Goal: Task Accomplishment & Management: Manage account settings

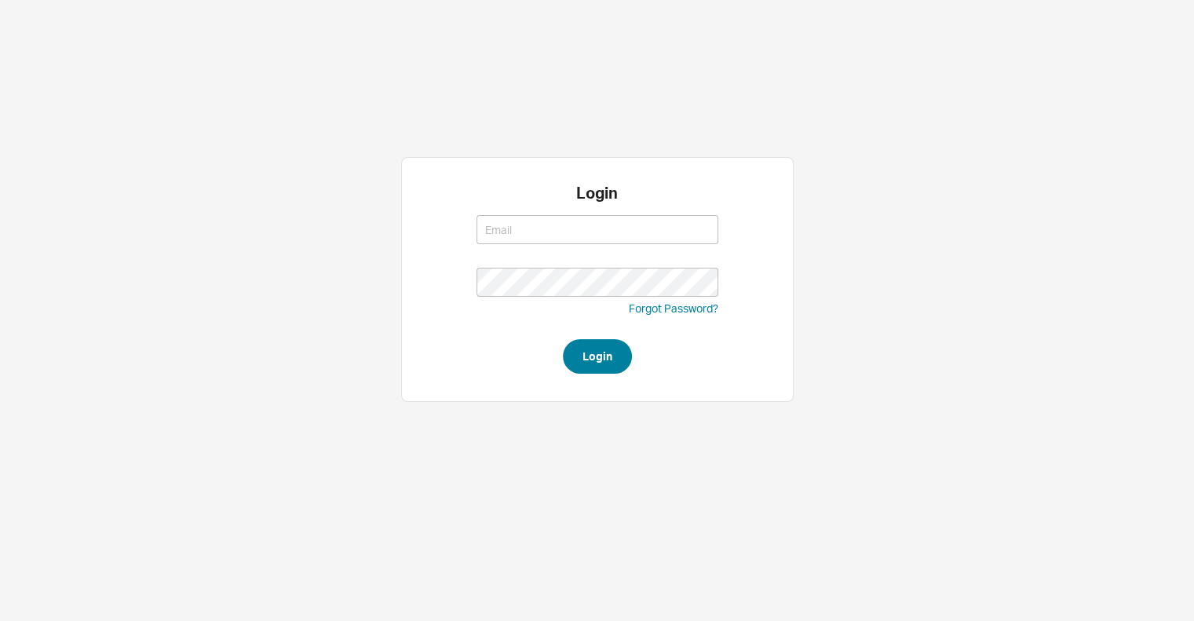
type input "akiva@qualitybath.com"
click at [581, 367] on button "Login" at bounding box center [597, 356] width 69 height 35
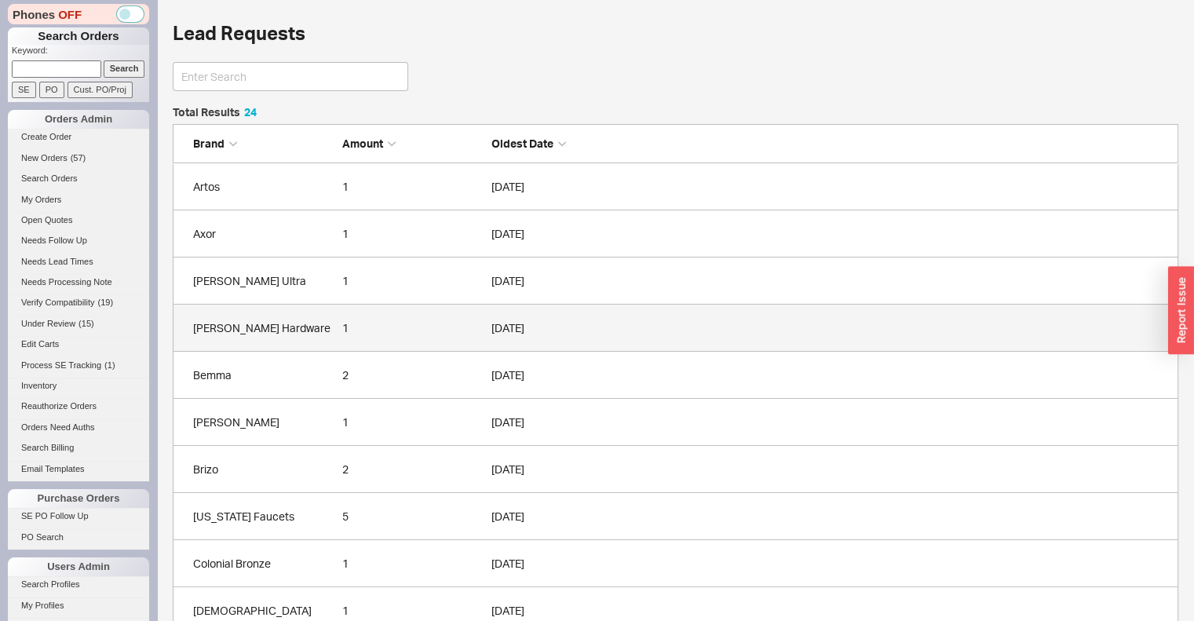
scroll to position [1174, 993]
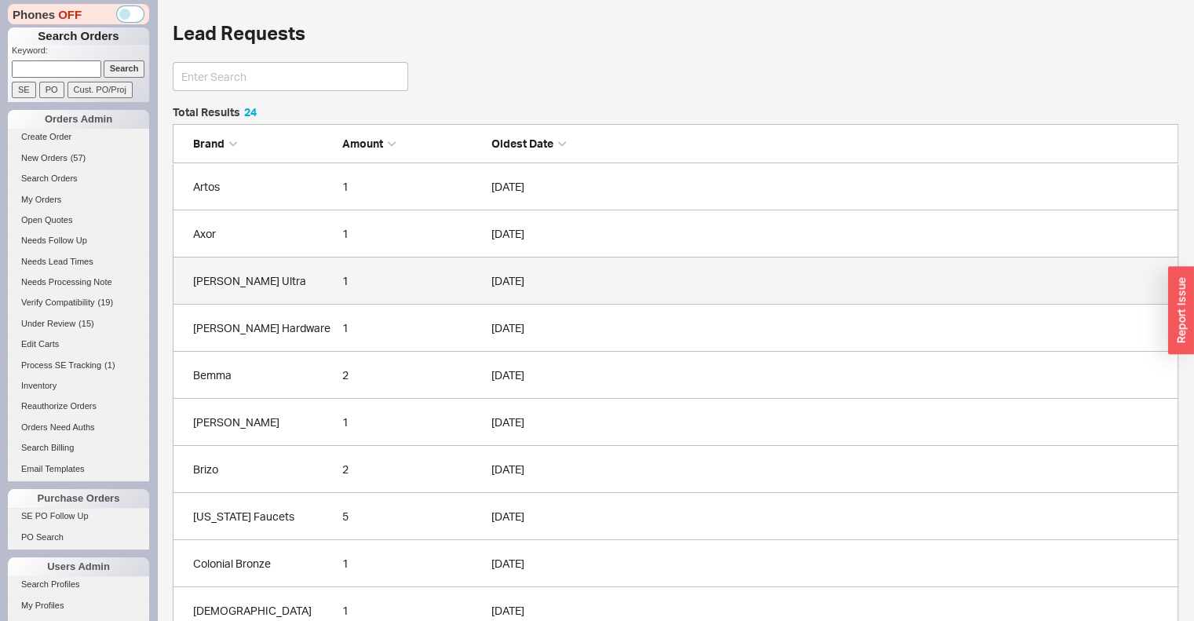
click at [406, 285] on div "1" at bounding box center [412, 281] width 141 height 16
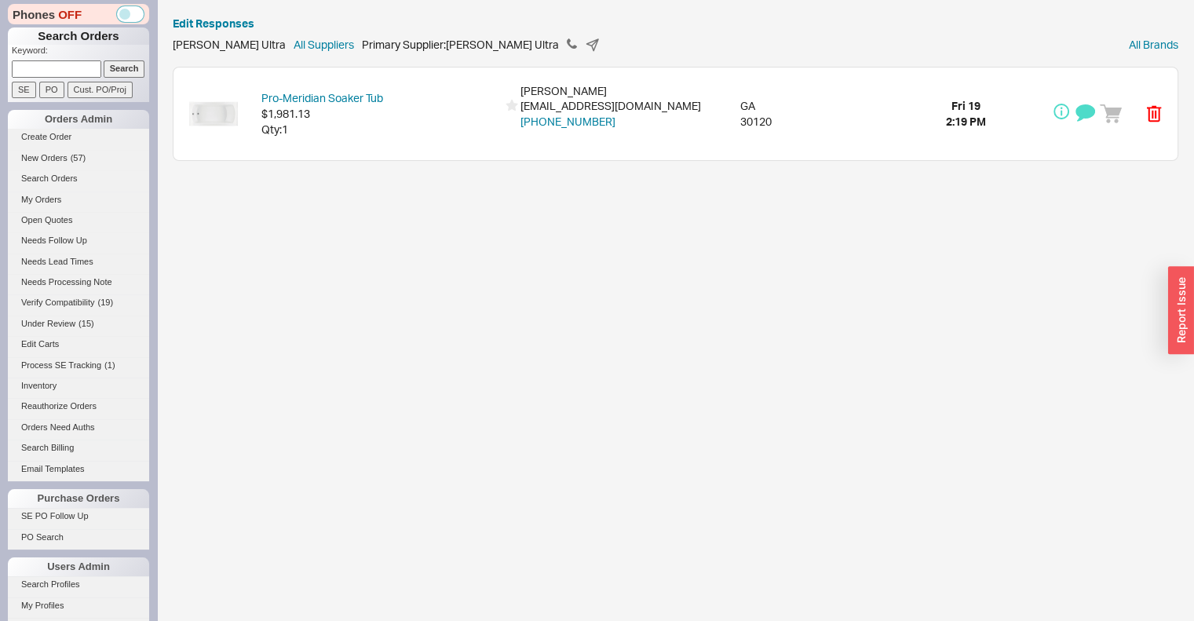
scroll to position [543, 0]
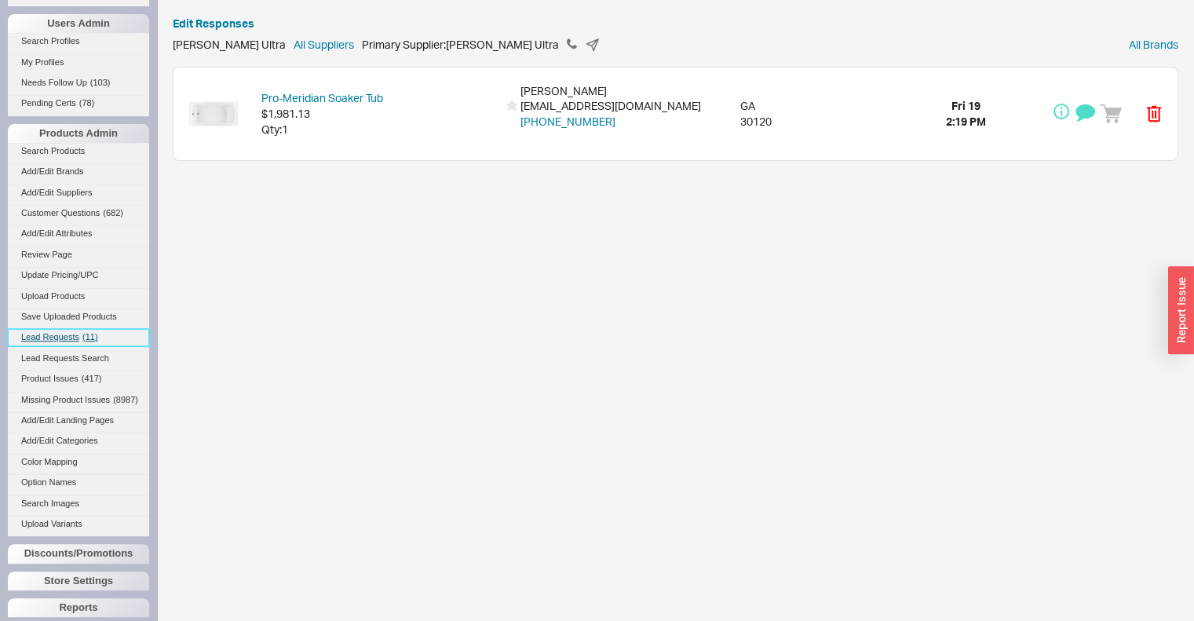
click at [60, 341] on span "Lead Requests" at bounding box center [50, 336] width 58 height 9
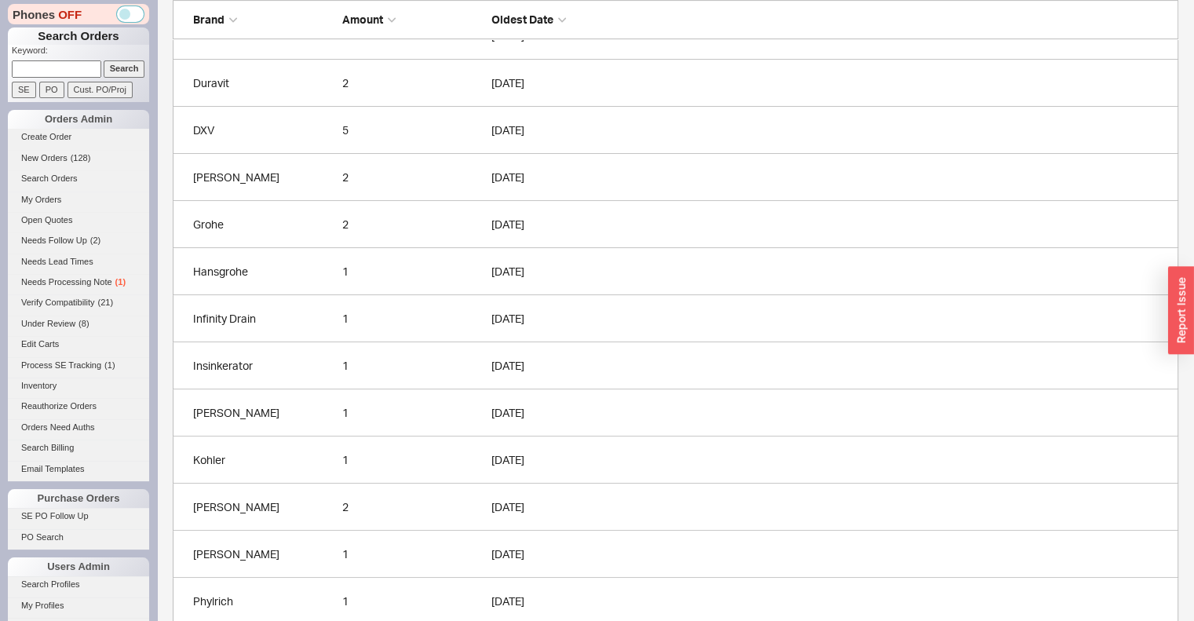
scroll to position [688, 0]
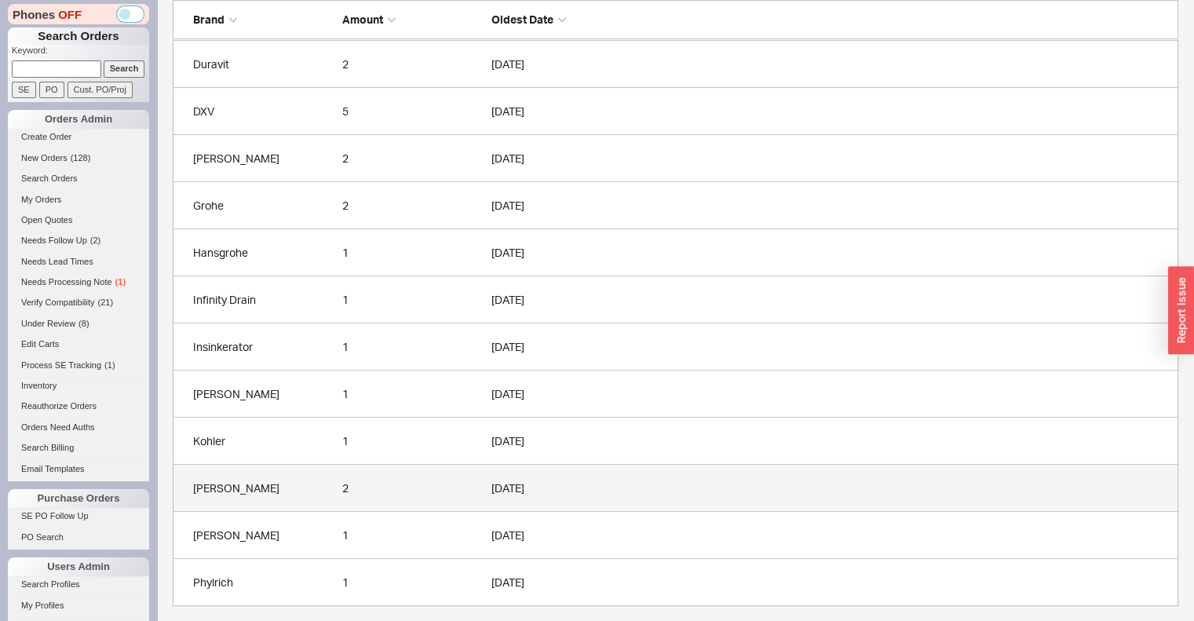
click at [408, 484] on div "2" at bounding box center [412, 488] width 141 height 16
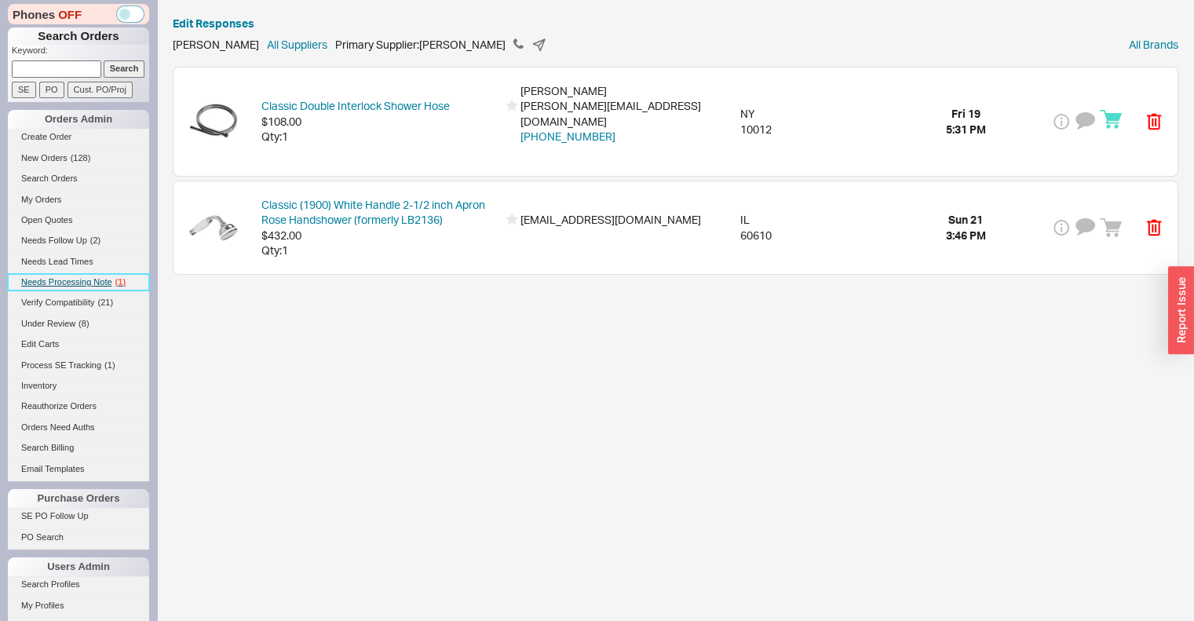
click at [53, 278] on span "Needs Processing Note" at bounding box center [66, 281] width 91 height 9
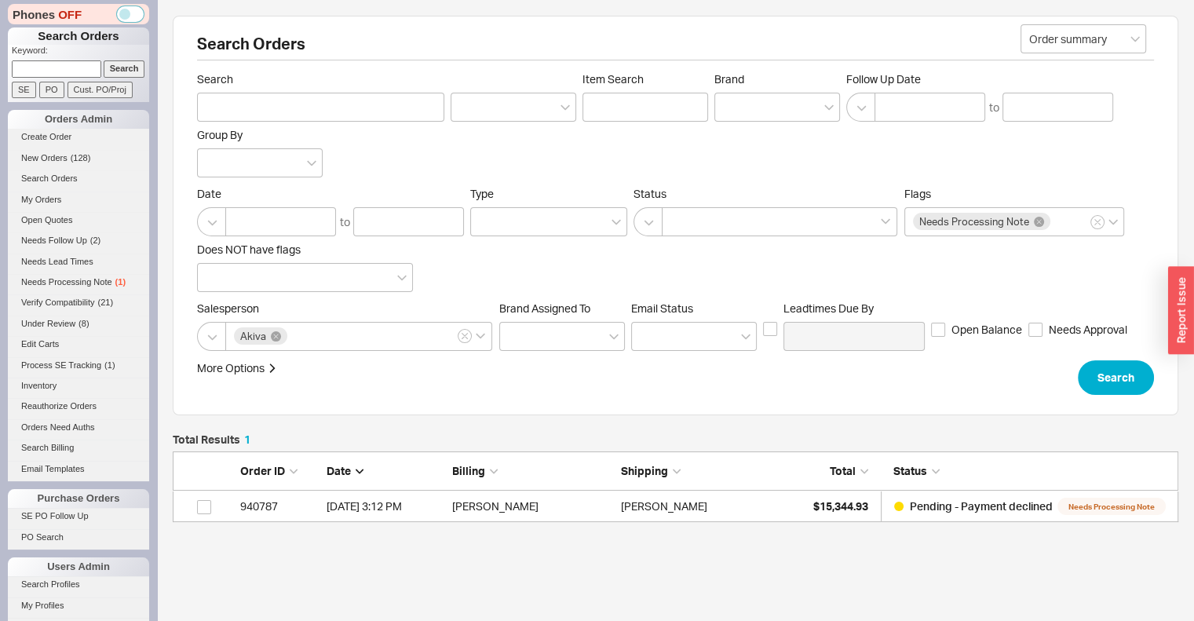
scroll to position [58, 993]
click at [758, 495] on div "Robert Kwok" at bounding box center [701, 506] width 161 height 31
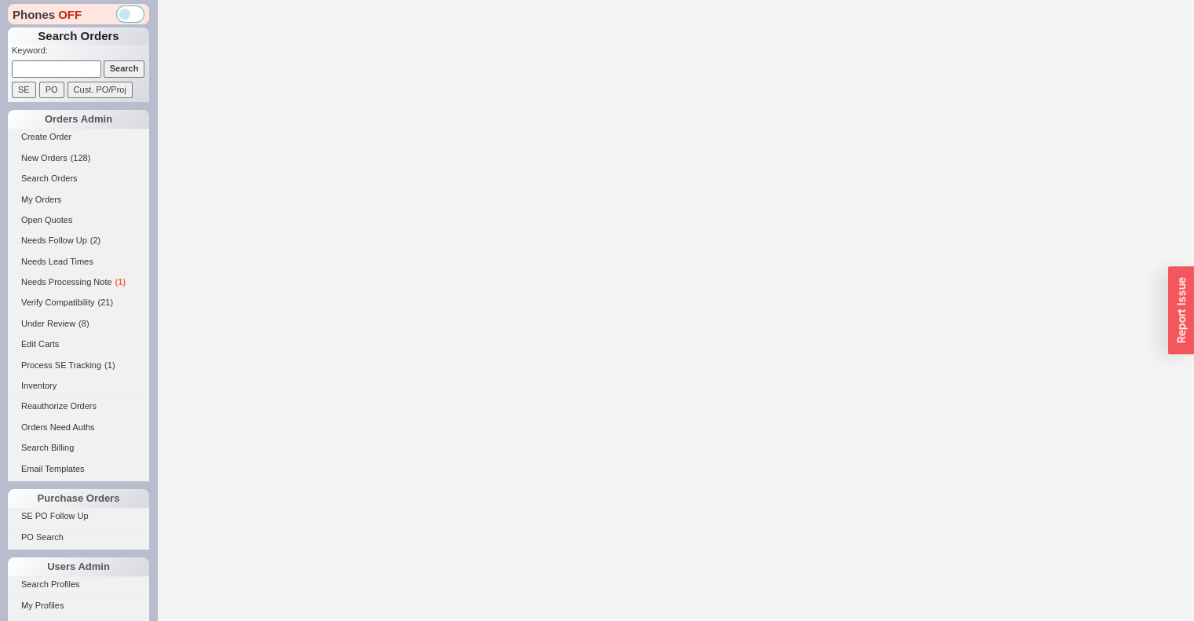
select select "*"
select select "LOW"
select select "3"
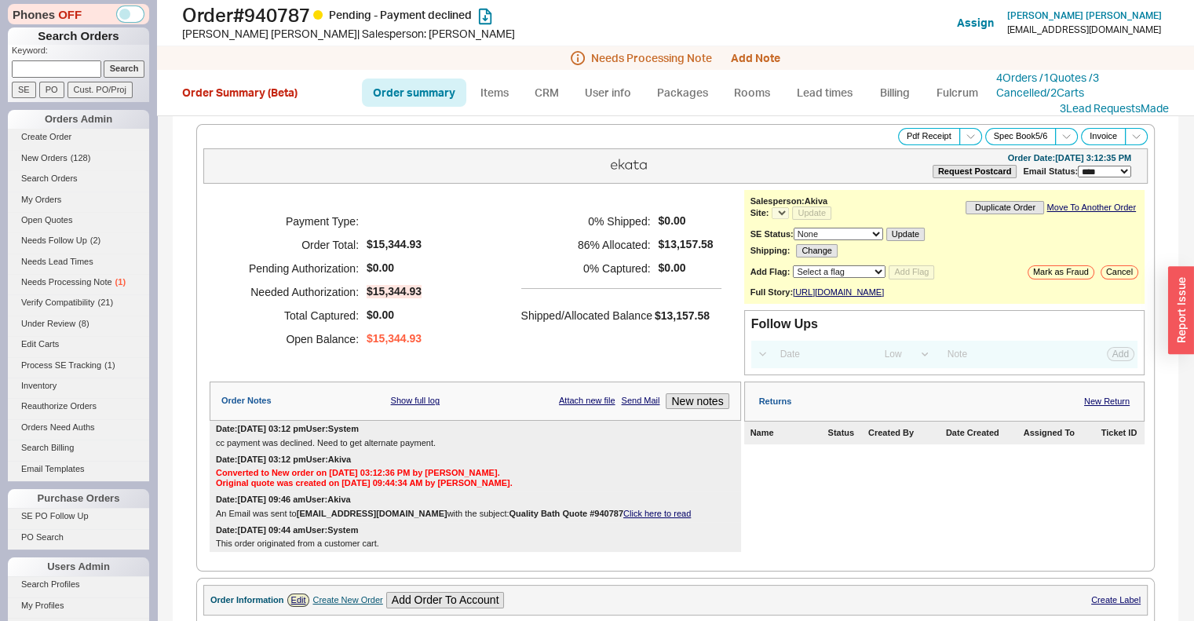
select select "*"
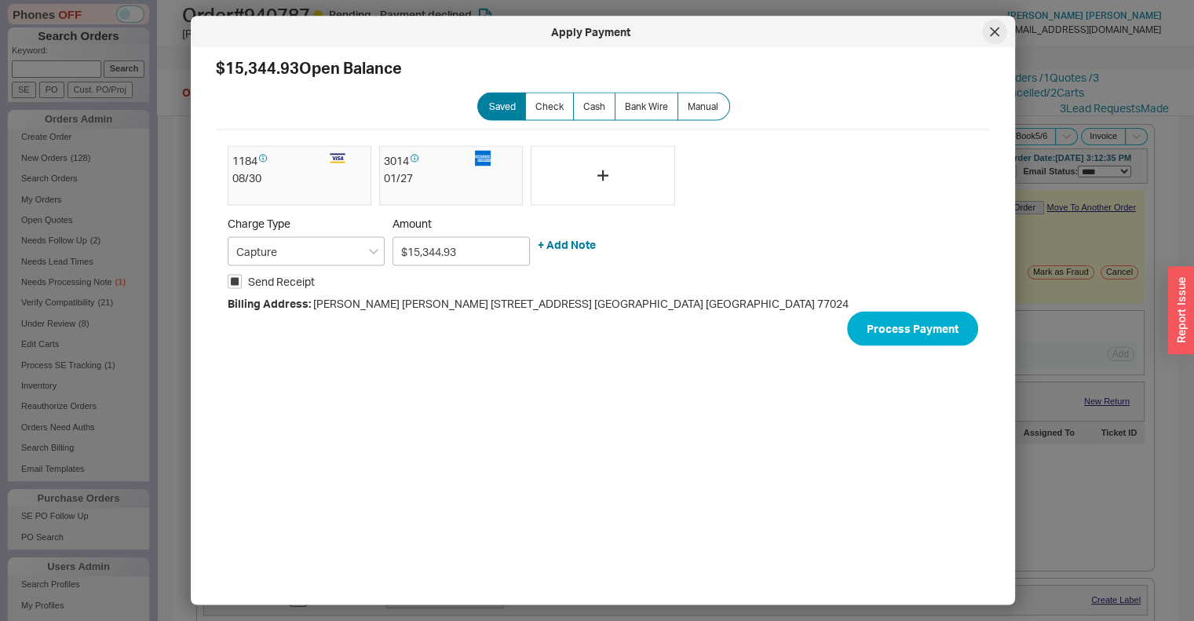
click at [999, 30] on icon at bounding box center [994, 31] width 9 height 9
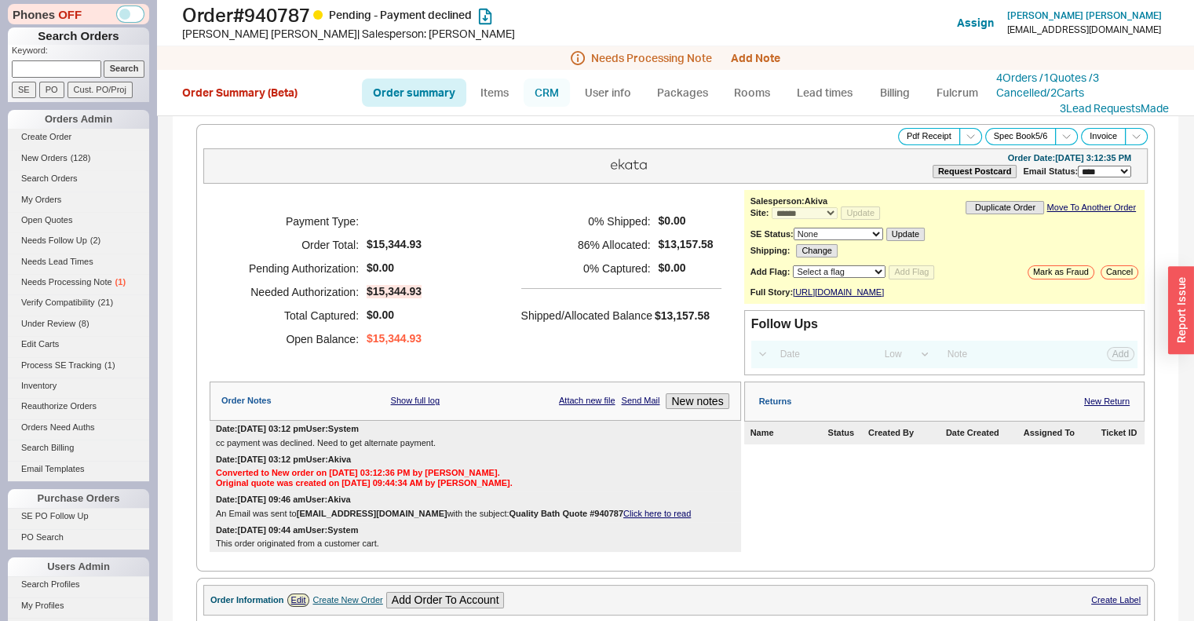
click at [555, 87] on link "CRM" at bounding box center [547, 93] width 46 height 28
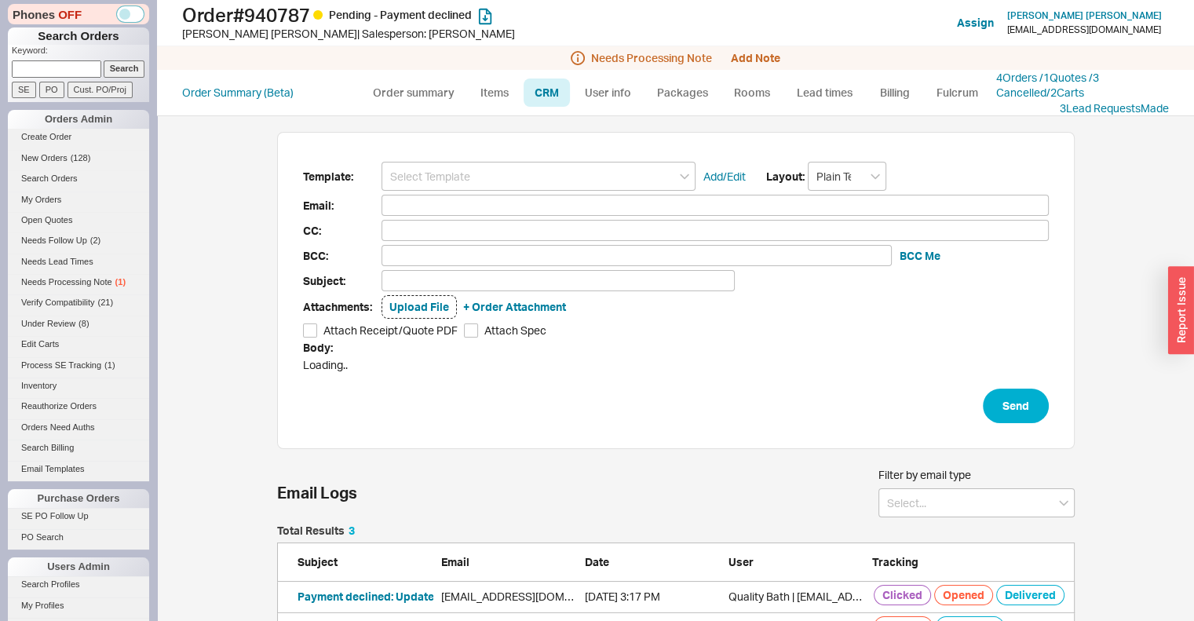
scroll to position [493, 1013]
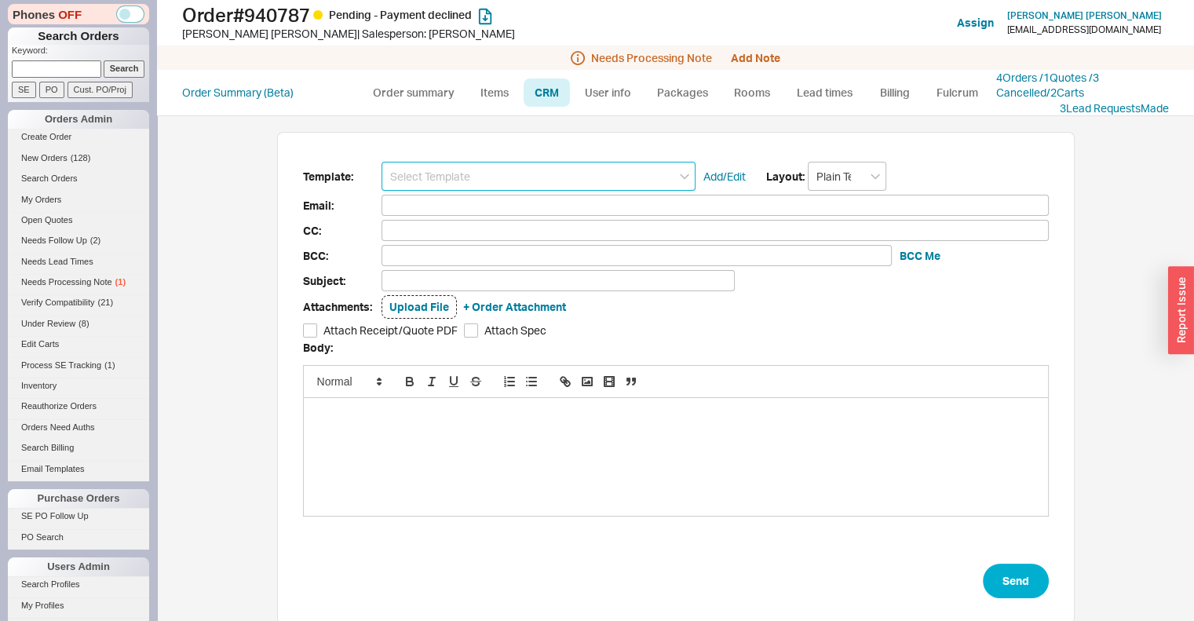
click at [547, 168] on input at bounding box center [539, 176] width 314 height 29
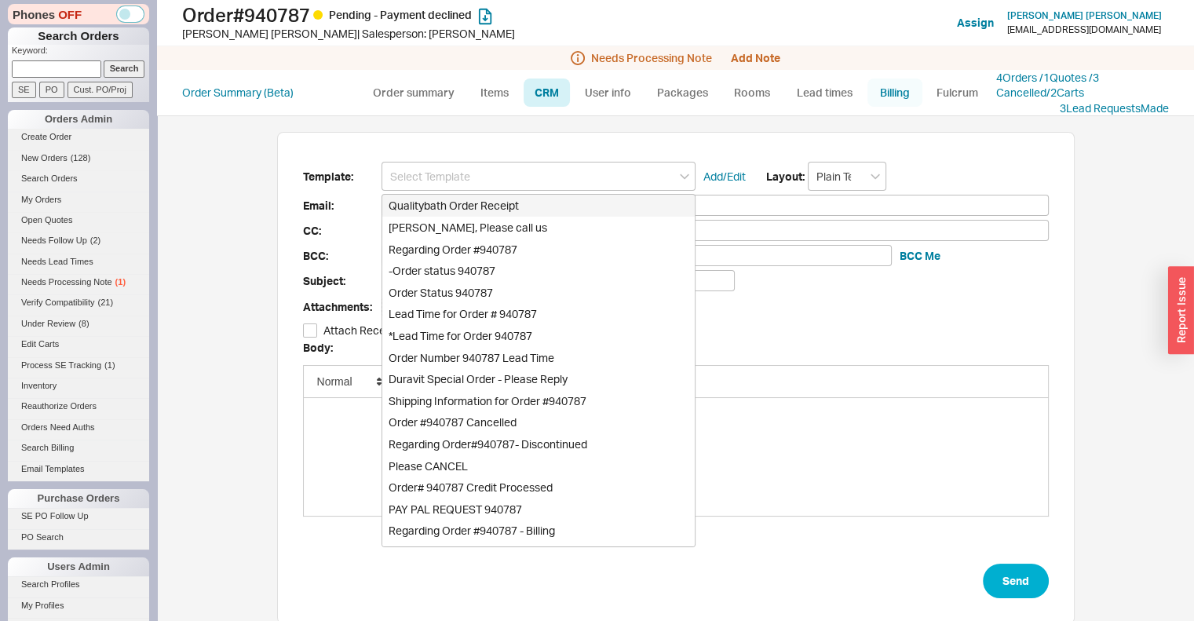
click at [875, 94] on link "Billing" at bounding box center [894, 93] width 55 height 28
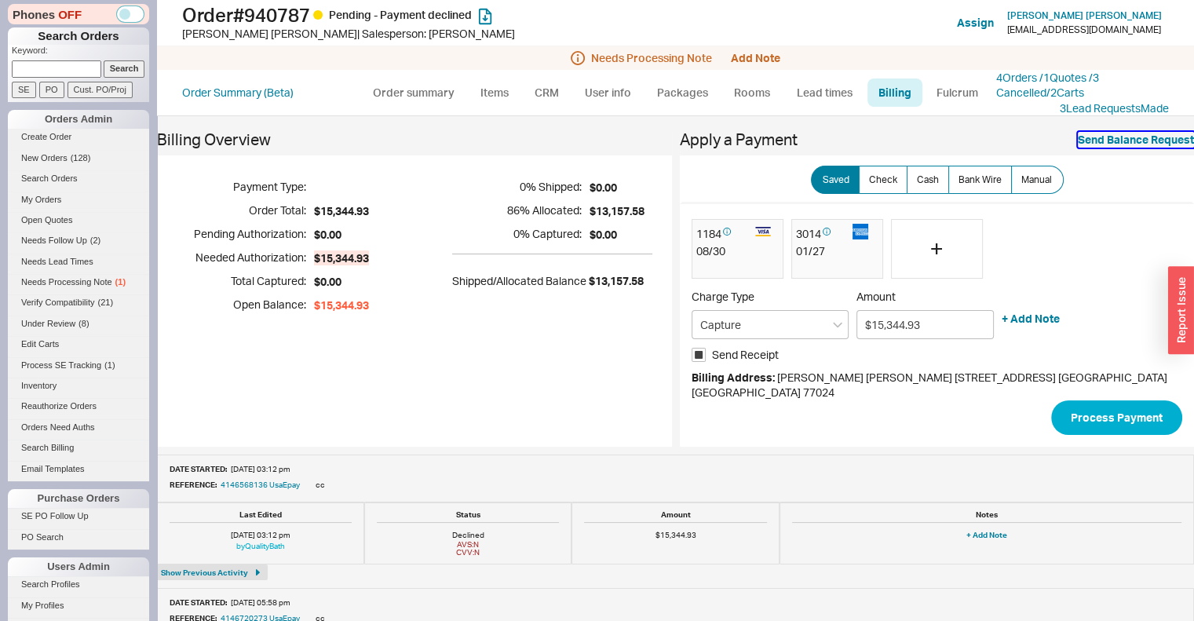
click at [1099, 136] on button "Send Balance Request" at bounding box center [1136, 140] width 116 height 16
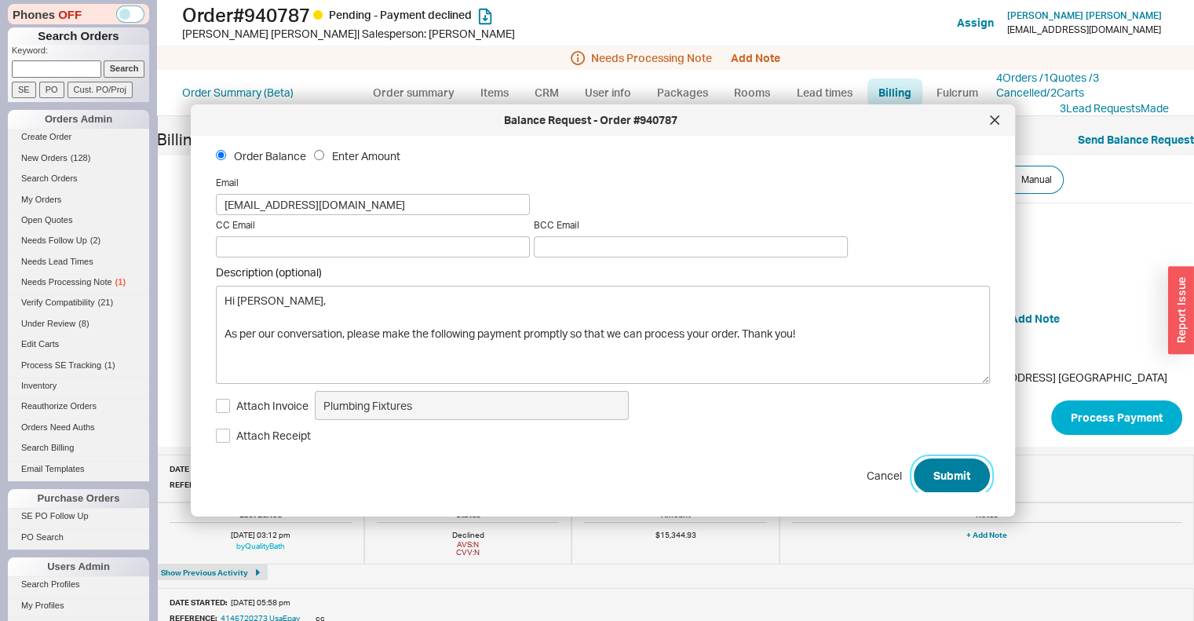
click at [926, 471] on button "Submit" at bounding box center [952, 475] width 76 height 35
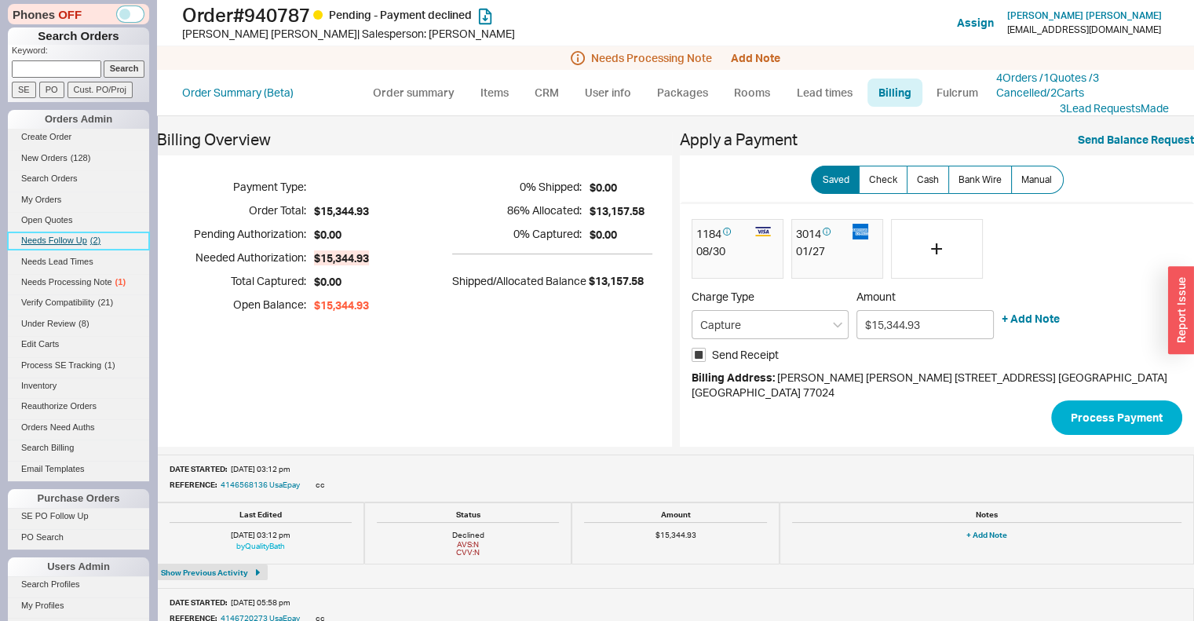
click at [53, 242] on span "Needs Follow Up" at bounding box center [54, 240] width 66 height 9
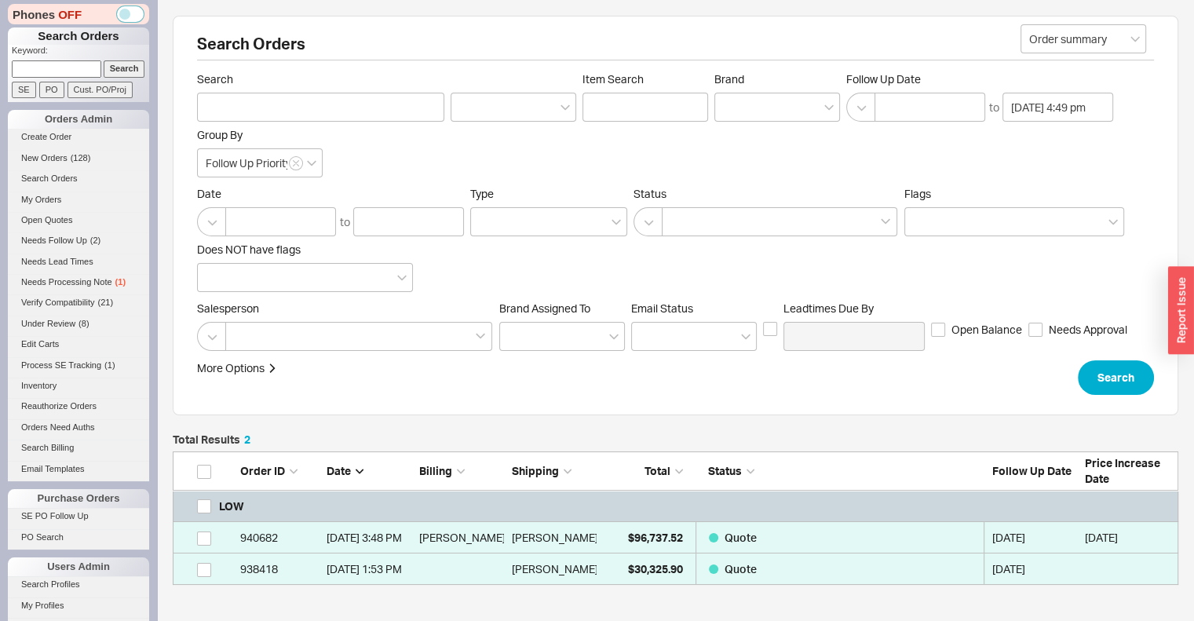
scroll to position [121, 993]
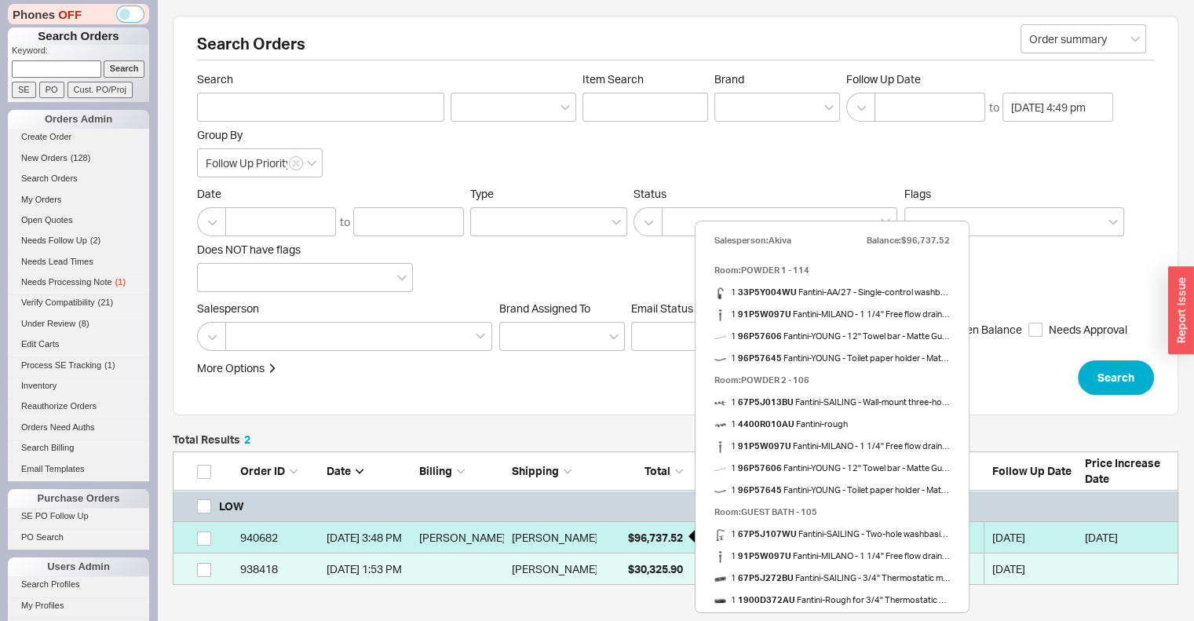
click at [612, 528] on div "$96,737.52" at bounding box center [643, 537] width 79 height 31
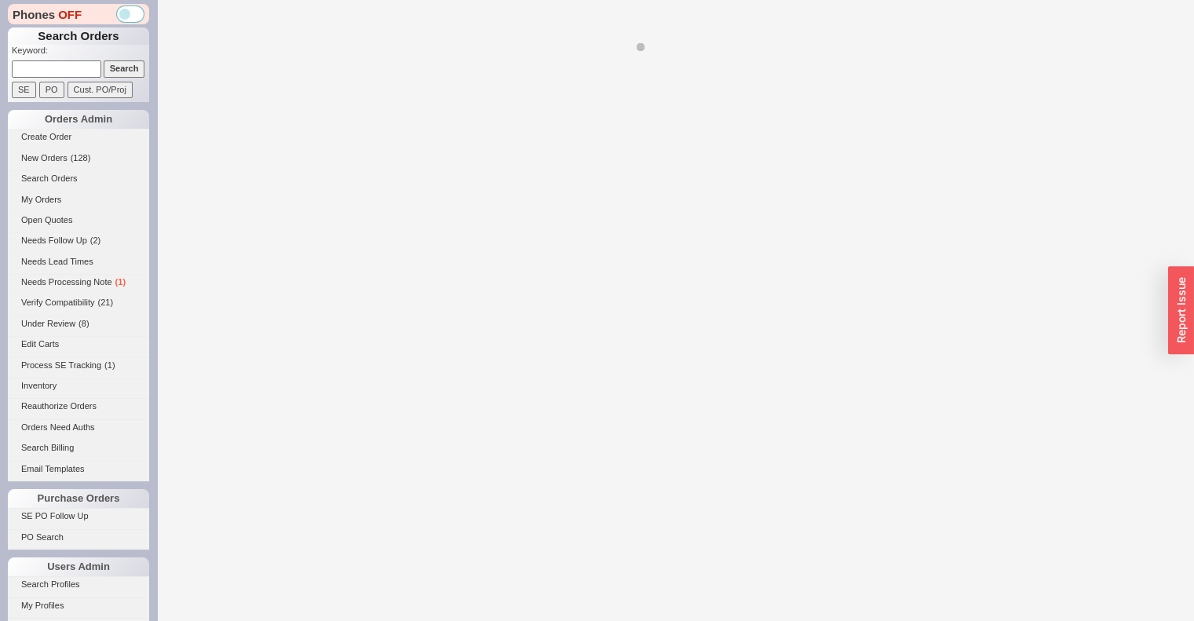
select select "*"
select select "LOW"
select select "3"
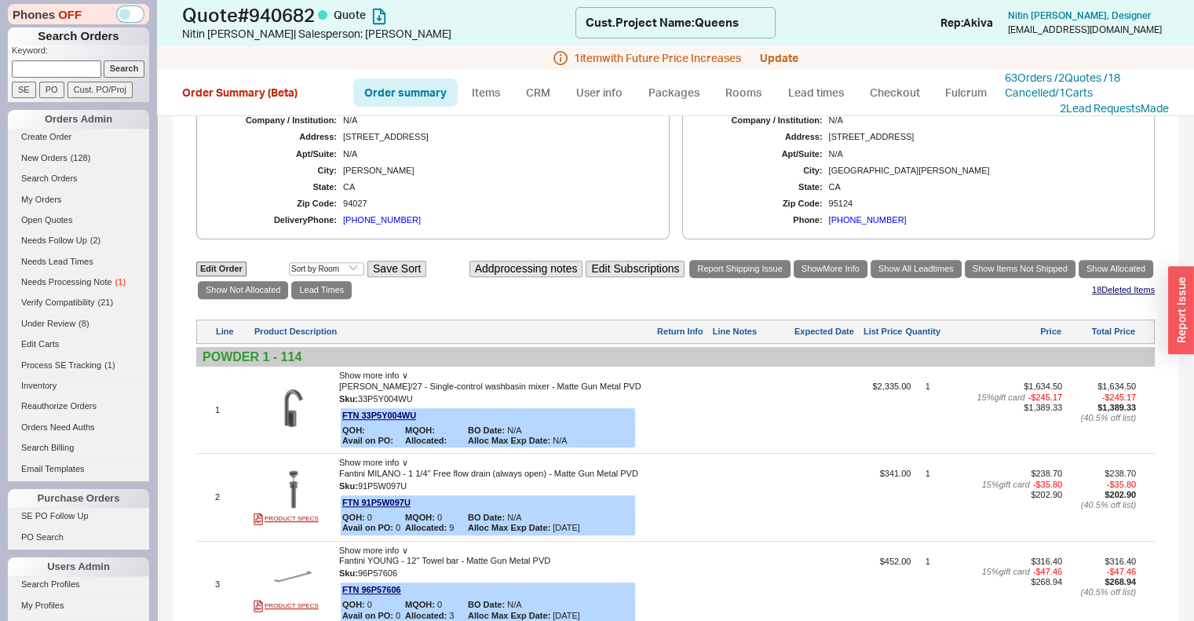
scroll to position [648, 0]
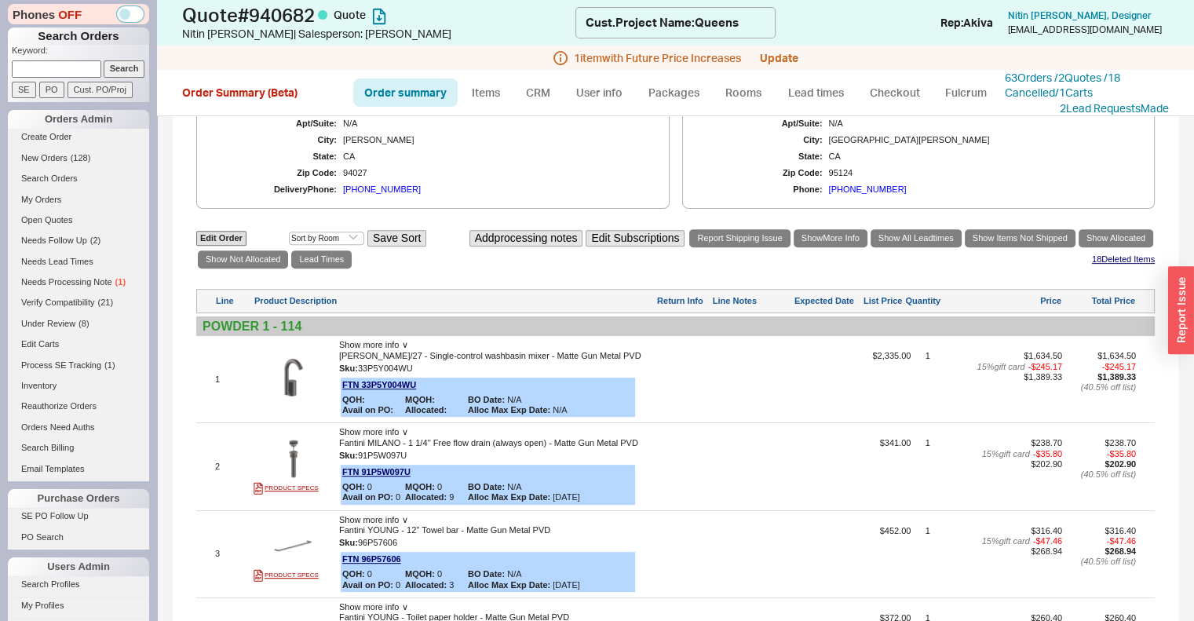
click at [745, 77] on ul "Order summary Items CRM User info Packages Rooms Lead times Checkout Fulcrum" at bounding box center [676, 93] width 658 height 38
click at [742, 85] on link "Rooms" at bounding box center [743, 93] width 59 height 28
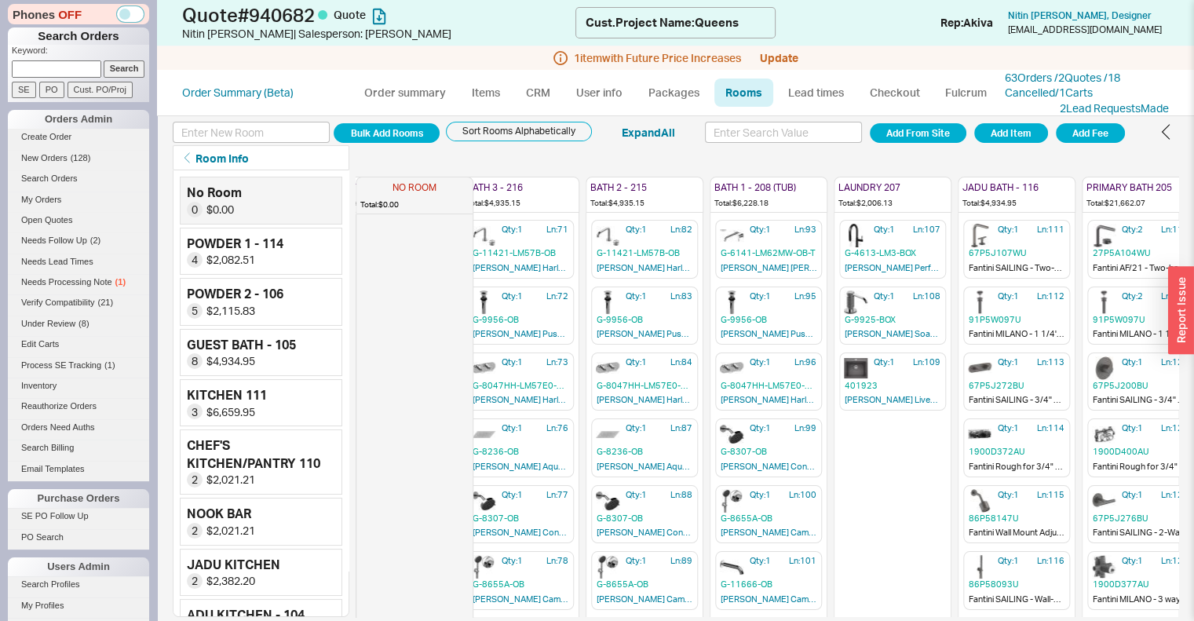
scroll to position [0, 1393]
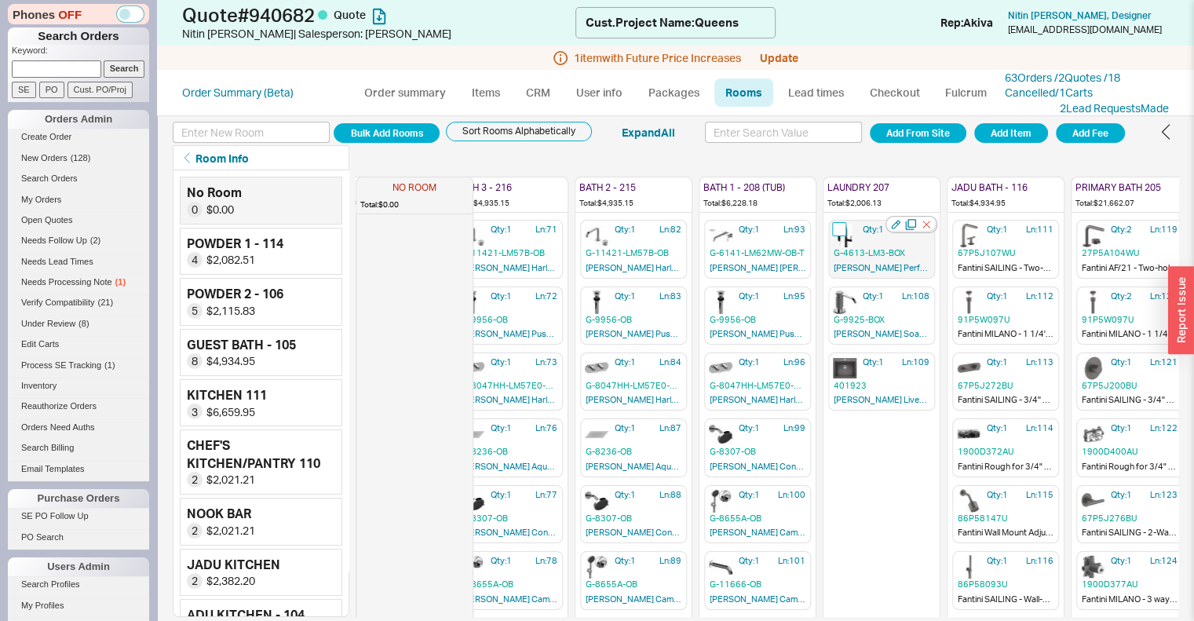
click at [838, 234] on input "checkbox" at bounding box center [839, 229] width 14 height 14
checkbox input "true"
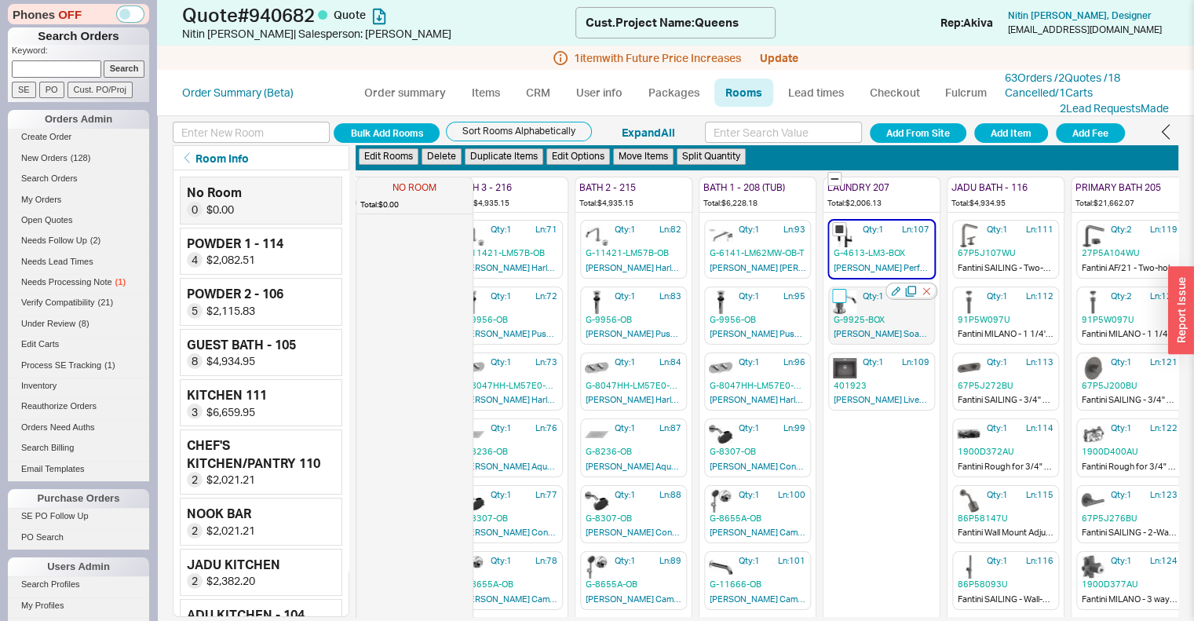
click at [838, 291] on input "checkbox" at bounding box center [839, 296] width 14 height 14
checkbox input "true"
click at [517, 154] on button "Duplicate Items" at bounding box center [504, 156] width 79 height 16
checkbox input "false"
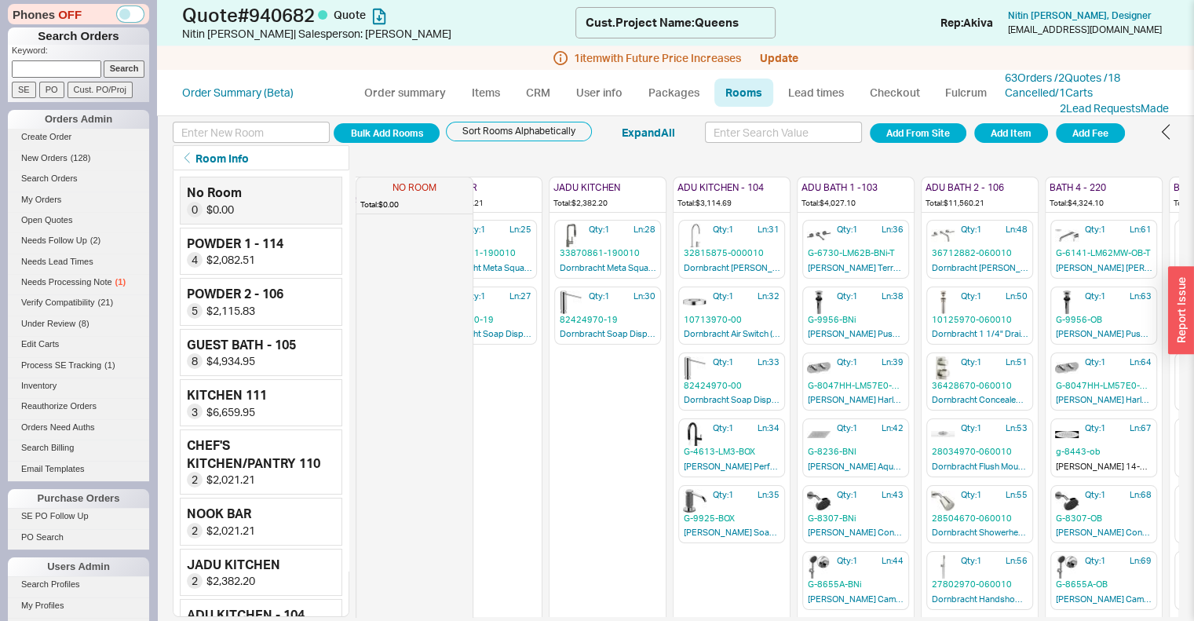
scroll to position [0, 664]
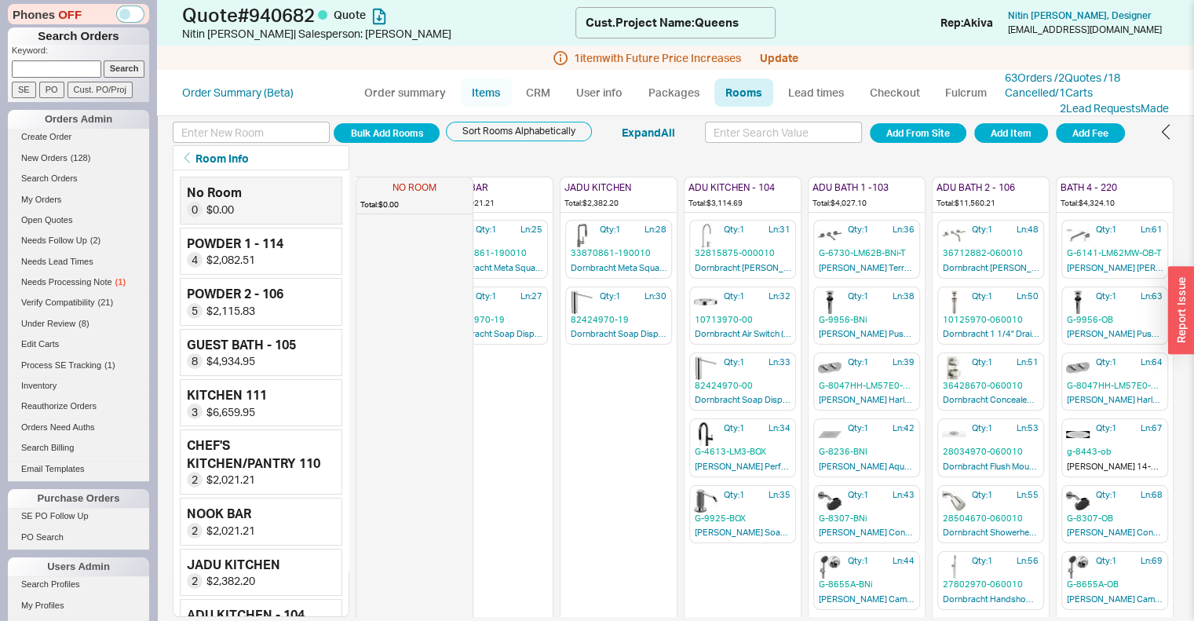
click at [480, 86] on link "Items" at bounding box center [486, 93] width 51 height 28
select select "3"
select select "ON_CHECKOUT_AGGREGATED"
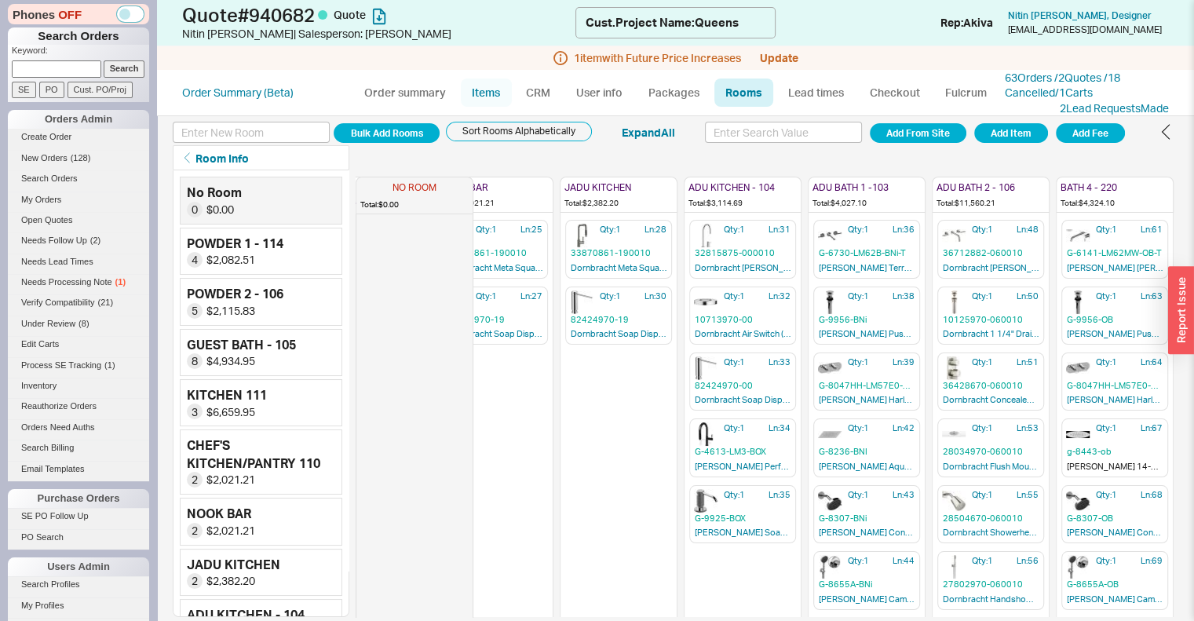
select select "ON_CHECKOUT_AGGREGATED"
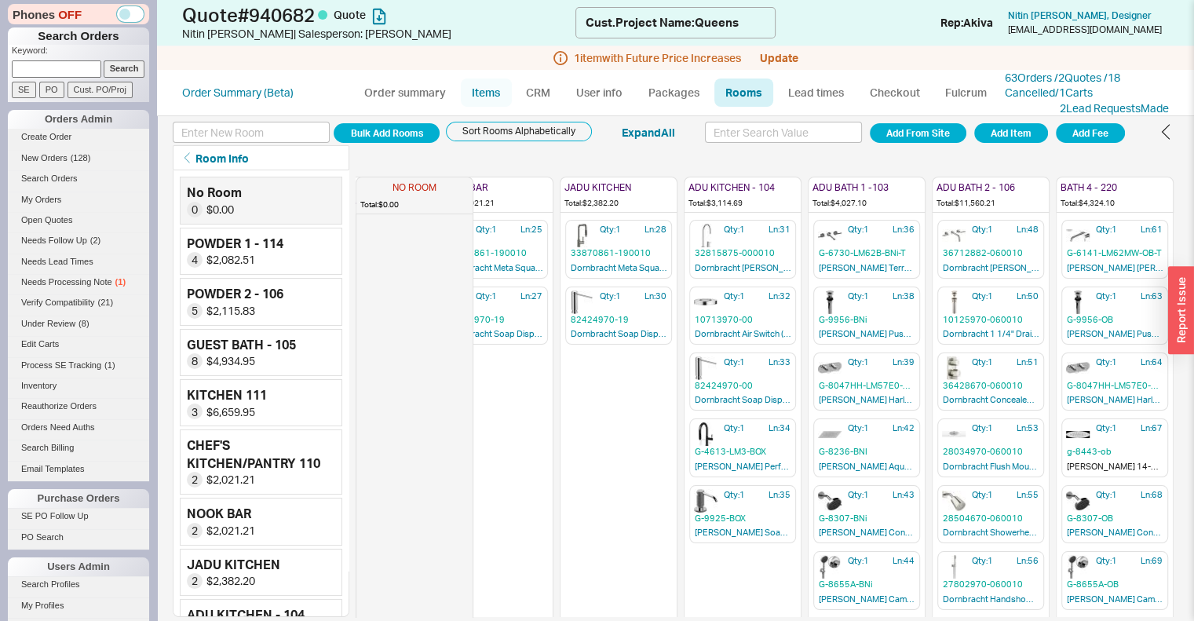
select select "ON_CHECKOUT_AGGREGATED"
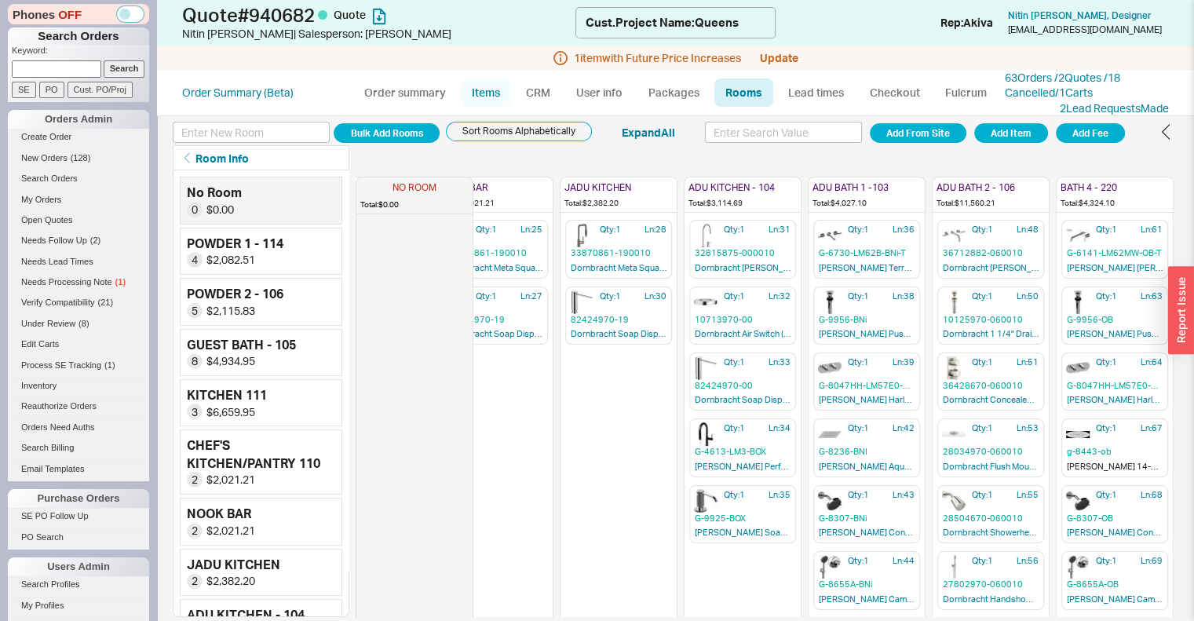
select select "ON_CHECKOUT_AGGREGATED"
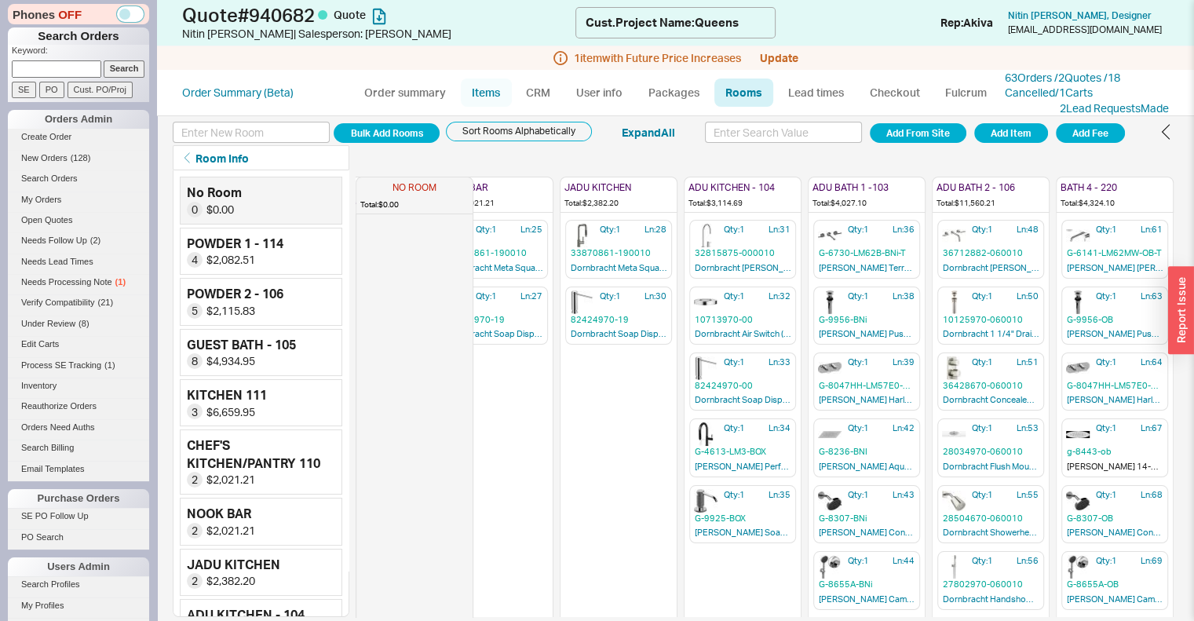
select select "ON_CHECKOUT_AGGREGATED"
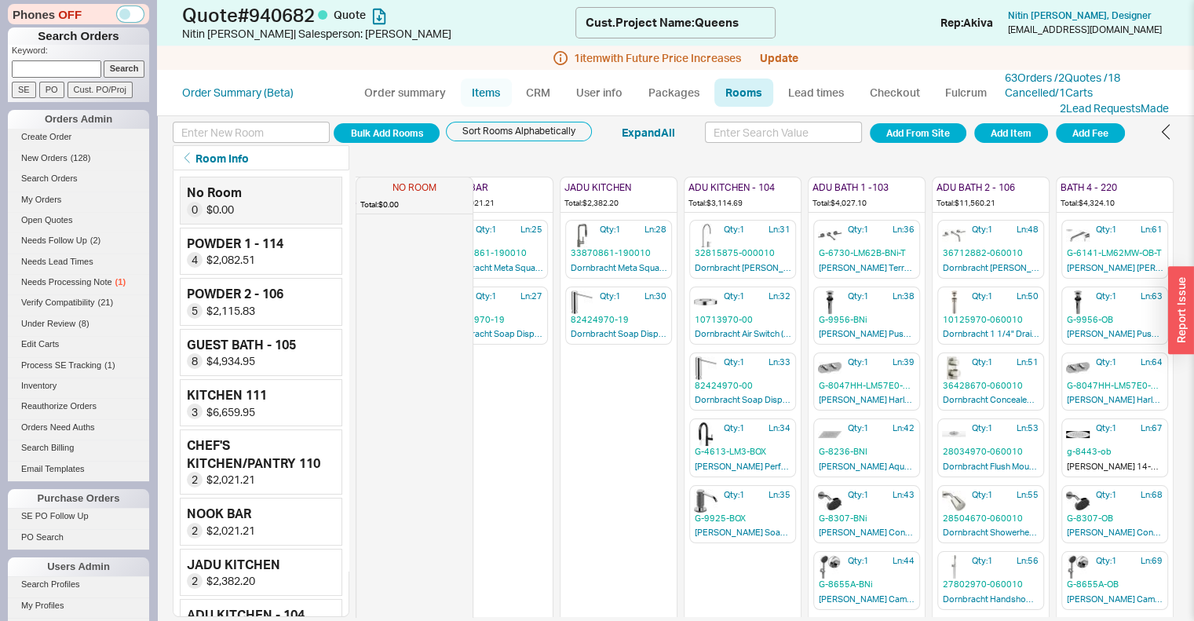
select select "ON_CHECKOUT_AGGREGATED"
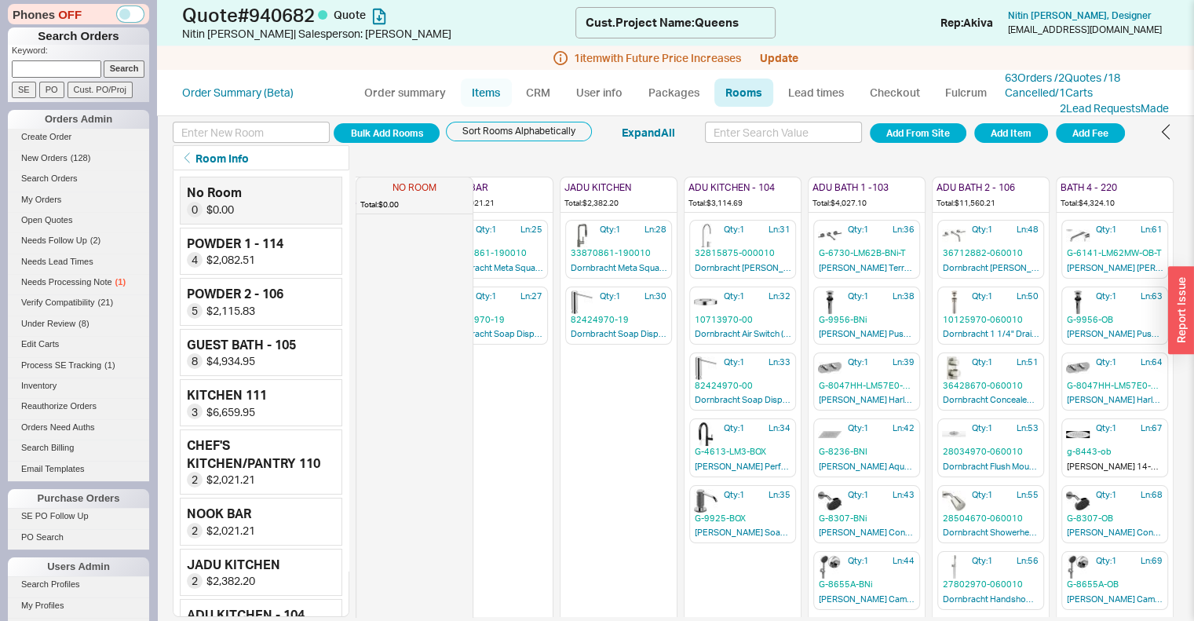
select select "ON_CHECKOUT_AGGREGATED"
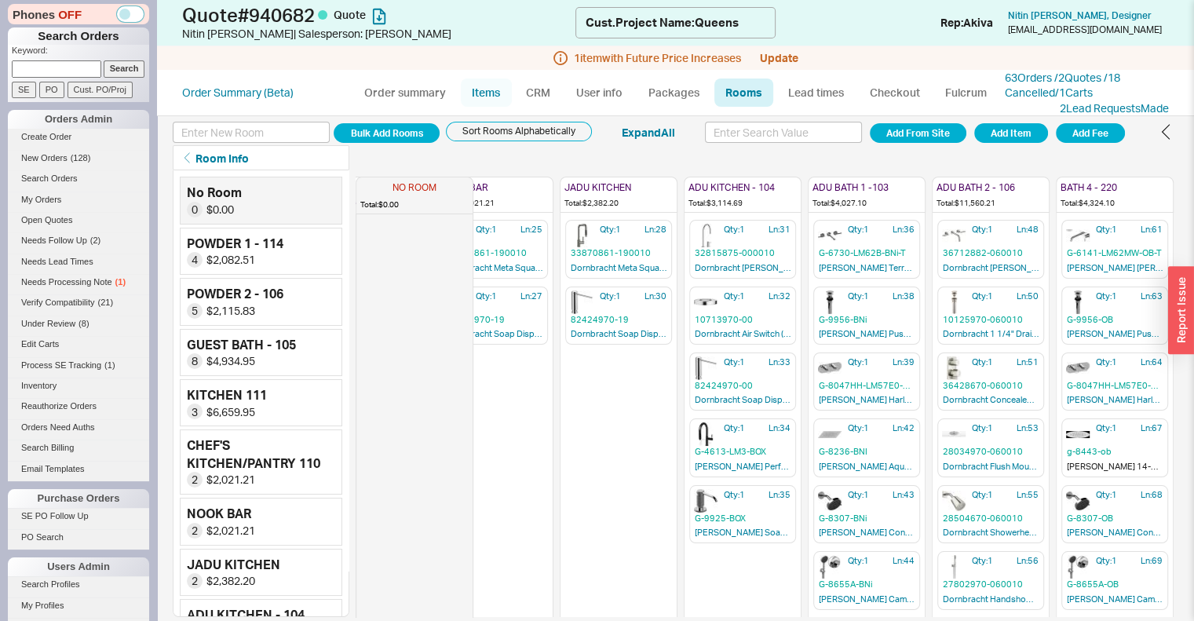
select select "ON_CHECKOUT_AGGREGATED"
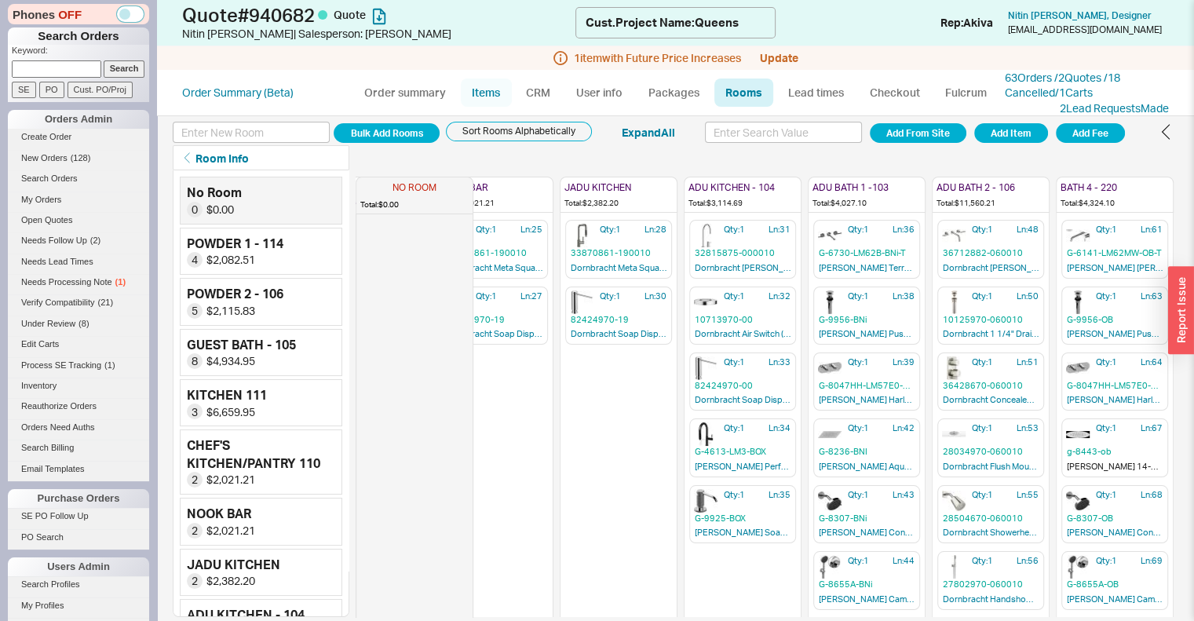
select select "ON_CHECKOUT_AGGREGATED"
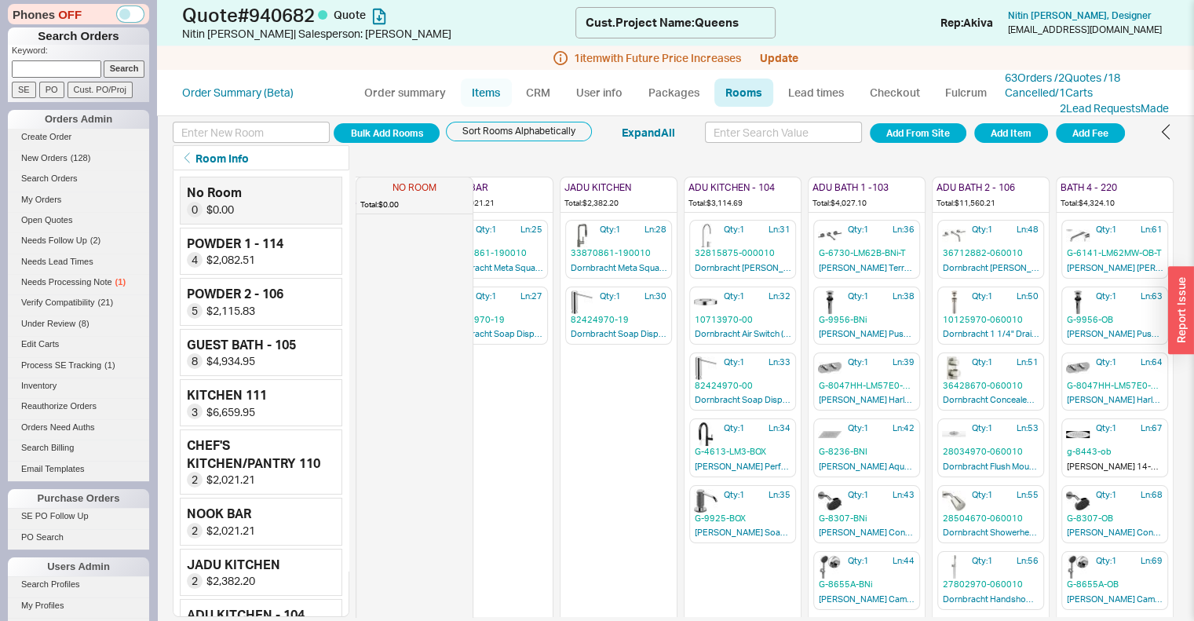
select select "ON_CHECKOUT_AGGREGATED"
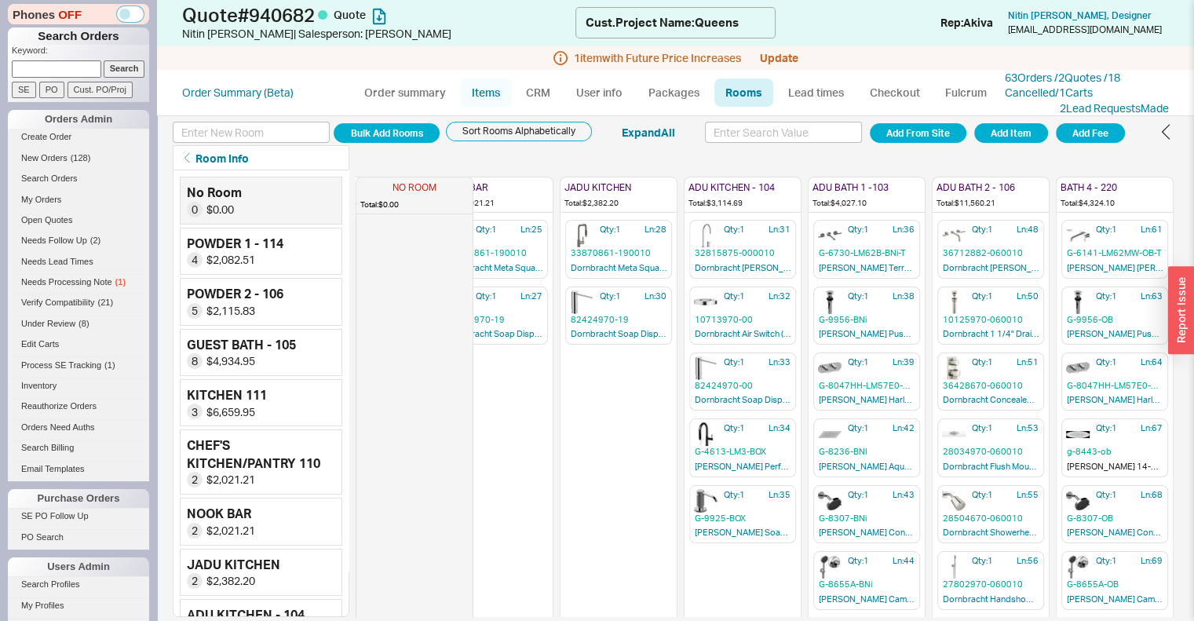
select select "ON_CHECKOUT_AGGREGATED"
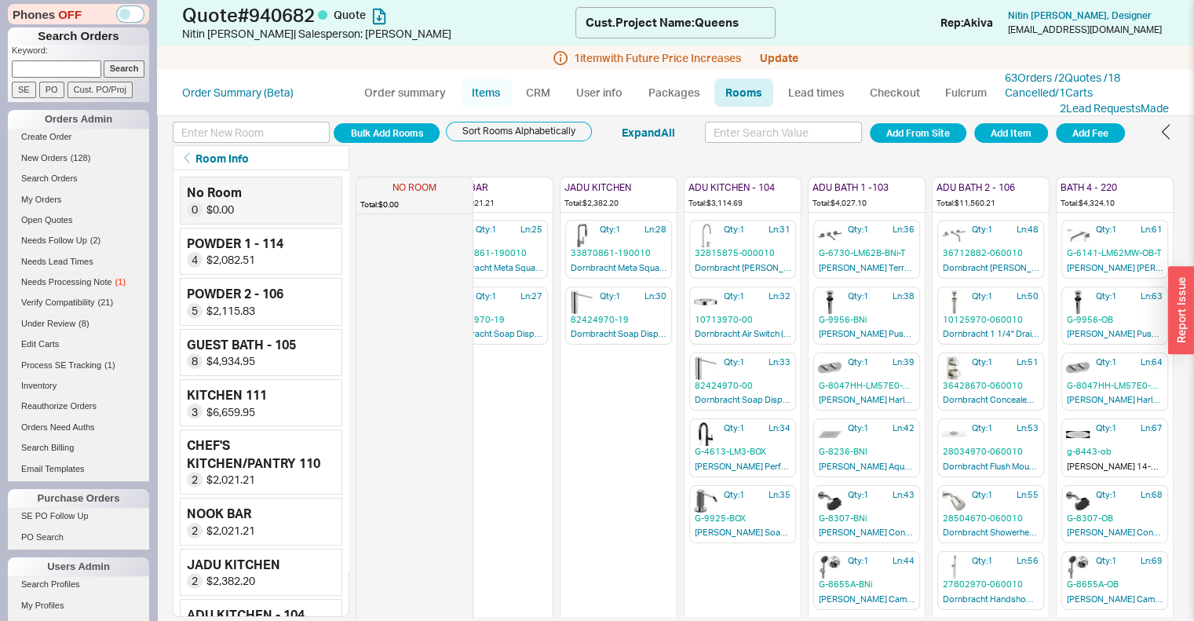
select select "ON_CHECKOUT_AGGREGATED"
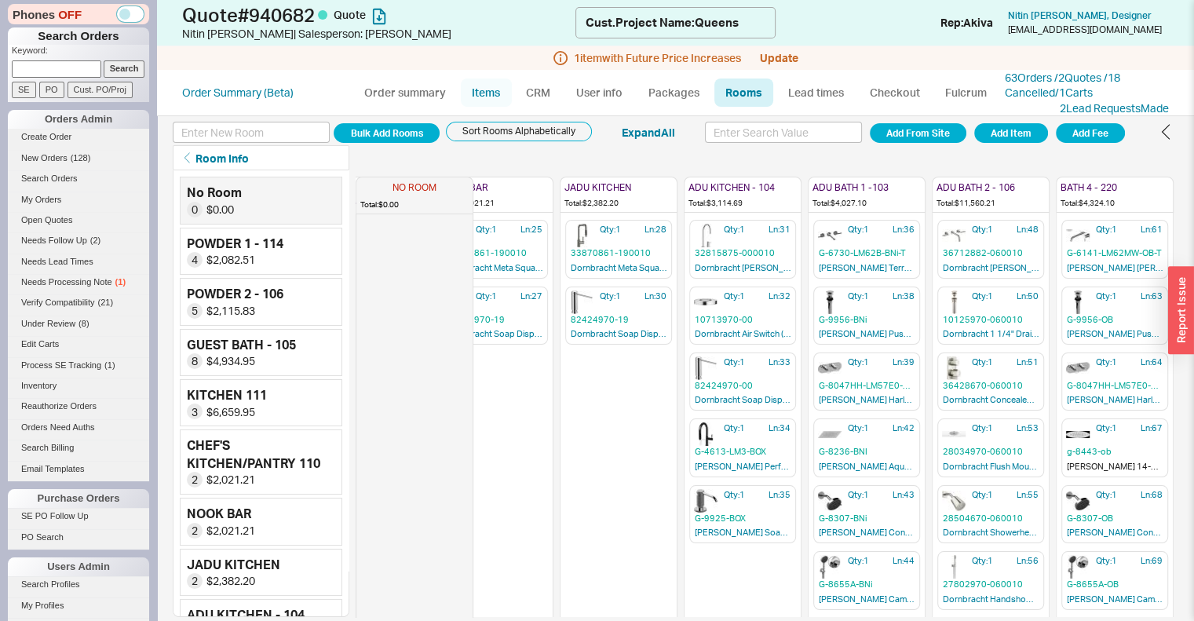
select select "ON_CHECKOUT_AGGREGATED"
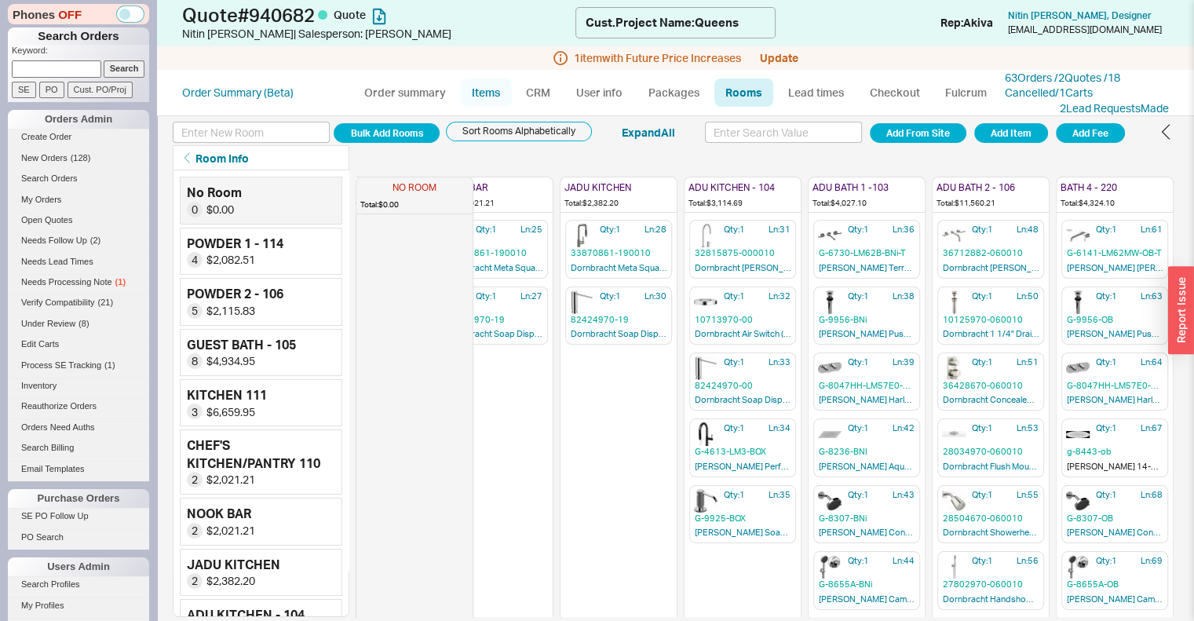
select select "ON_CHECKOUT_AGGREGATED"
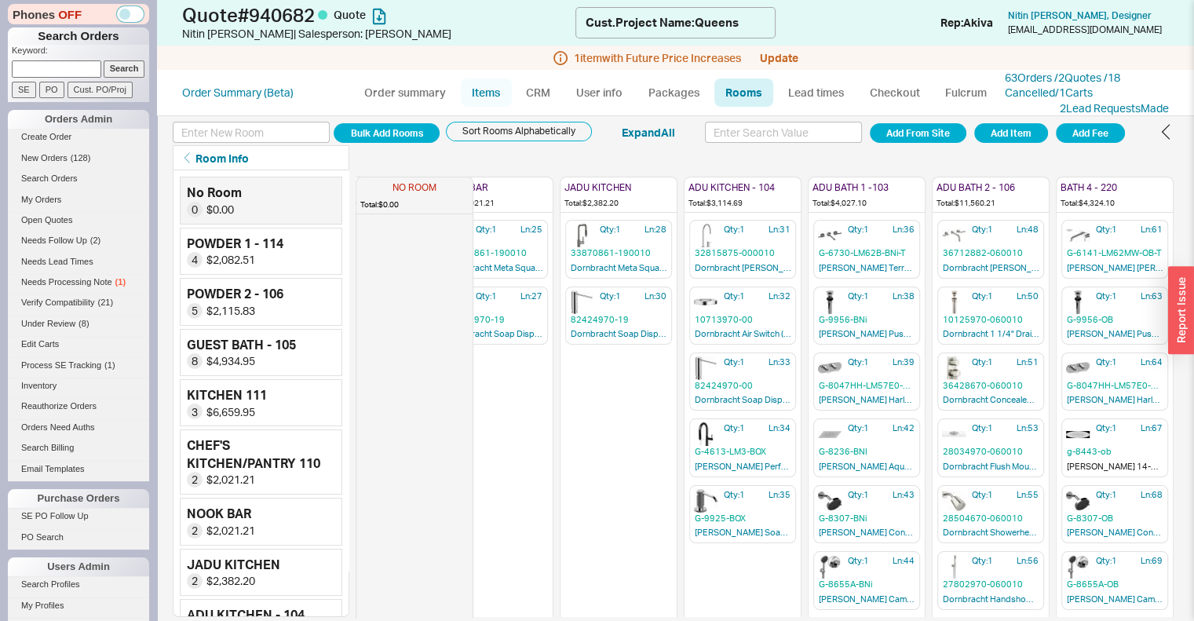
select select "ON_CHECKOUT_AGGREGATED"
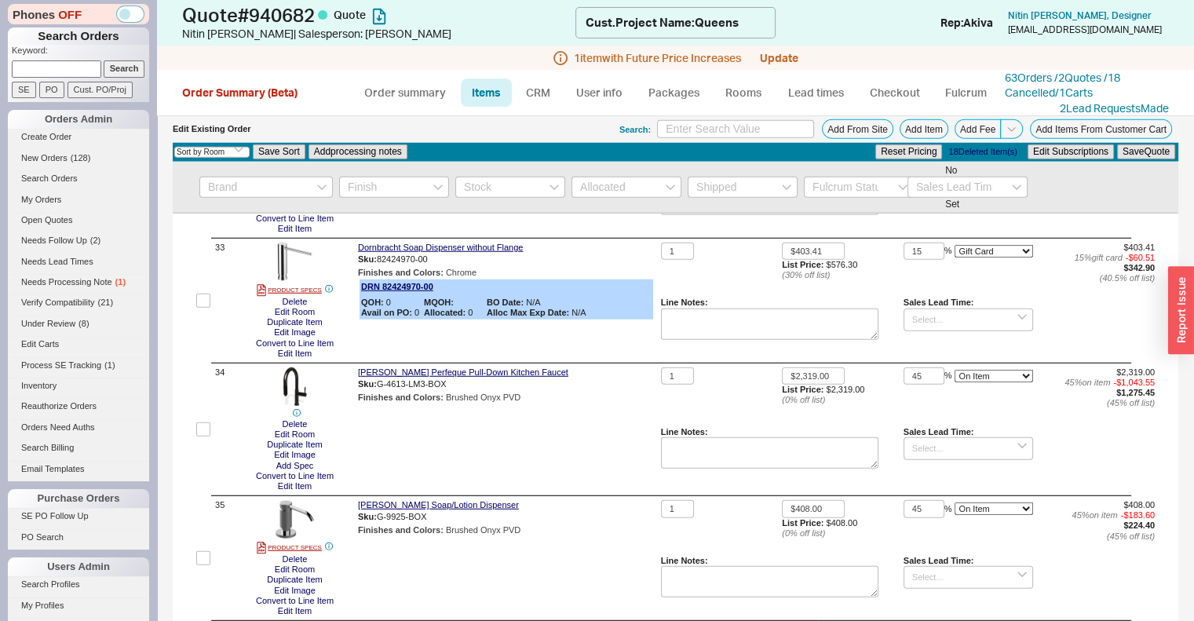
scroll to position [4384, 0]
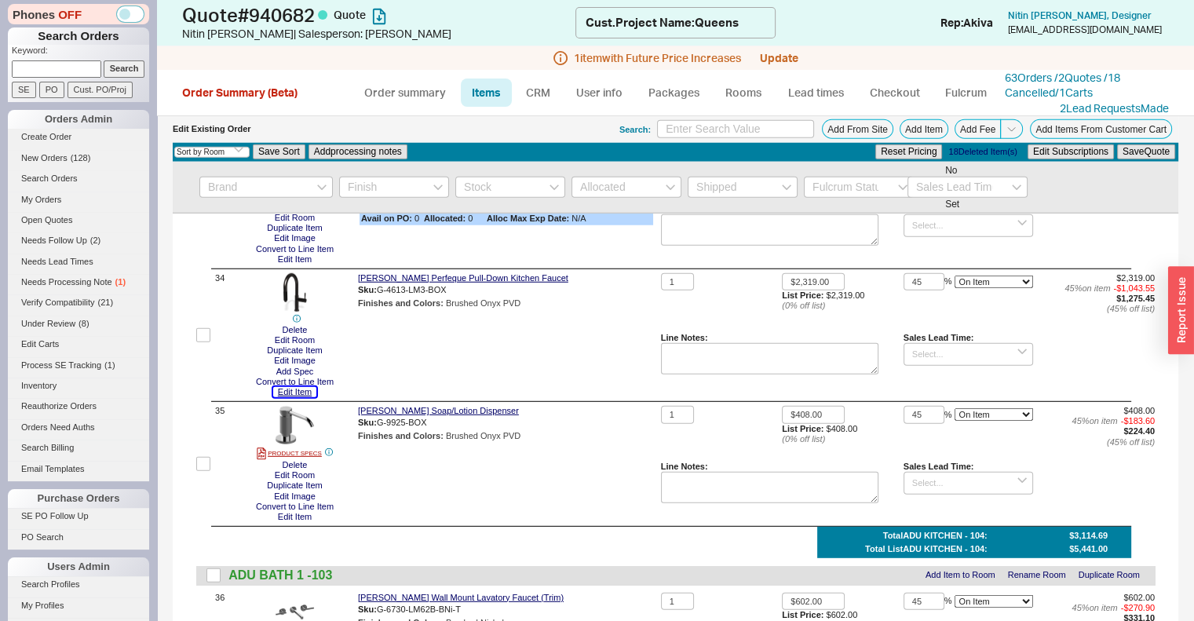
click at [299, 397] on button "Edit Item" at bounding box center [294, 392] width 43 height 10
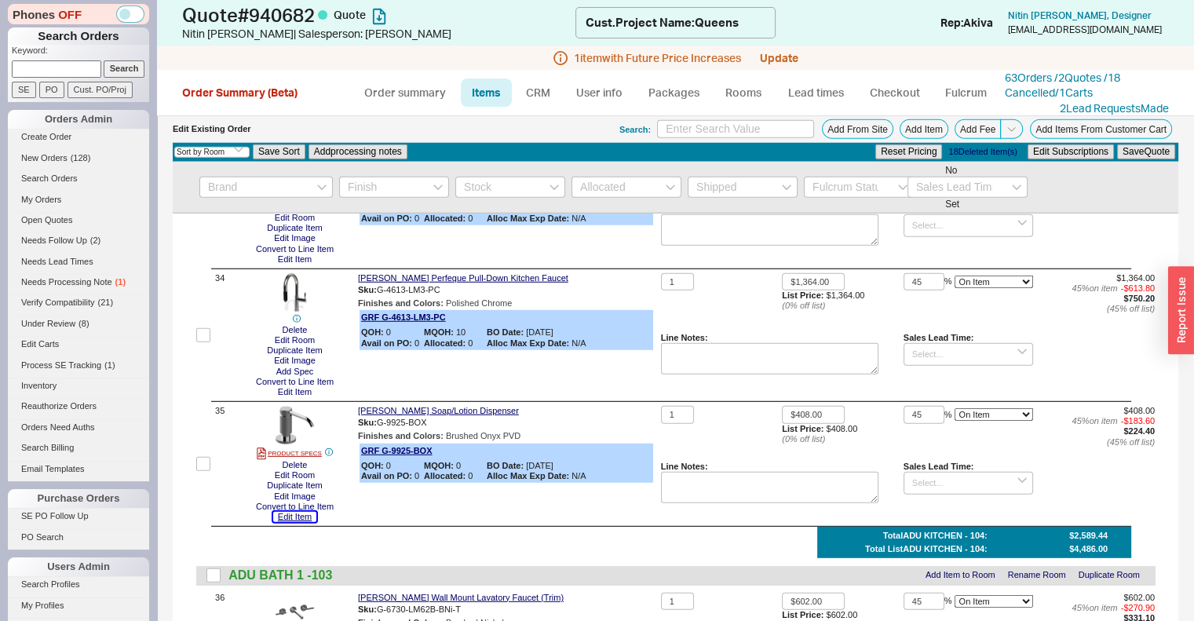
click at [299, 522] on button "Edit Item" at bounding box center [294, 517] width 43 height 10
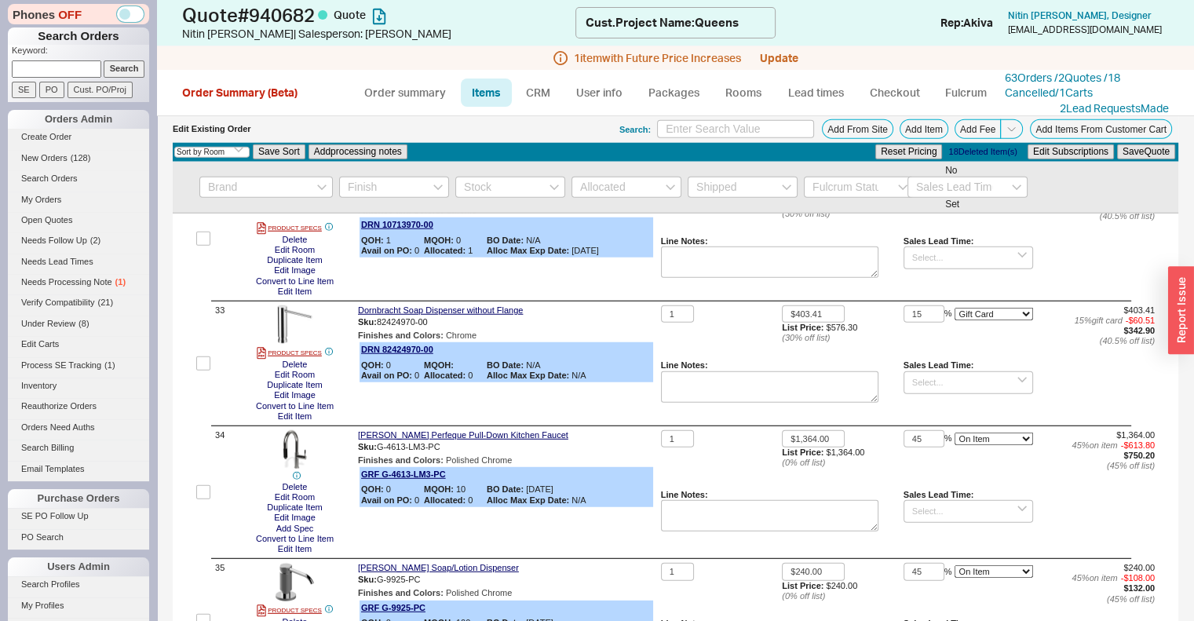
scroll to position [4132, 0]
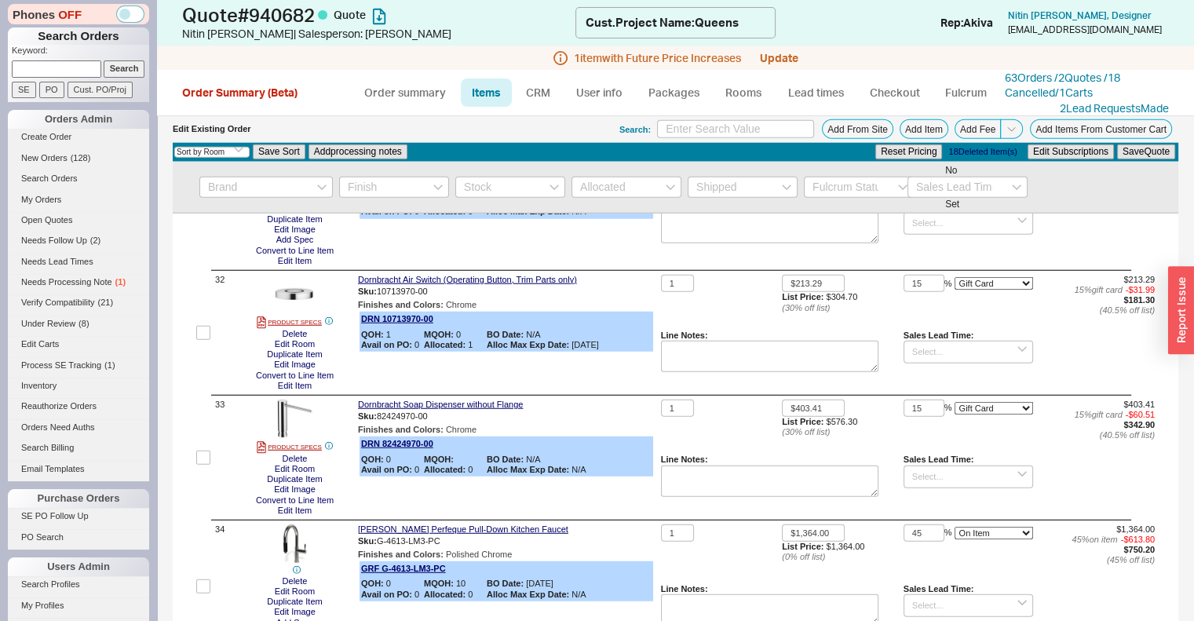
click at [204, 211] on input "checkbox" at bounding box center [203, 204] width 14 height 14
checkbox input "true"
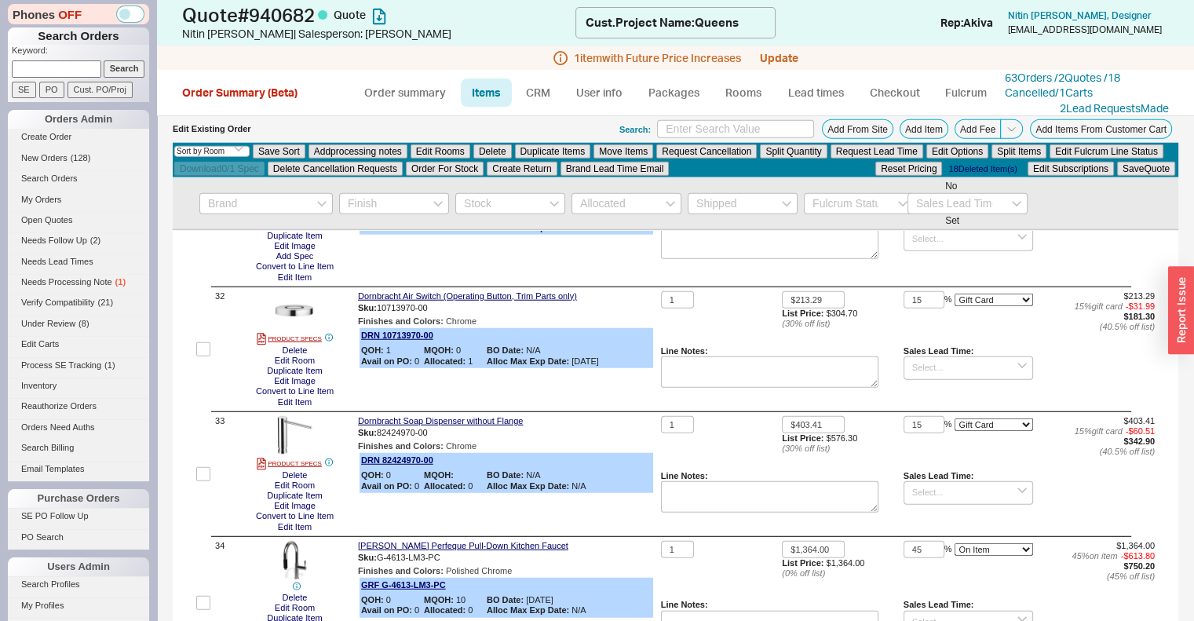
scroll to position [4148, 0]
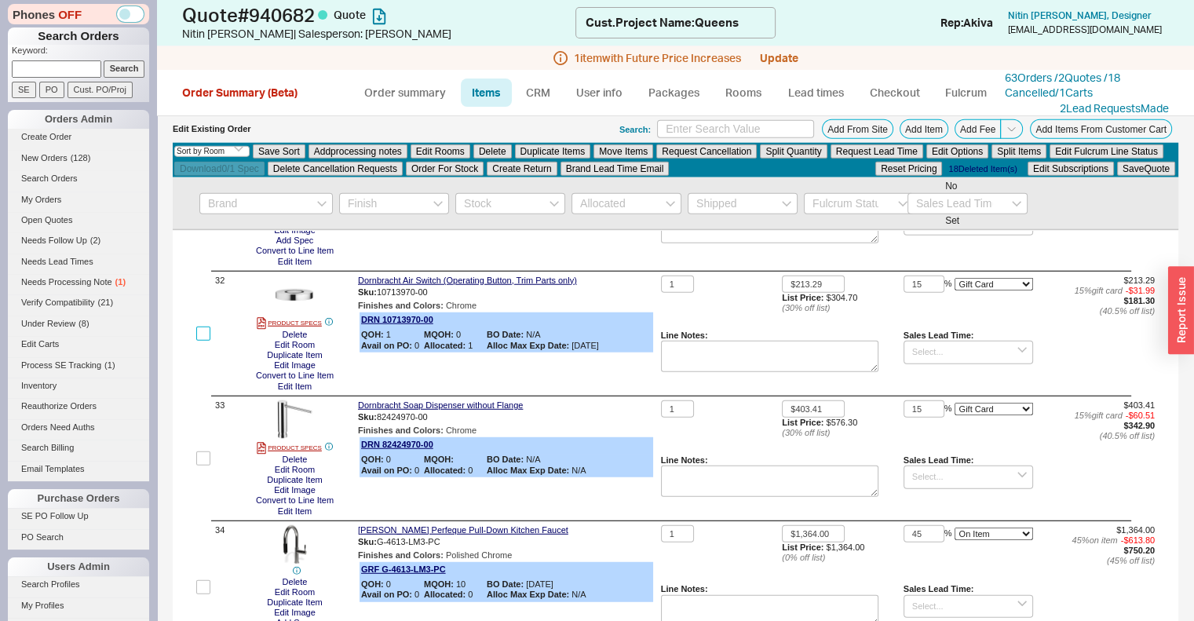
click at [204, 341] on input "checkbox" at bounding box center [203, 334] width 14 height 14
checkbox input "true"
click at [201, 466] on input "checkbox" at bounding box center [203, 458] width 14 height 14
checkbox input "true"
click at [495, 153] on button "Delete" at bounding box center [492, 151] width 38 height 14
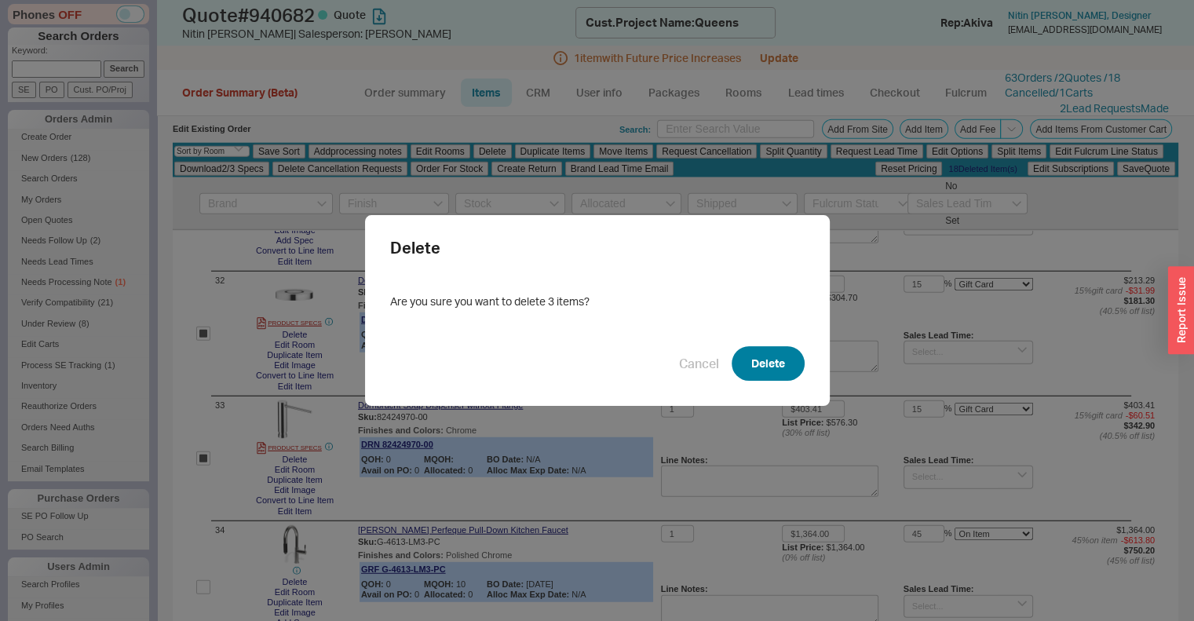
click at [769, 367] on button "Delete" at bounding box center [768, 363] width 73 height 35
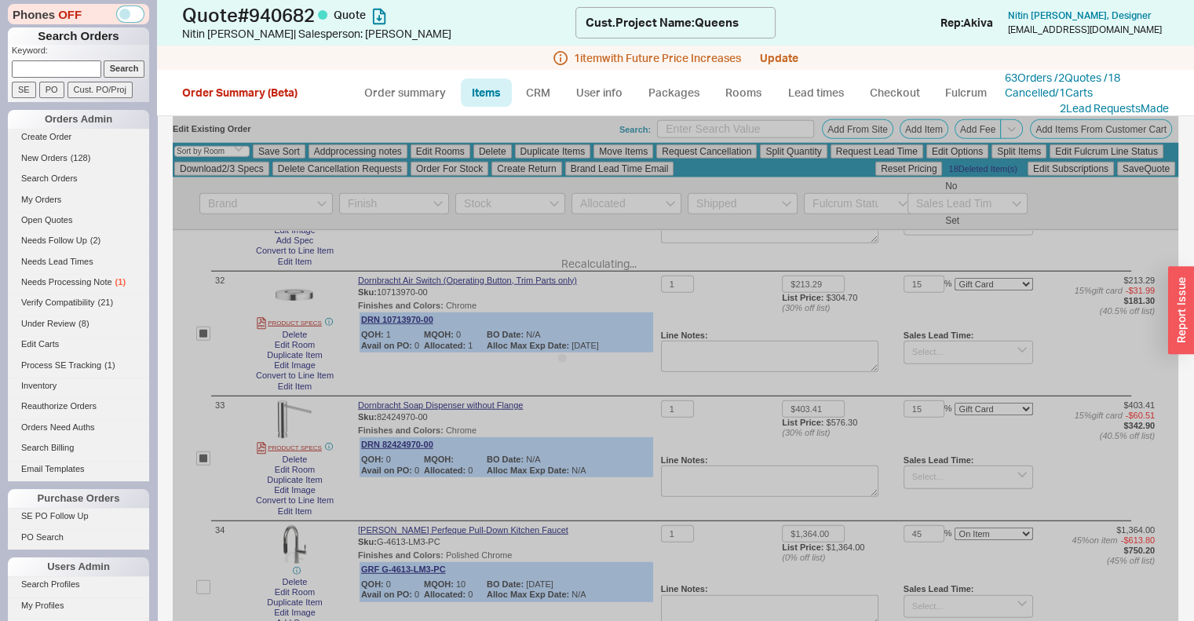
checkbox input "false"
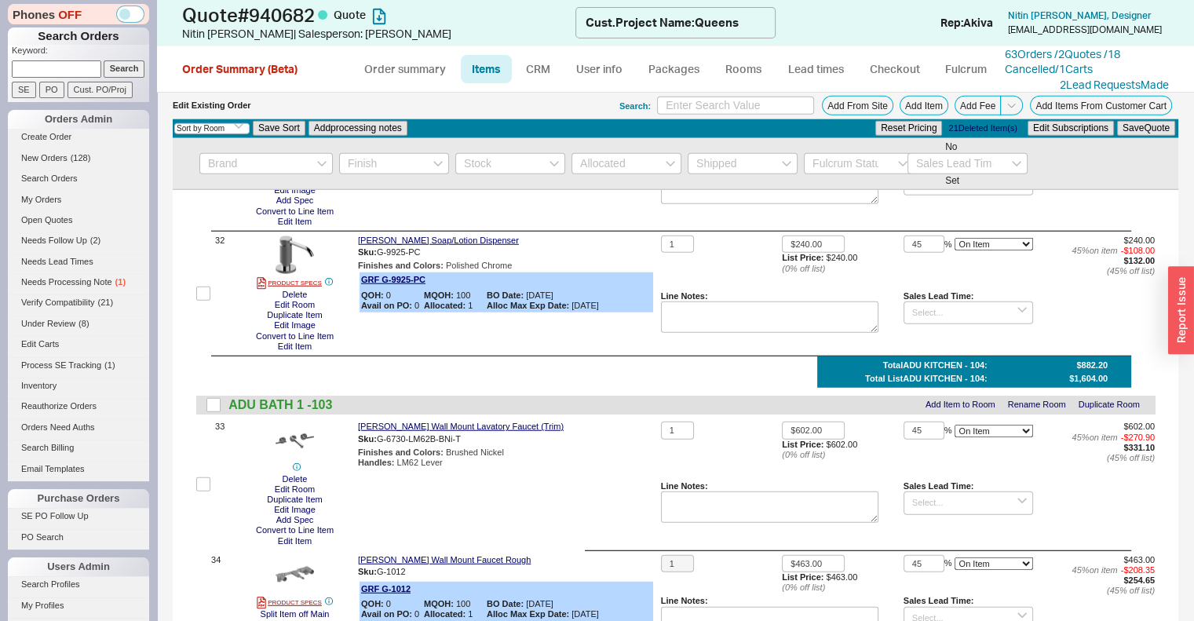
scroll to position [4132, 0]
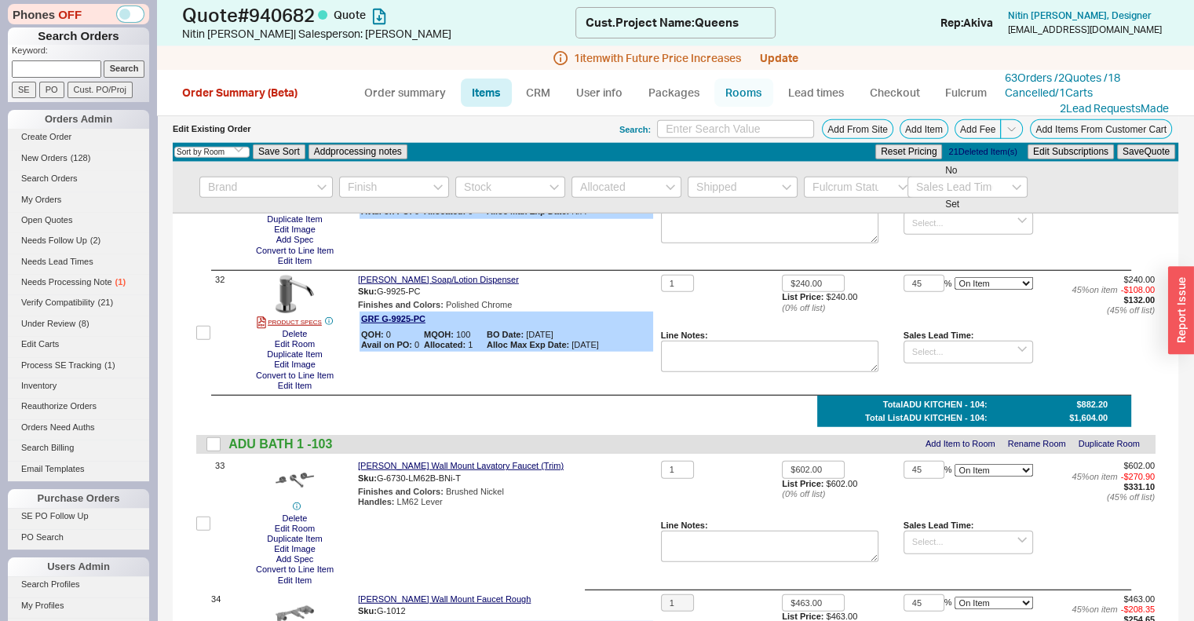
click at [753, 105] on link "Rooms" at bounding box center [743, 93] width 59 height 28
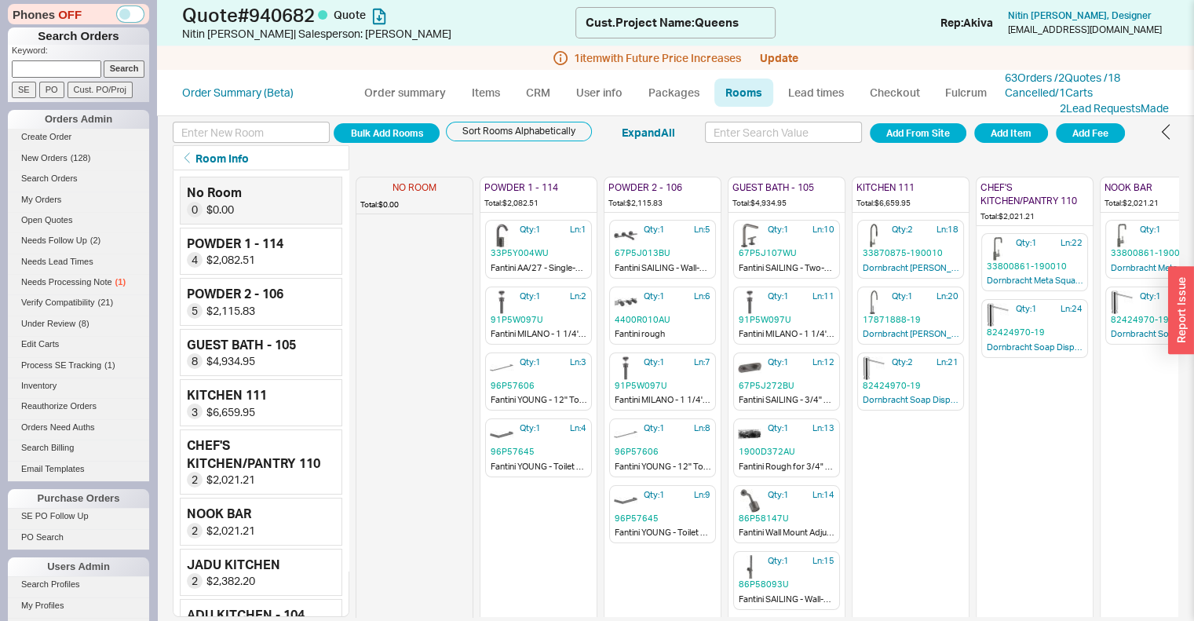
scroll to position [0, 709]
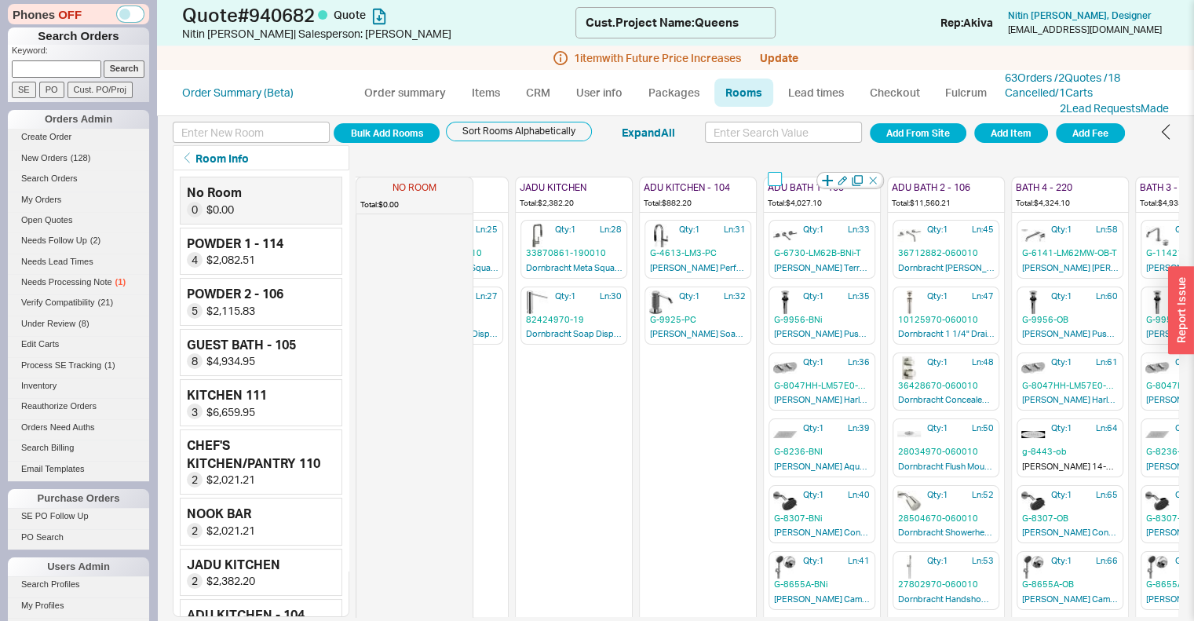
click at [775, 183] on input "checkbox" at bounding box center [775, 179] width 14 height 14
checkbox input "true"
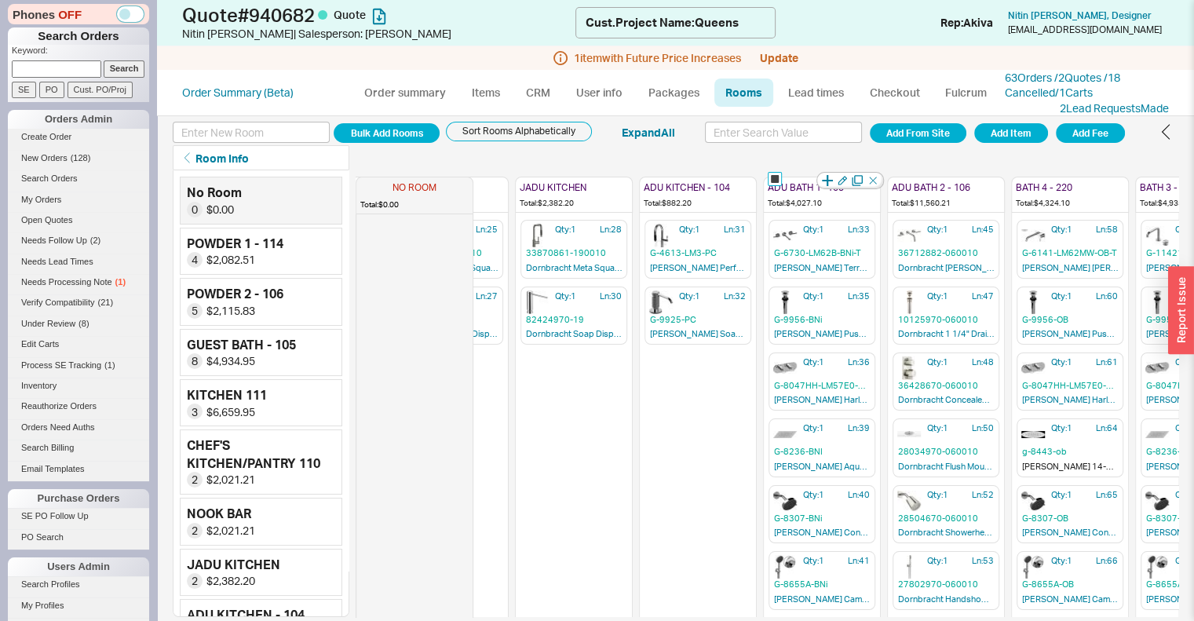
checkbox input "true"
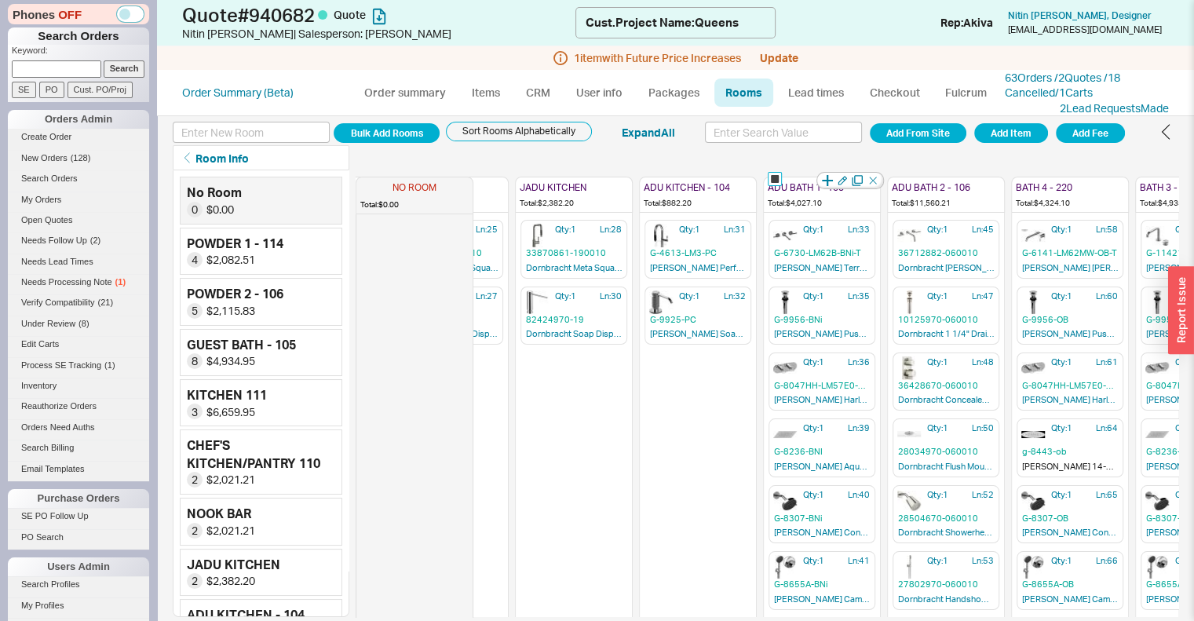
checkbox input "true"
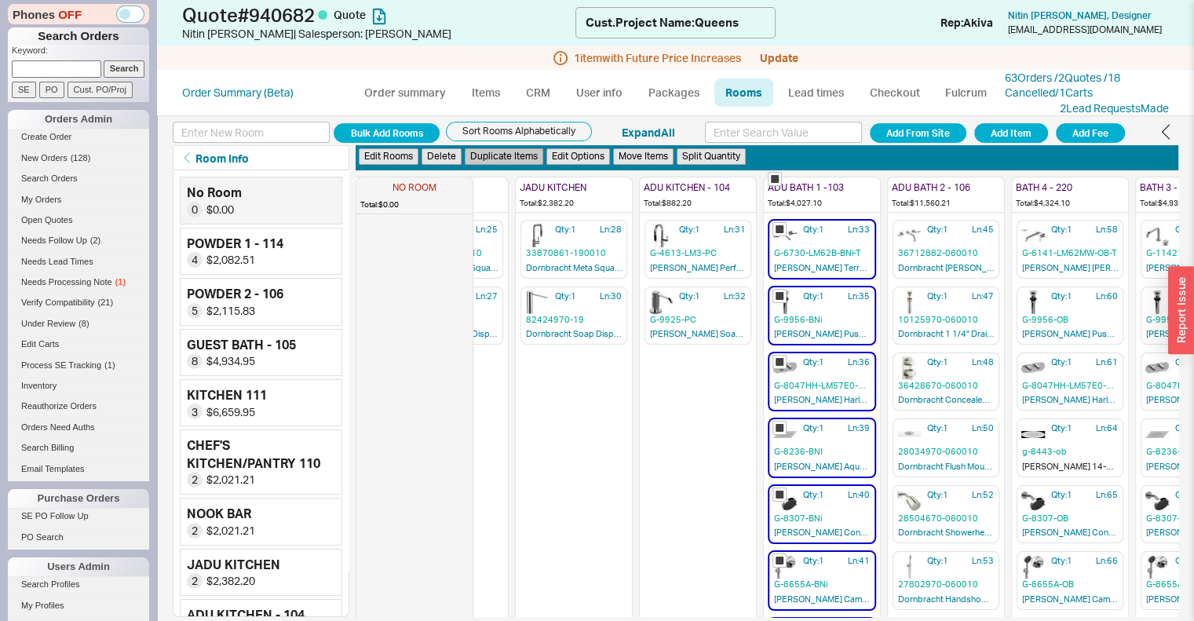
click at [516, 162] on button "Duplicate Items" at bounding box center [504, 156] width 79 height 16
checkbox input "false"
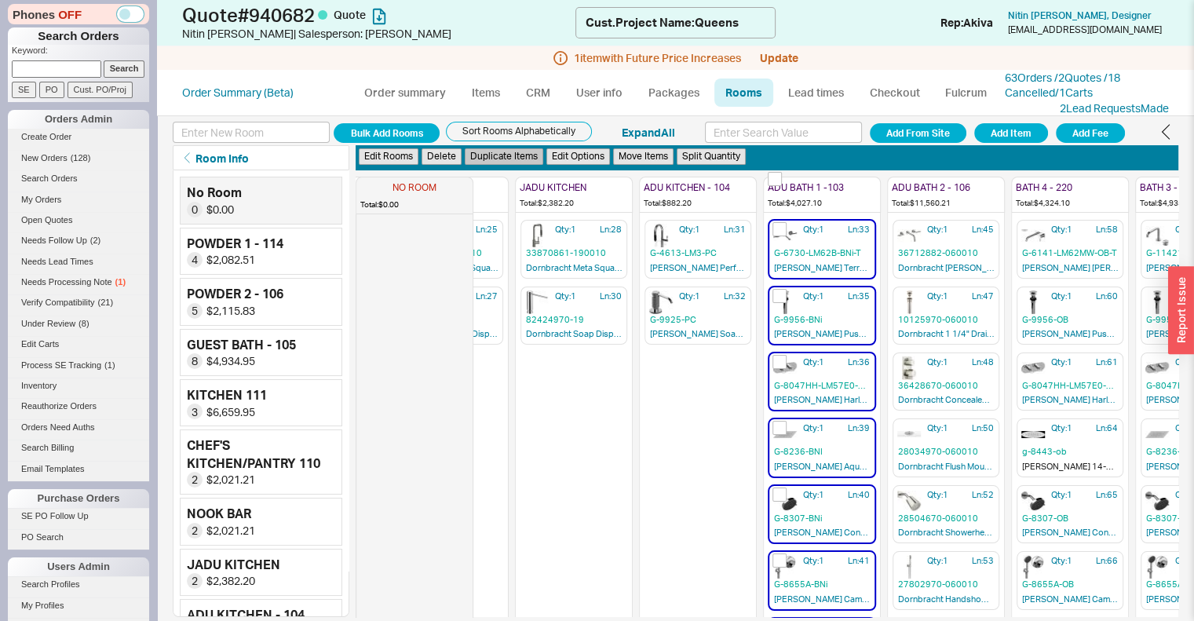
checkbox input "false"
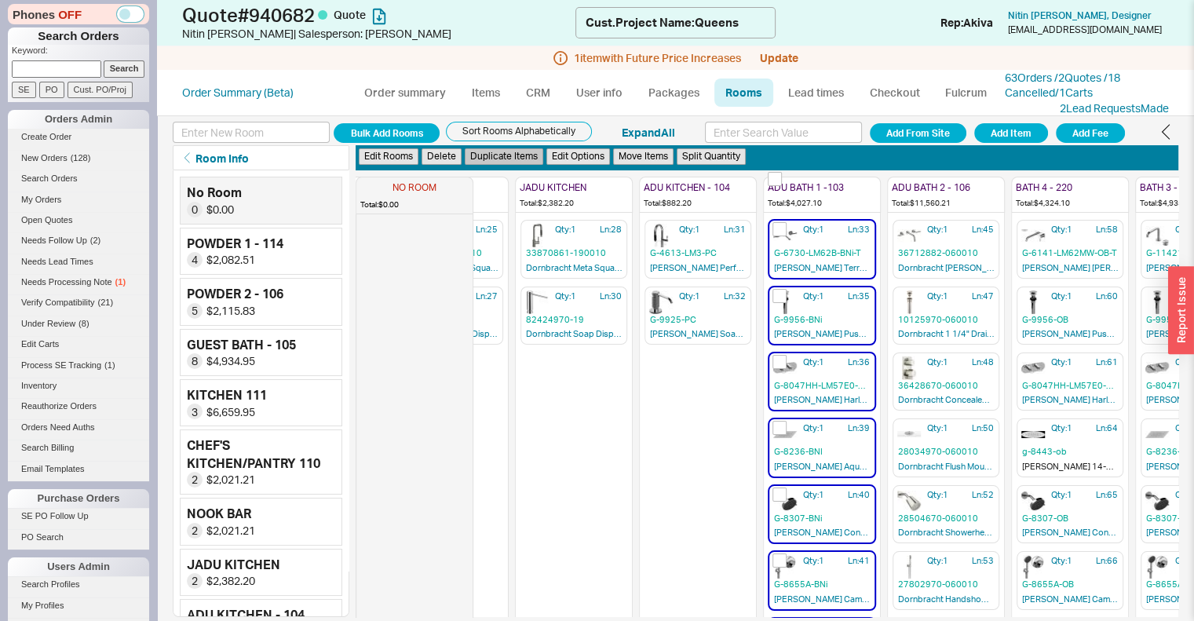
checkbox input "false"
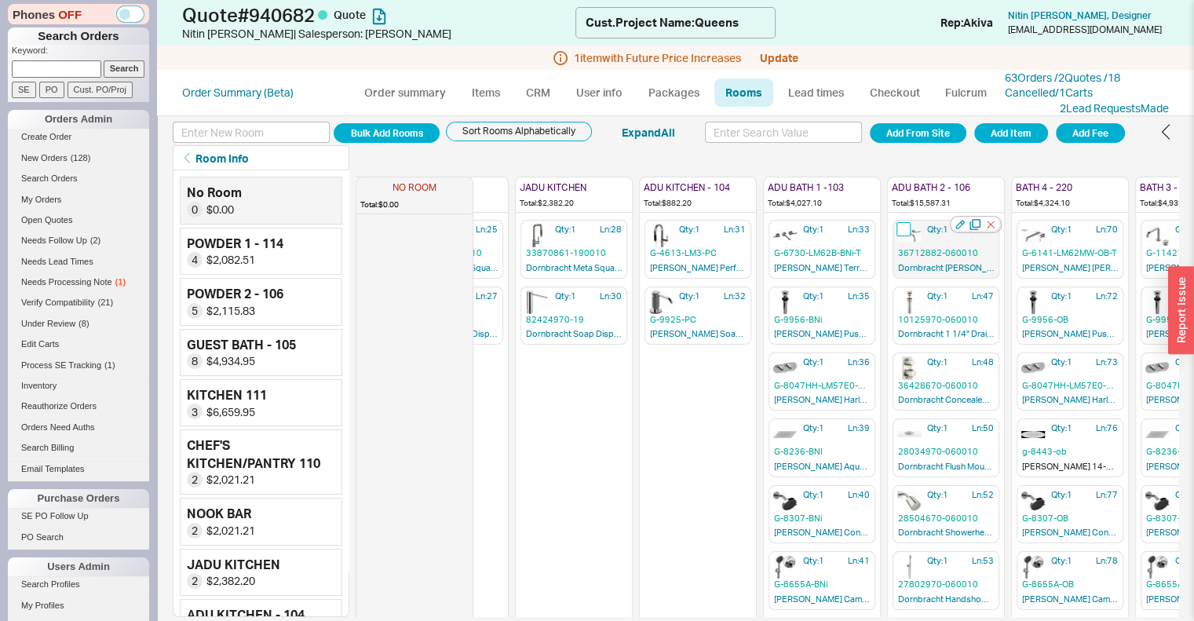
click at [900, 234] on input "checkbox" at bounding box center [904, 229] width 14 height 14
checkbox input "true"
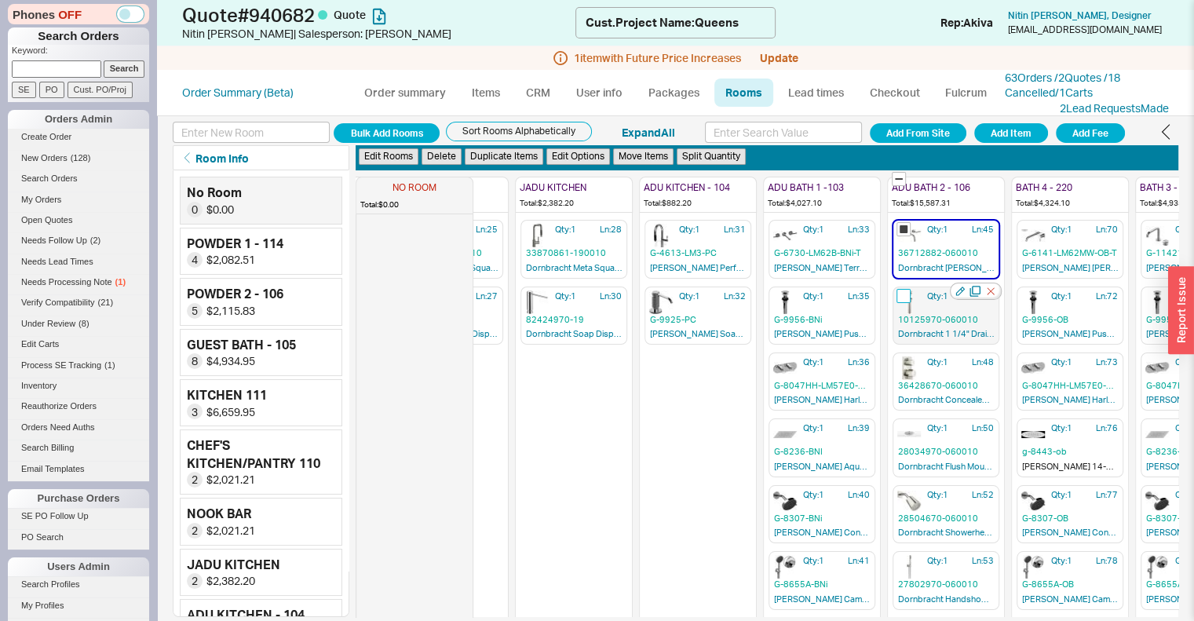
click at [903, 290] on input "checkbox" at bounding box center [904, 296] width 14 height 14
checkbox input "true"
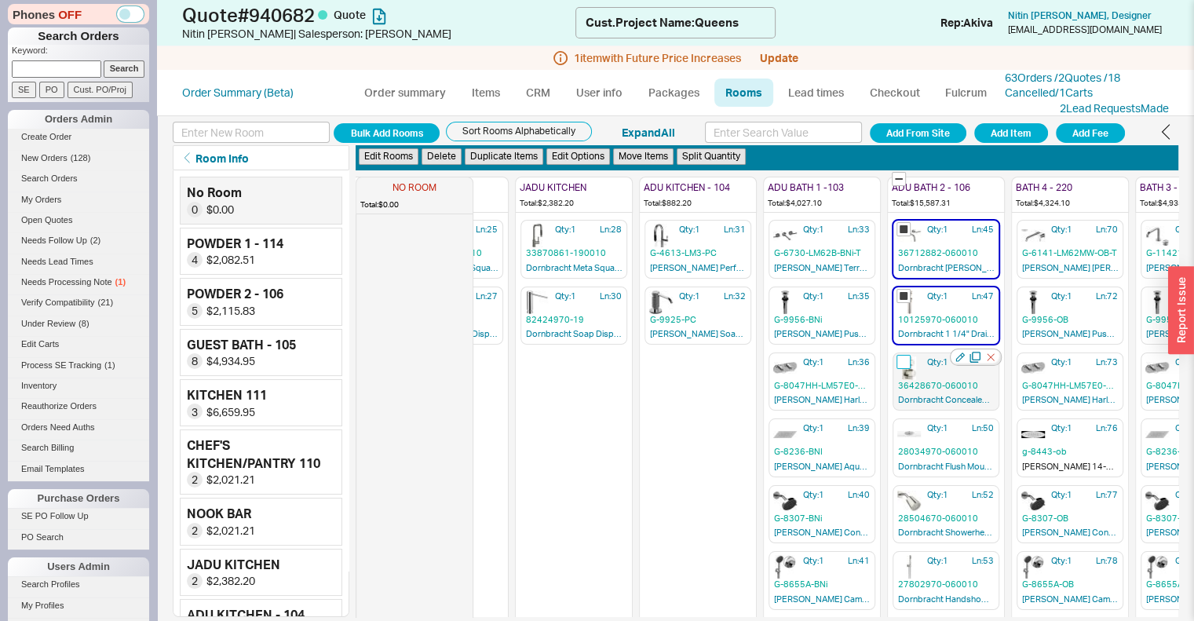
click at [901, 359] on input "checkbox" at bounding box center [904, 362] width 14 height 14
checkbox input "true"
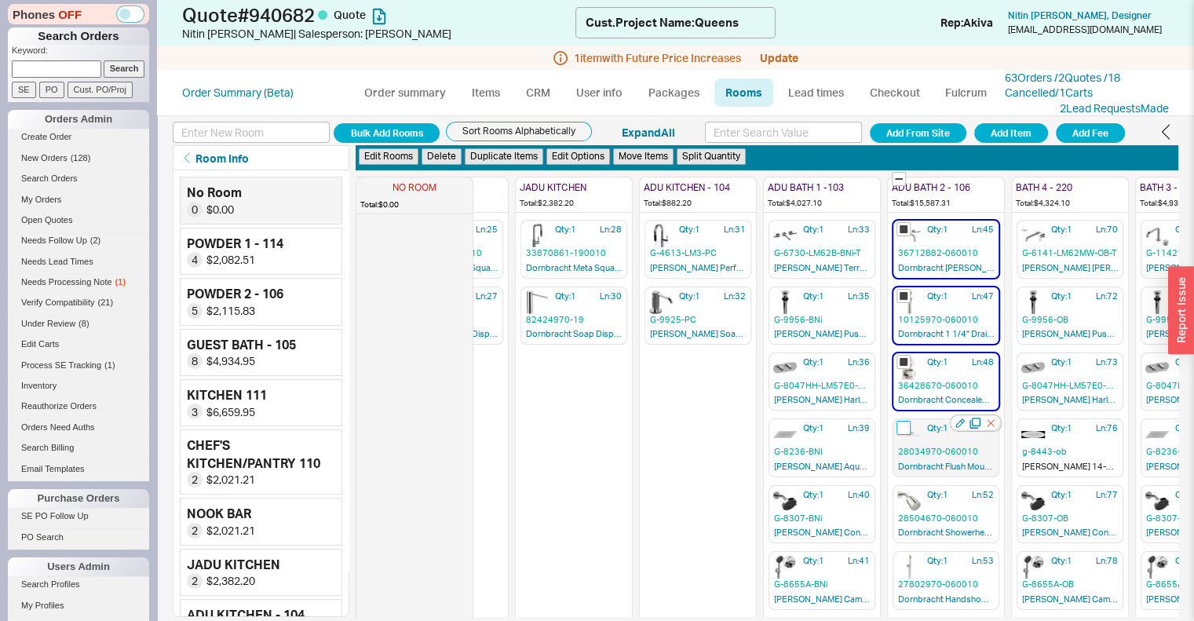
click at [902, 425] on input "checkbox" at bounding box center [904, 428] width 14 height 14
checkbox input "true"
click at [901, 493] on input "checkbox" at bounding box center [904, 495] width 14 height 14
checkbox input "true"
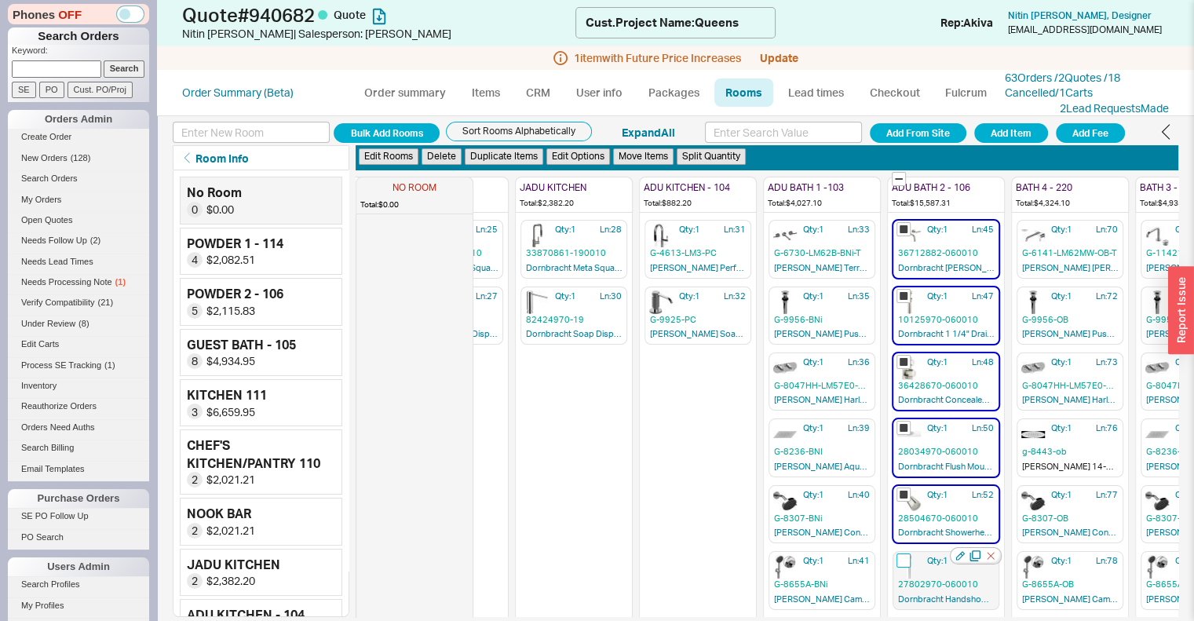
click at [904, 554] on input "checkbox" at bounding box center [904, 560] width 14 height 14
checkbox input "true"
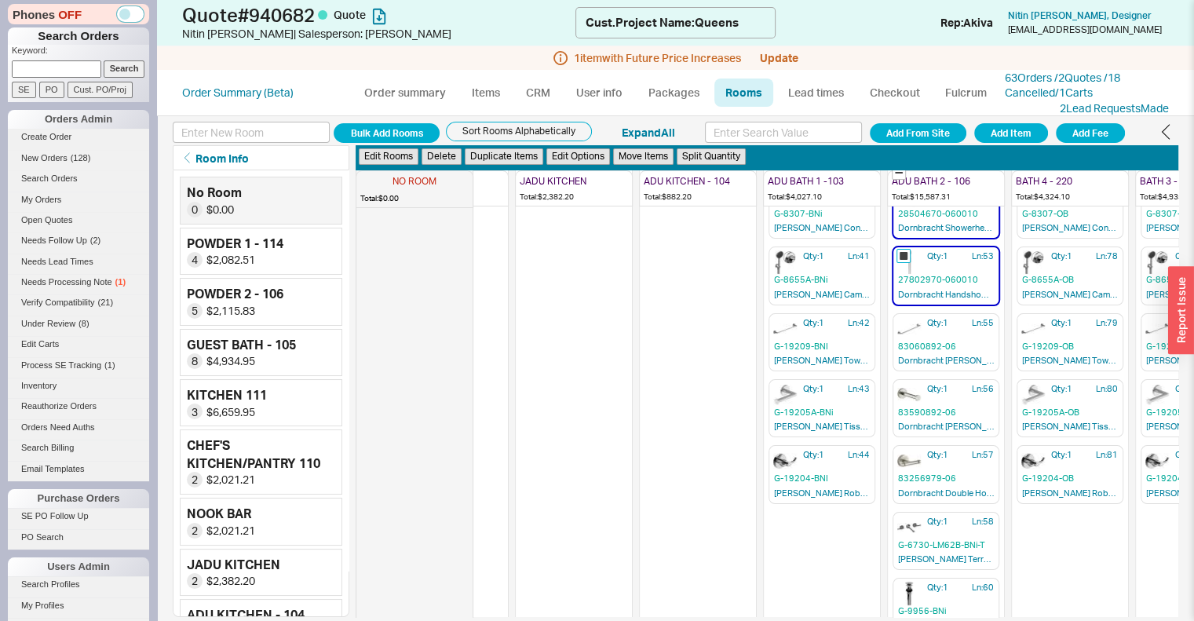
scroll to position [306, 709]
click at [902, 448] on input "checkbox" at bounding box center [904, 453] width 14 height 14
checkbox input "true"
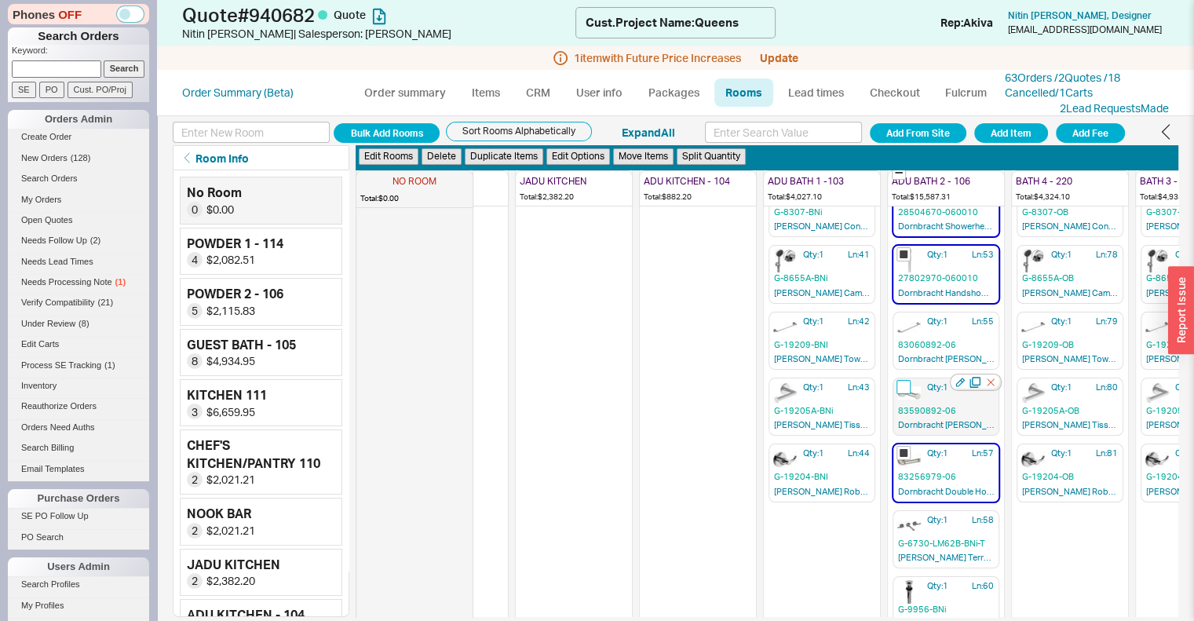
click at [900, 387] on input "checkbox" at bounding box center [904, 387] width 14 height 14
checkbox input "true"
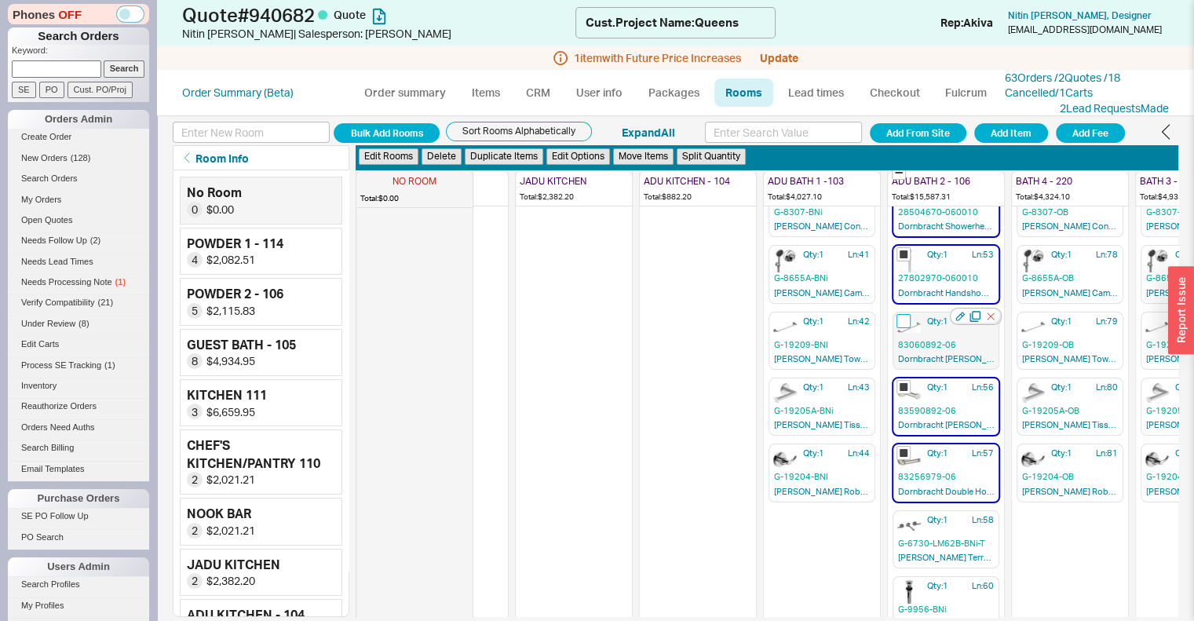
click at [904, 314] on input "checkbox" at bounding box center [904, 321] width 14 height 14
checkbox input "true"
click at [447, 159] on button "Delete" at bounding box center [442, 156] width 40 height 16
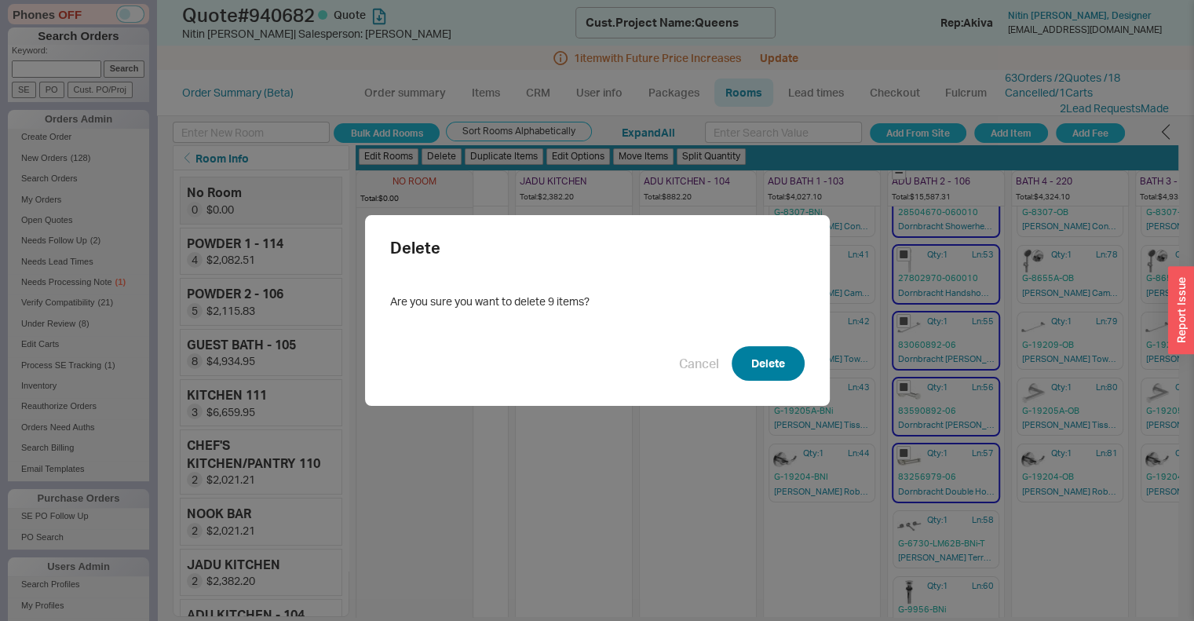
click at [771, 372] on button "Delete" at bounding box center [768, 363] width 73 height 35
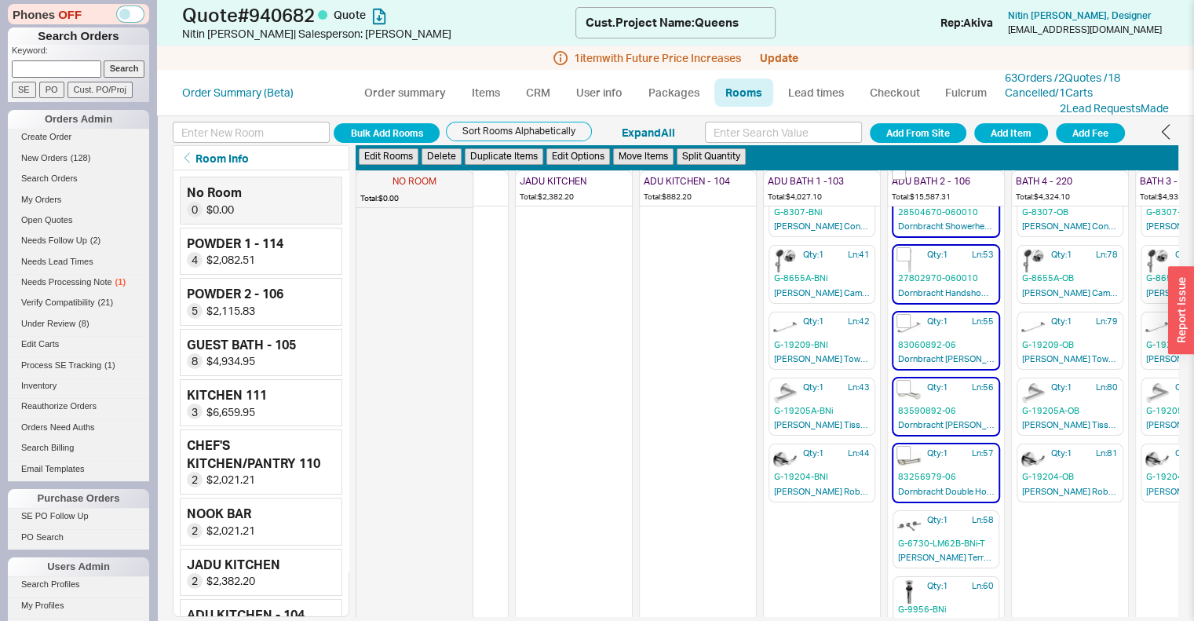
checkbox input "false"
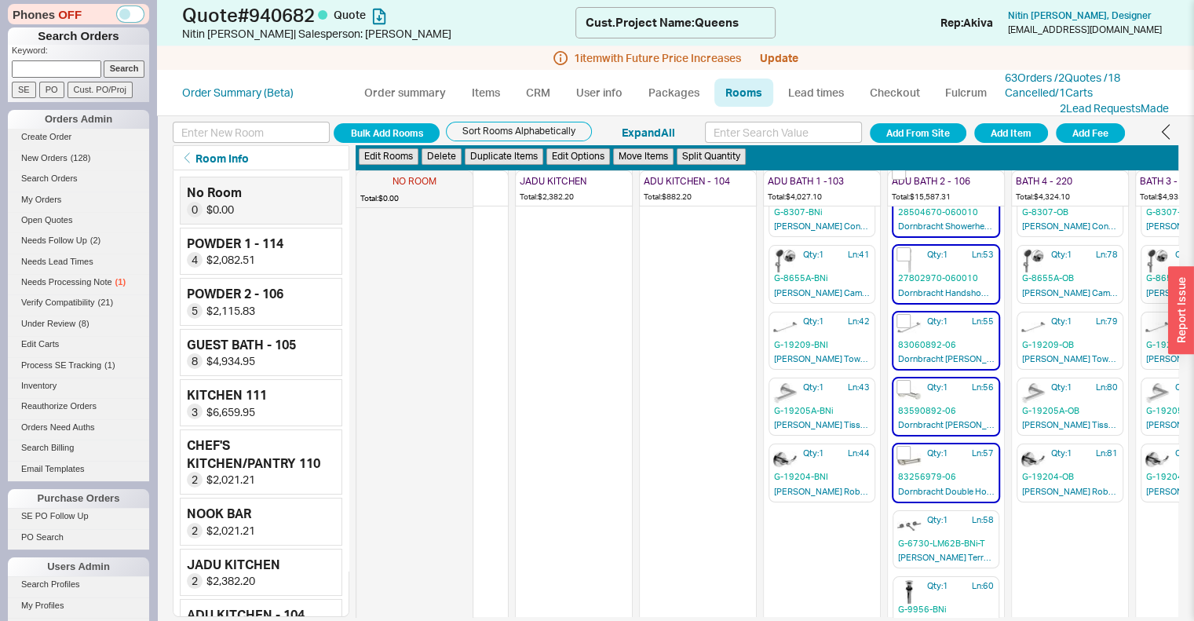
checkbox input "false"
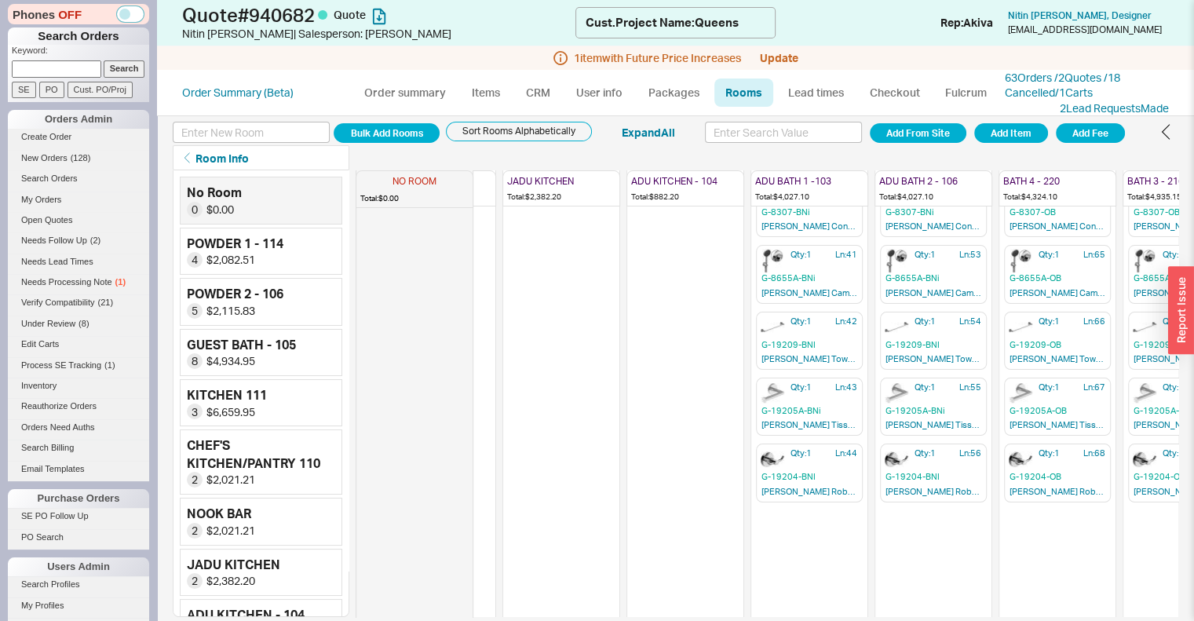
scroll to position [306, 719]
click at [697, 176] on icon "button" at bounding box center [693, 174] width 11 height 11
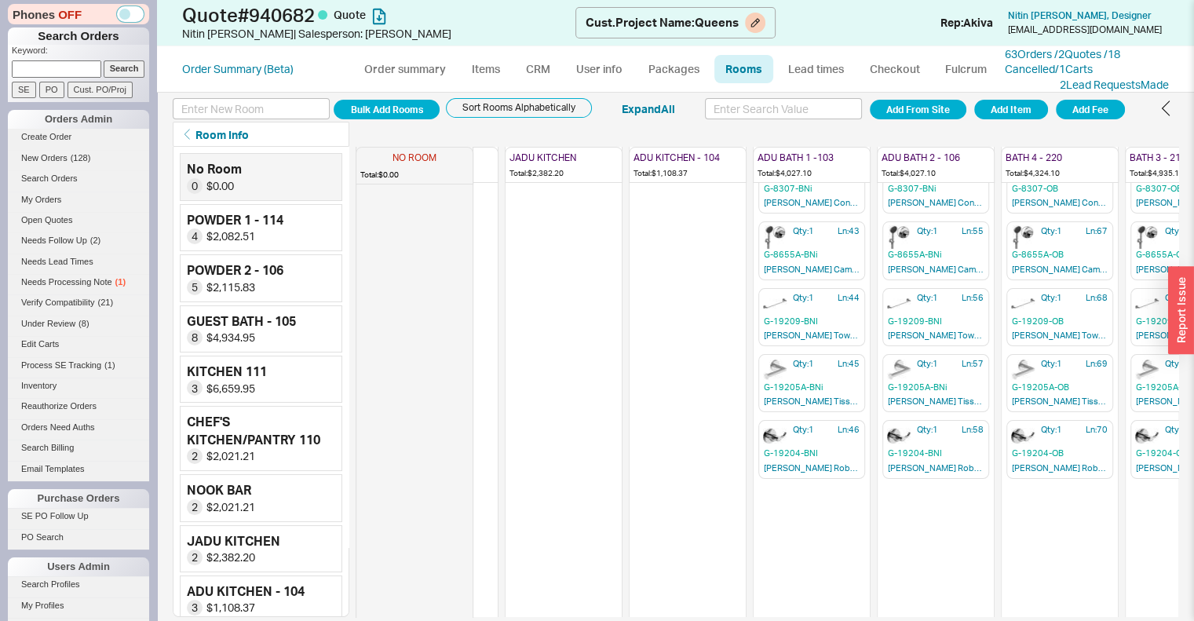
click at [964, 7] on div "Quote # 940682 Quote Nitin Handa | Salesperson: Akiva Cust. Project Name : Quee…" at bounding box center [675, 23] width 1037 height 46
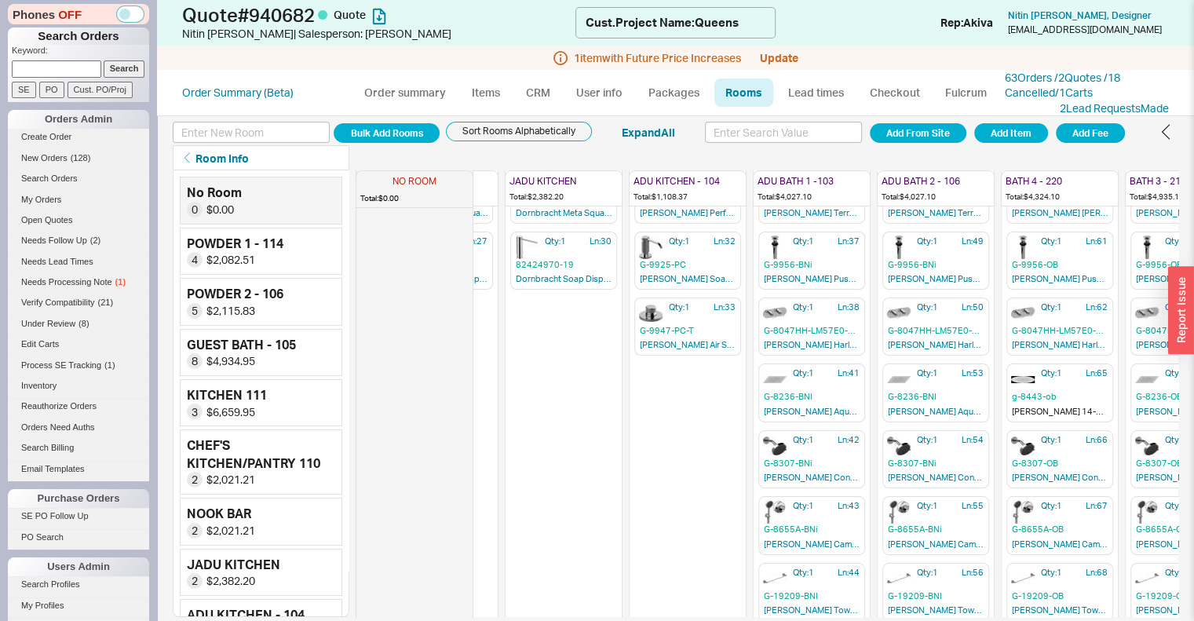
scroll to position [0, 719]
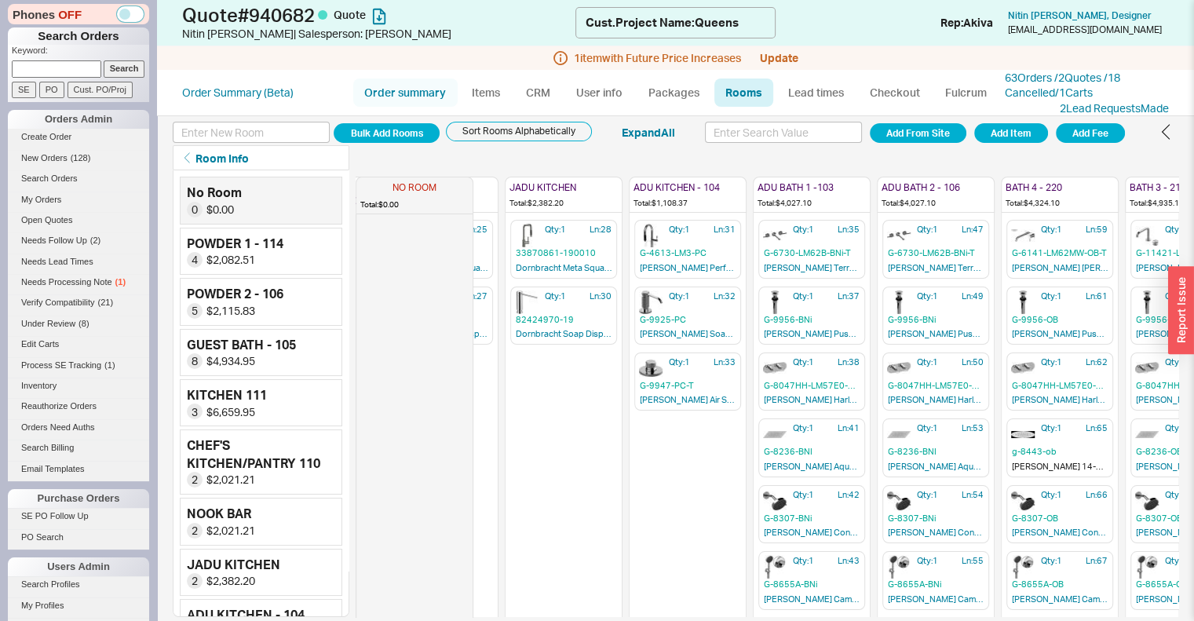
click at [433, 103] on link "Order summary" at bounding box center [405, 93] width 104 height 28
select select "*"
select select "LOW"
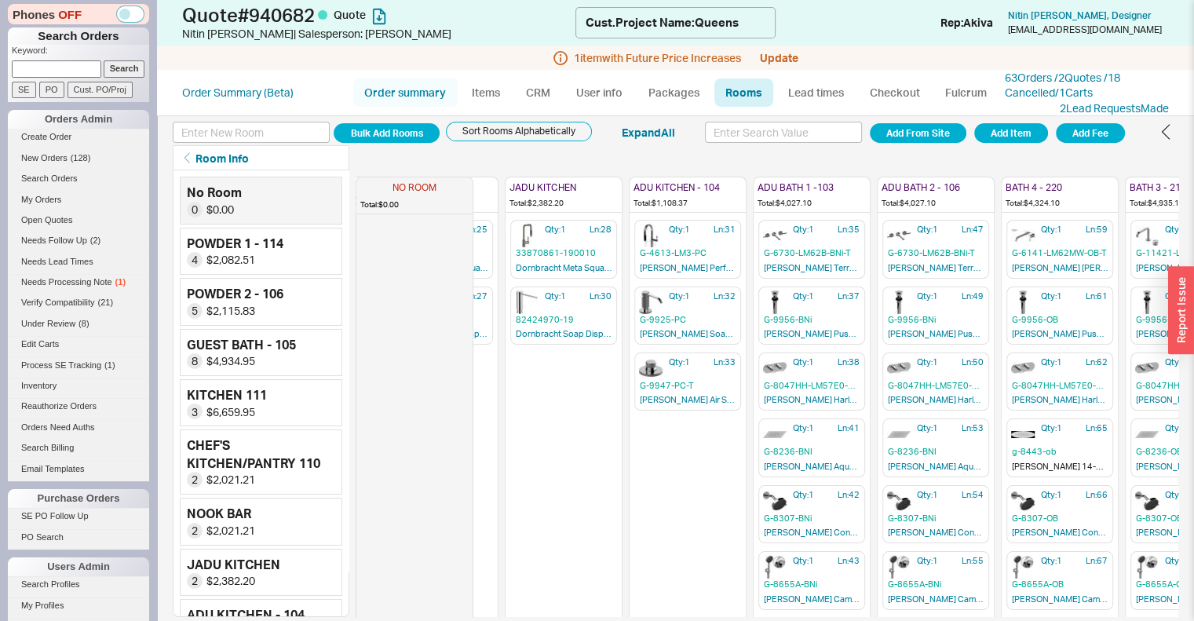
select select "3"
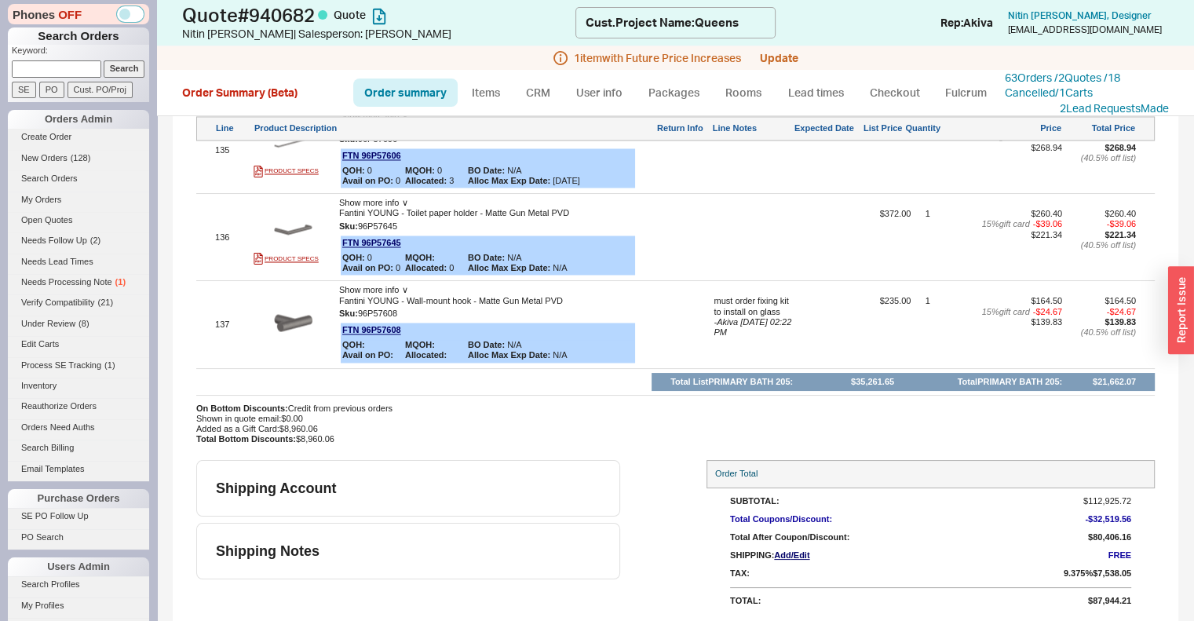
scroll to position [14677, 0]
click at [483, 93] on link "Items" at bounding box center [486, 93] width 51 height 28
select select "3"
select select "ON_CHECKOUT_AGGREGATED"
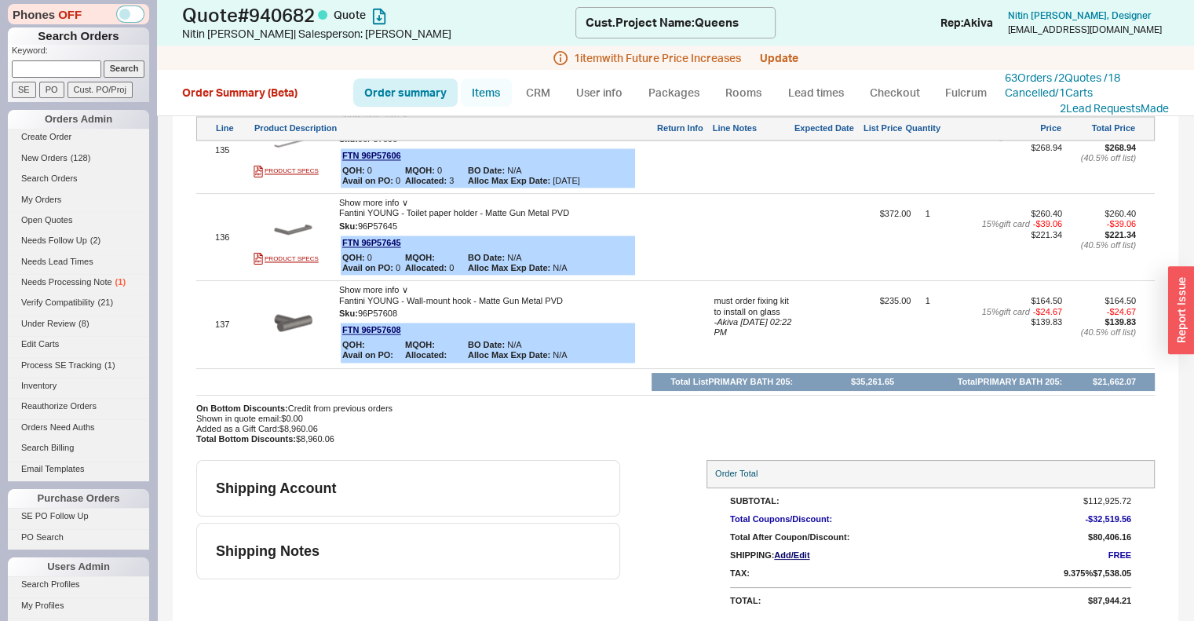
select select "ON_CHECKOUT_AGGREGATED"
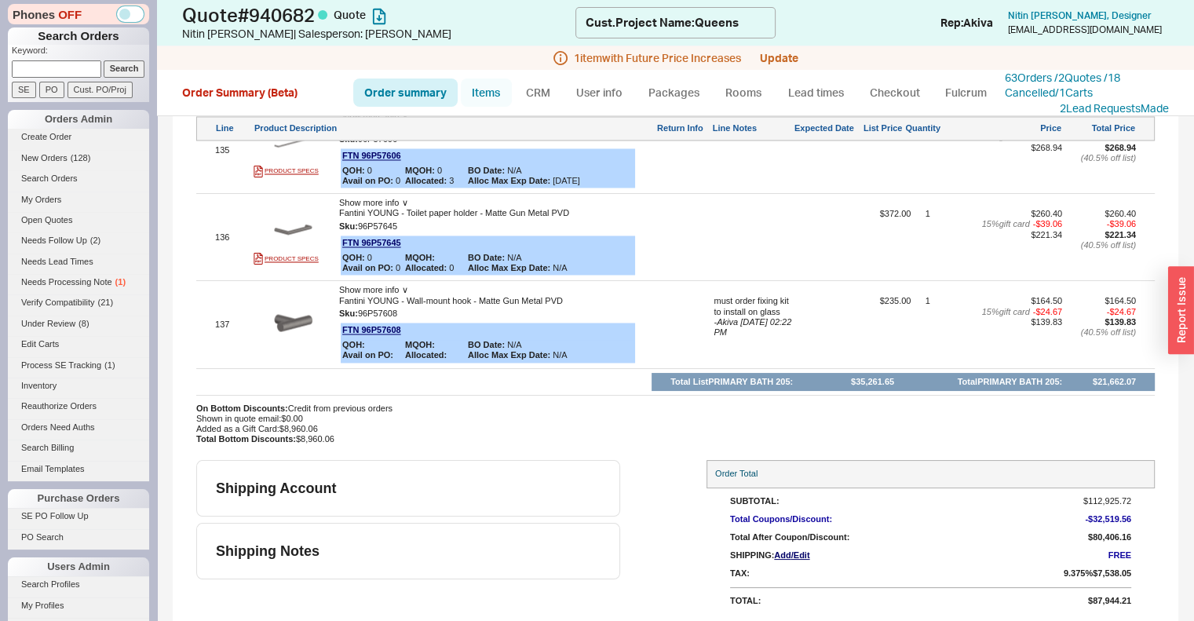
select select "ON_CHECKOUT_AGGREGATED"
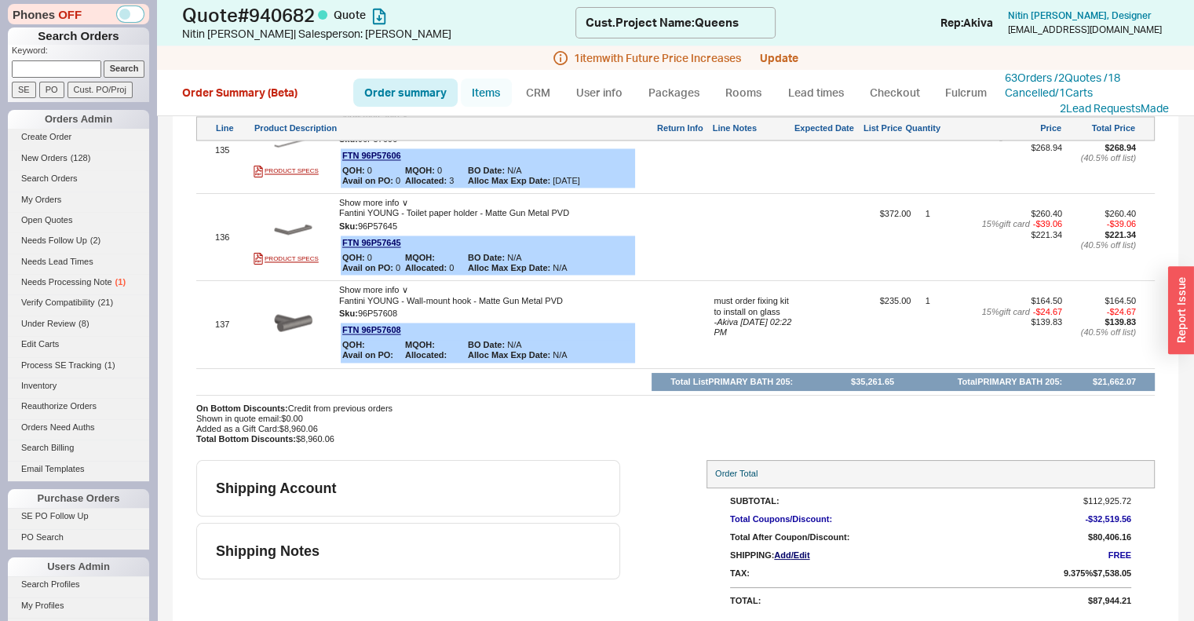
select select "ON_CHECKOUT_AGGREGATED"
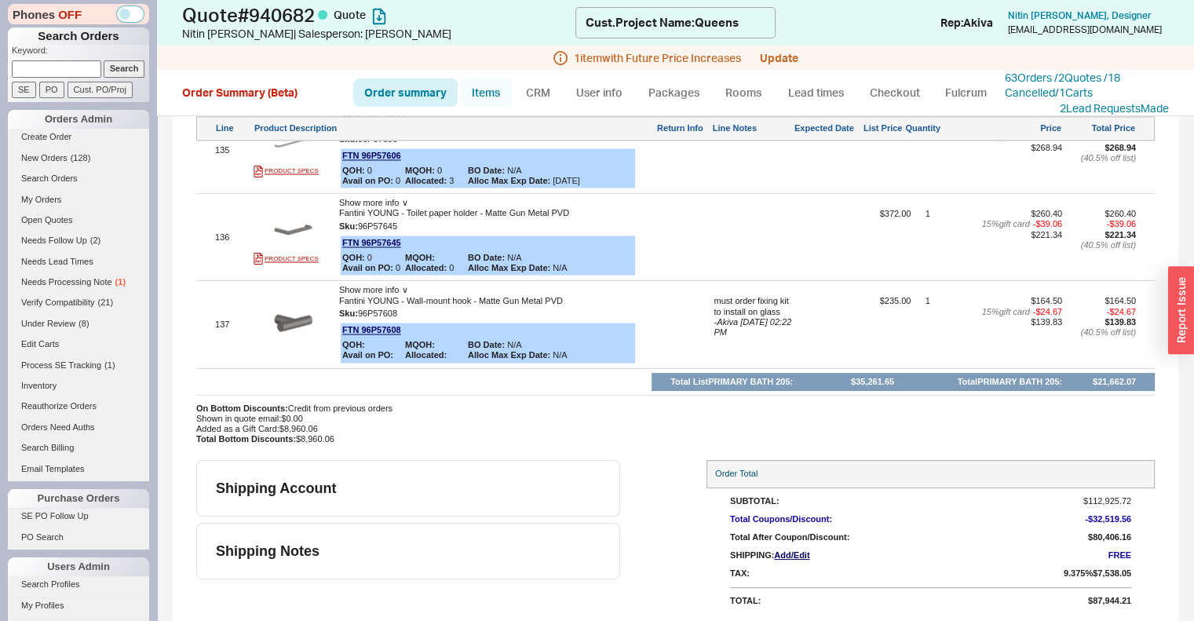
select select "ON_CHECKOUT_AGGREGATED"
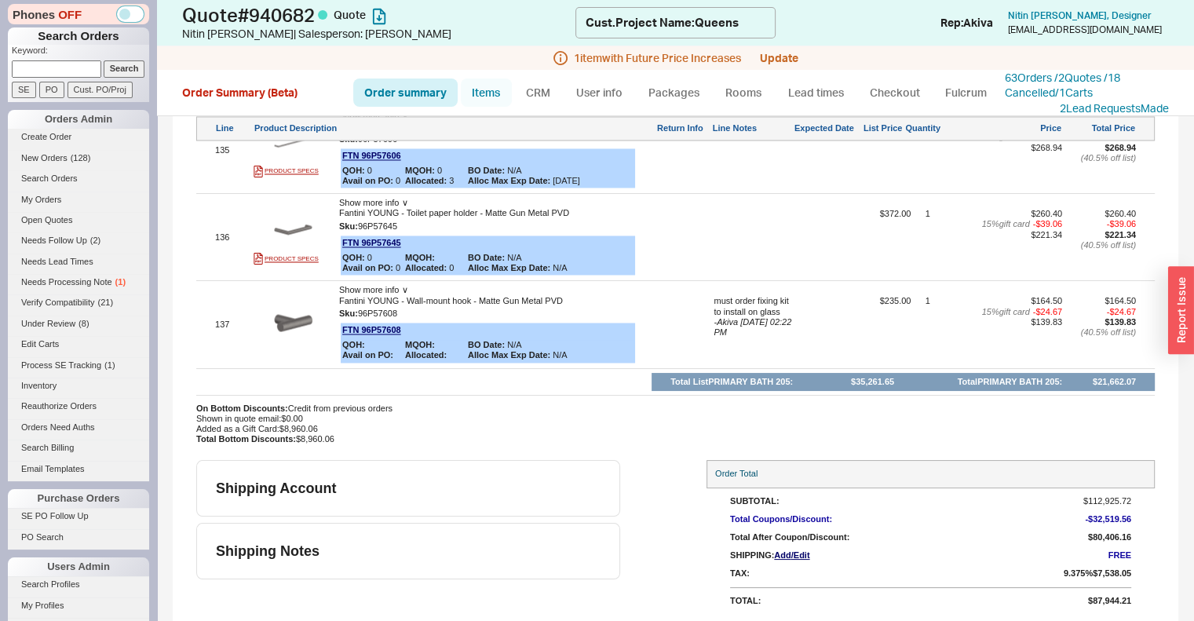
select select "ON_CHECKOUT_AGGREGATED"
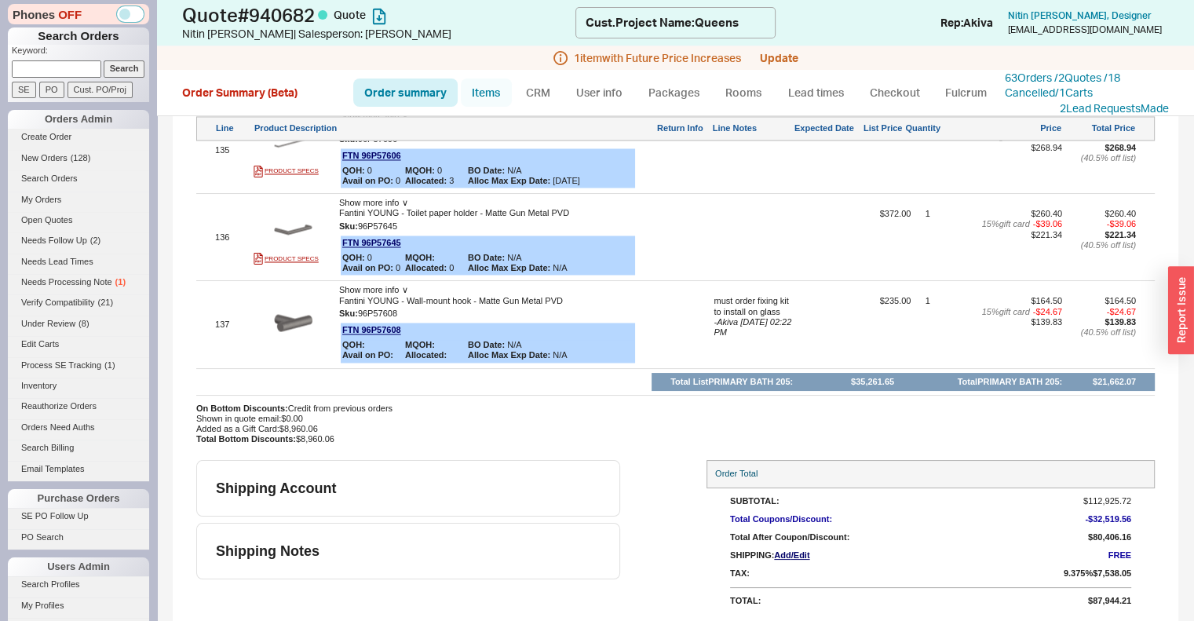
select select "ON_CHECKOUT_AGGREGATED"
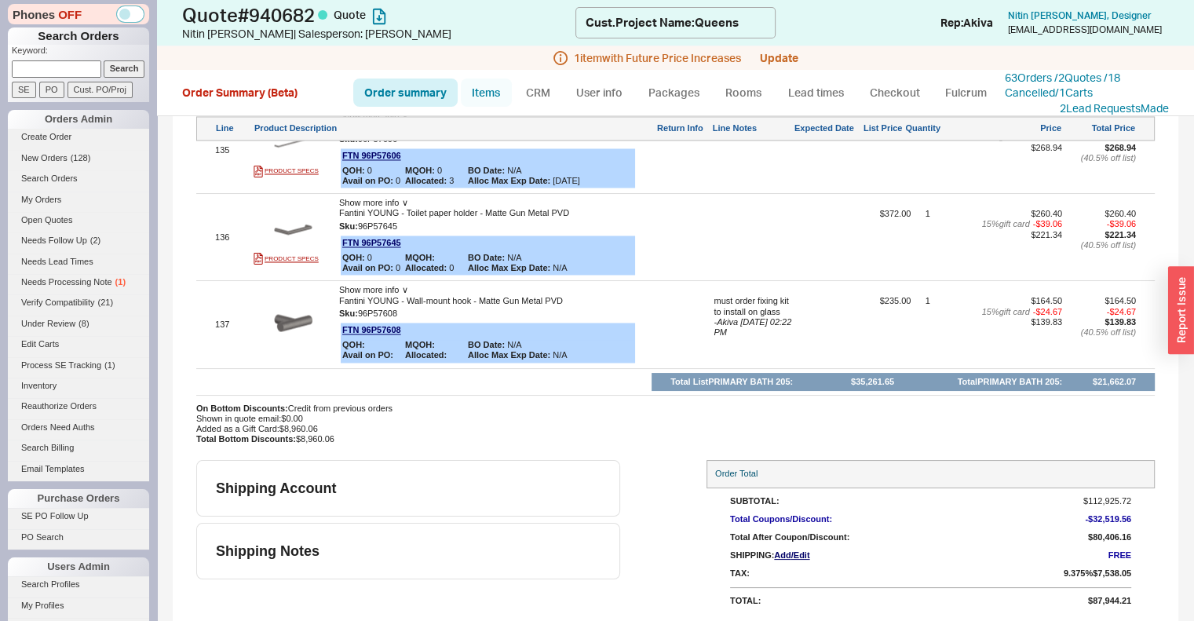
select select "ON_CHECKOUT_AGGREGATED"
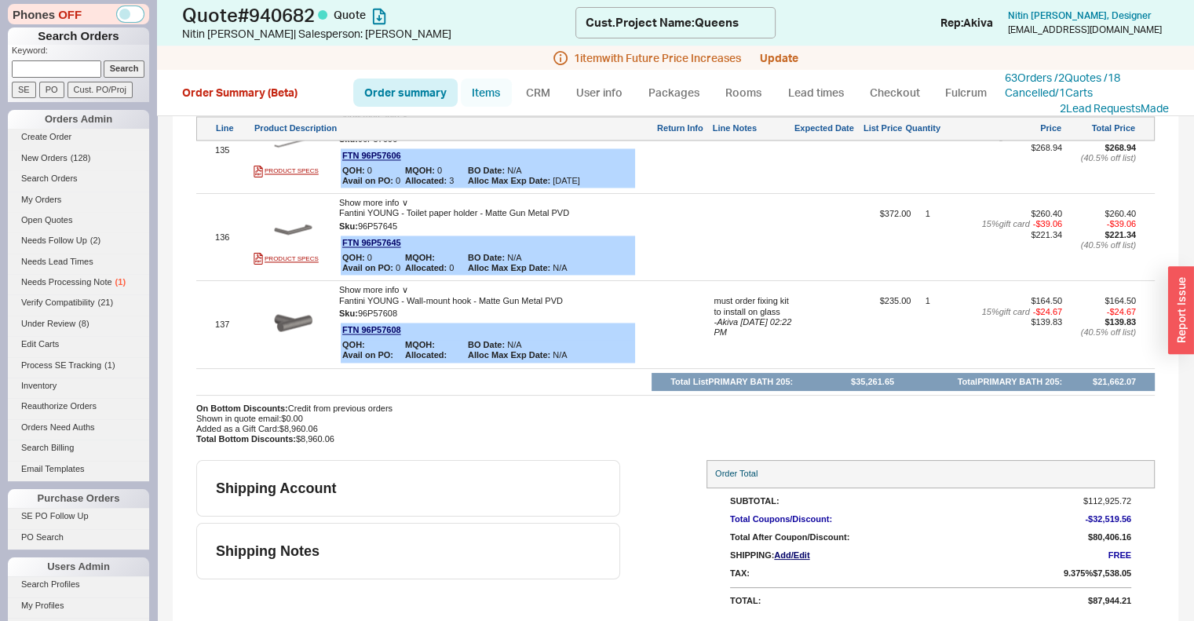
select select "ON_CHECKOUT_AGGREGATED"
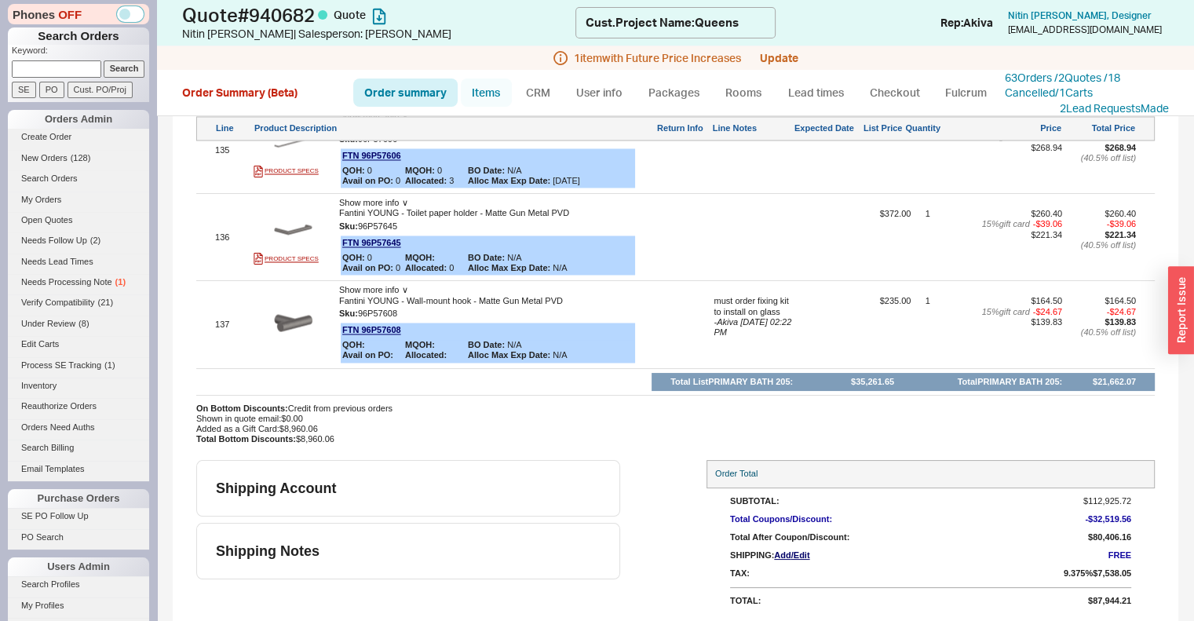
select select "ON_CHECKOUT_AGGREGATED"
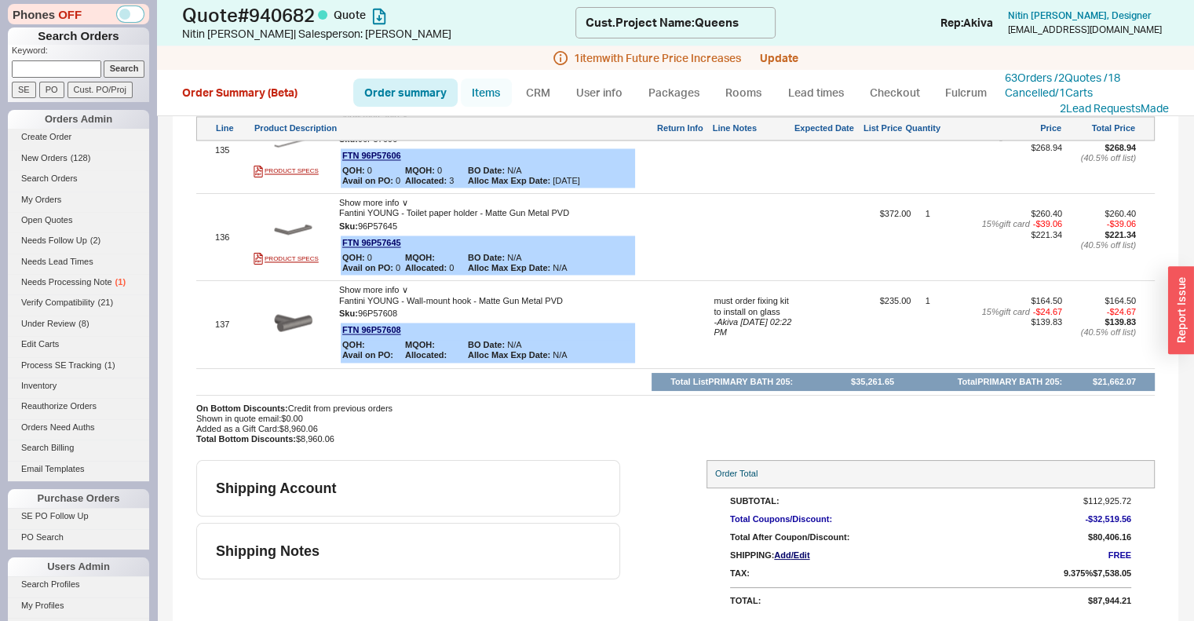
select select "ON_CHECKOUT_AGGREGATED"
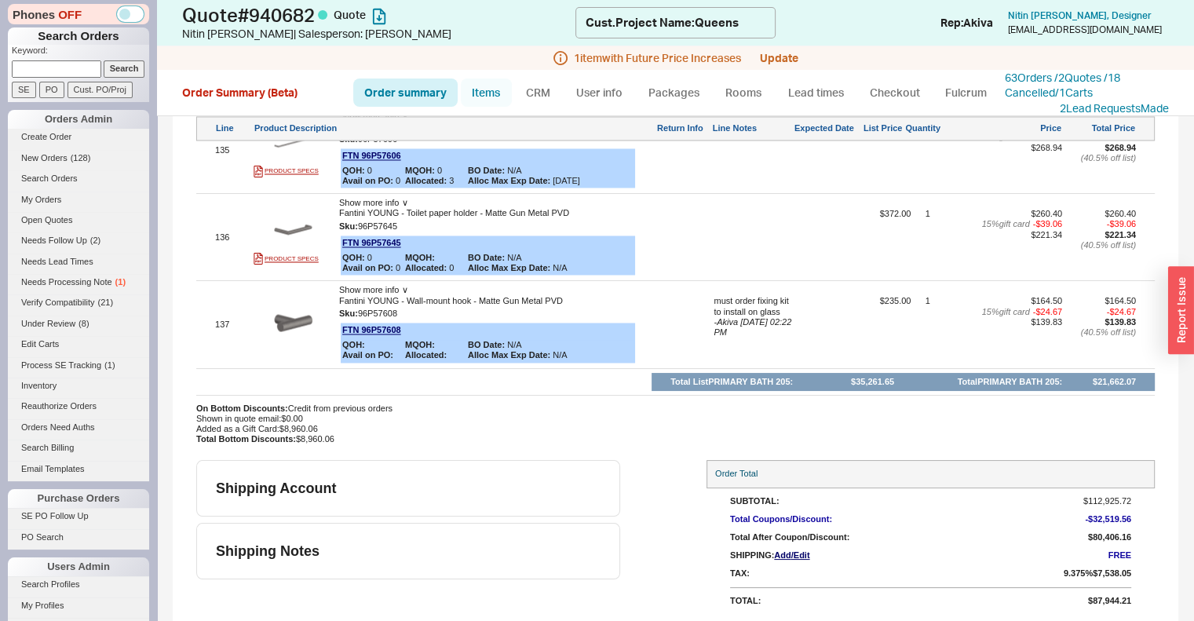
select select "ON_CHECKOUT_AGGREGATED"
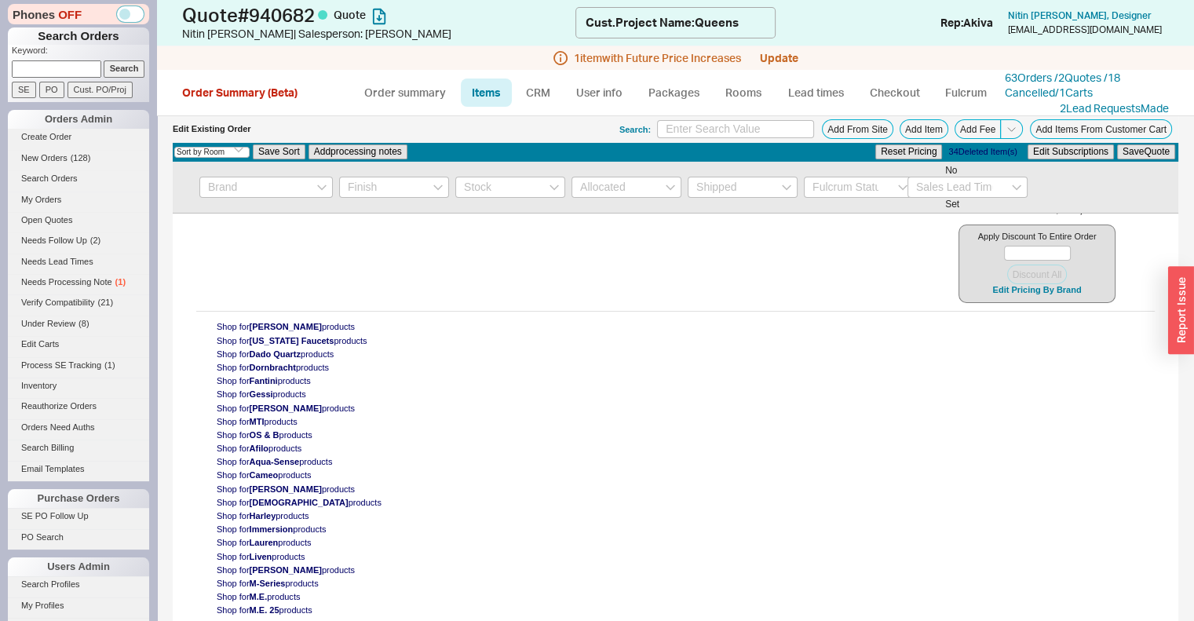
scroll to position [17660, 0]
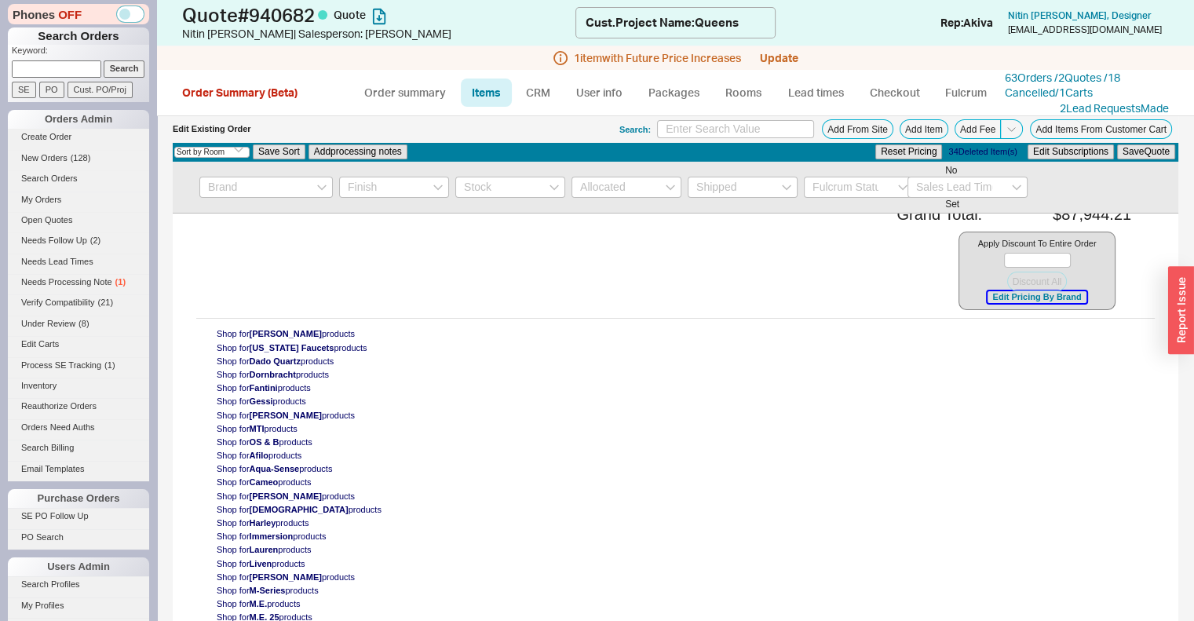
click at [996, 303] on button "Edit Pricing By Brand" at bounding box center [1037, 297] width 98 height 12
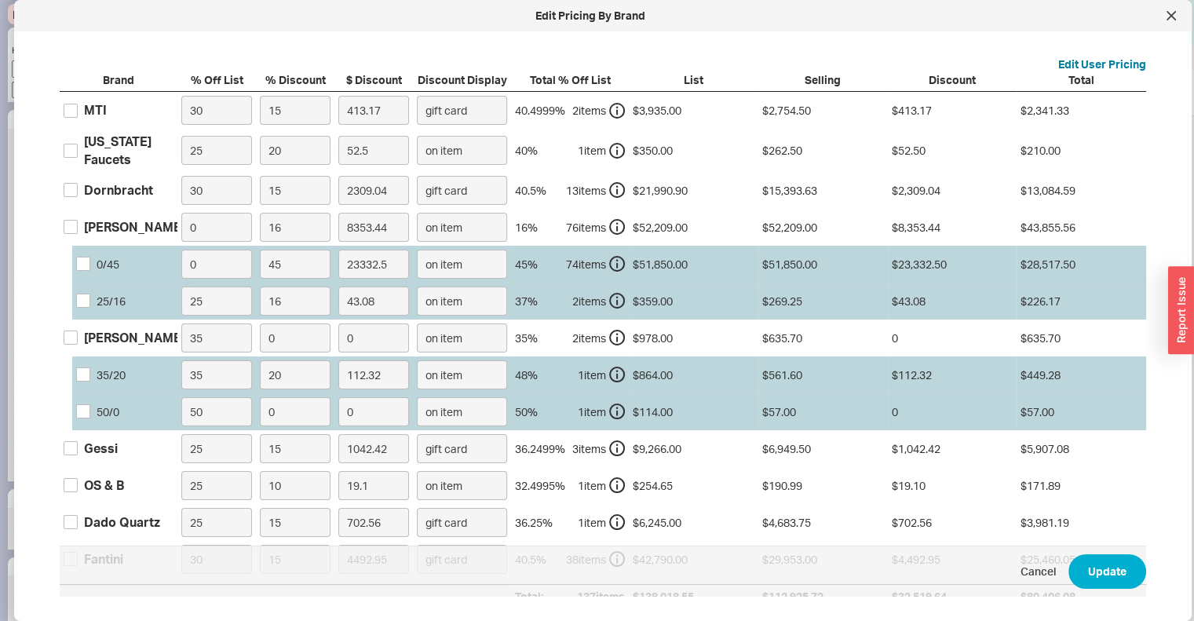
click at [108, 226] on div "Graff" at bounding box center [134, 226] width 101 height 17
click at [78, 226] on input "Graff" at bounding box center [71, 227] width 14 height 14
checkbox input "true"
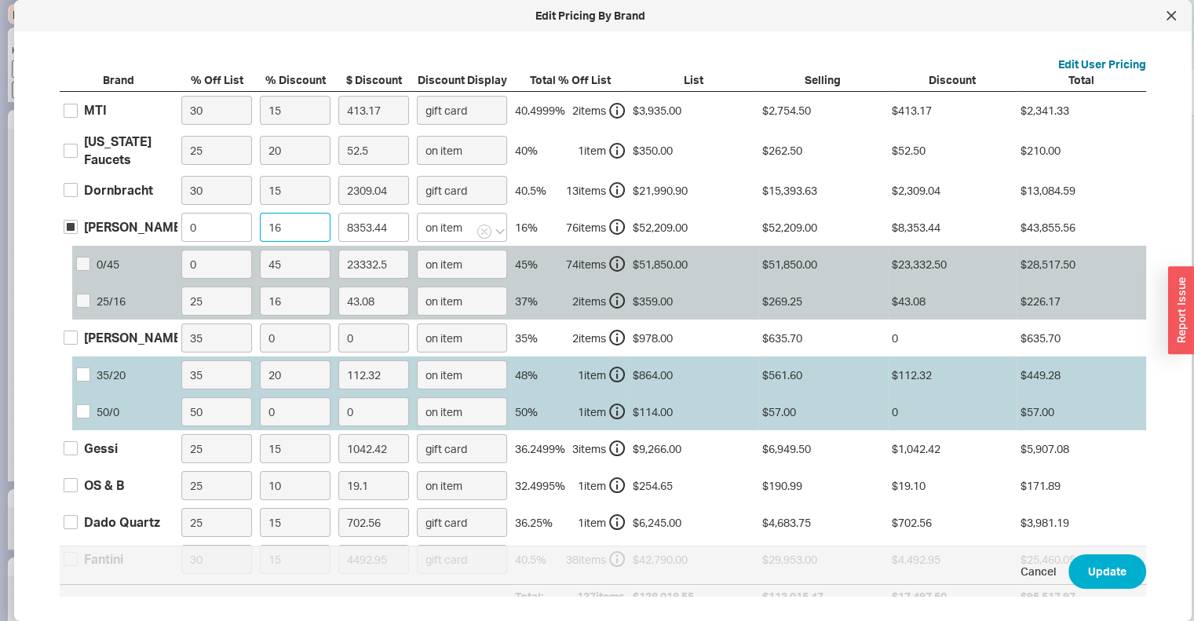
click at [299, 227] on input "16" at bounding box center [295, 227] width 71 height 29
type input "1"
type input "522.09"
type input "0"
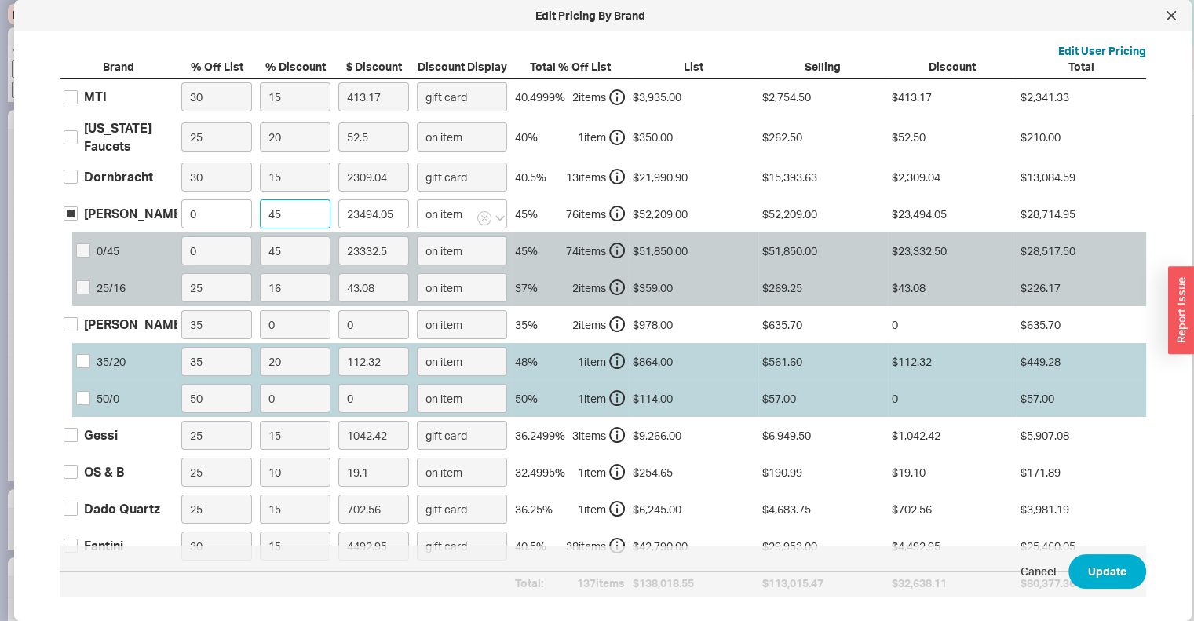
scroll to position [0, 0]
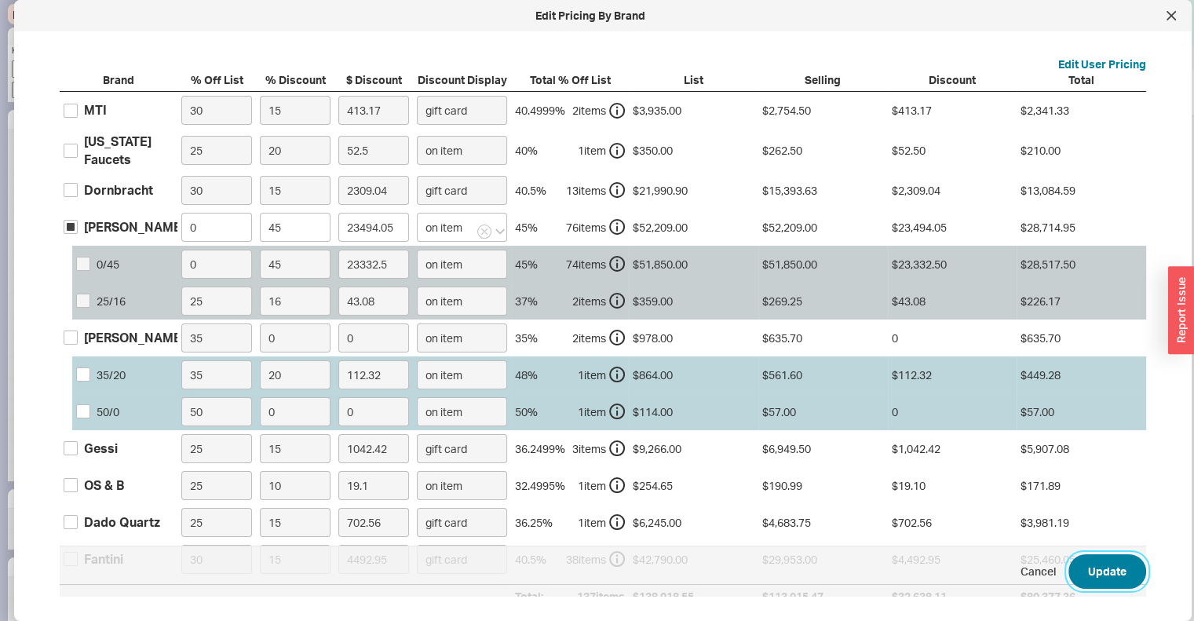
click at [1090, 567] on button "Update" at bounding box center [1107, 571] width 78 height 35
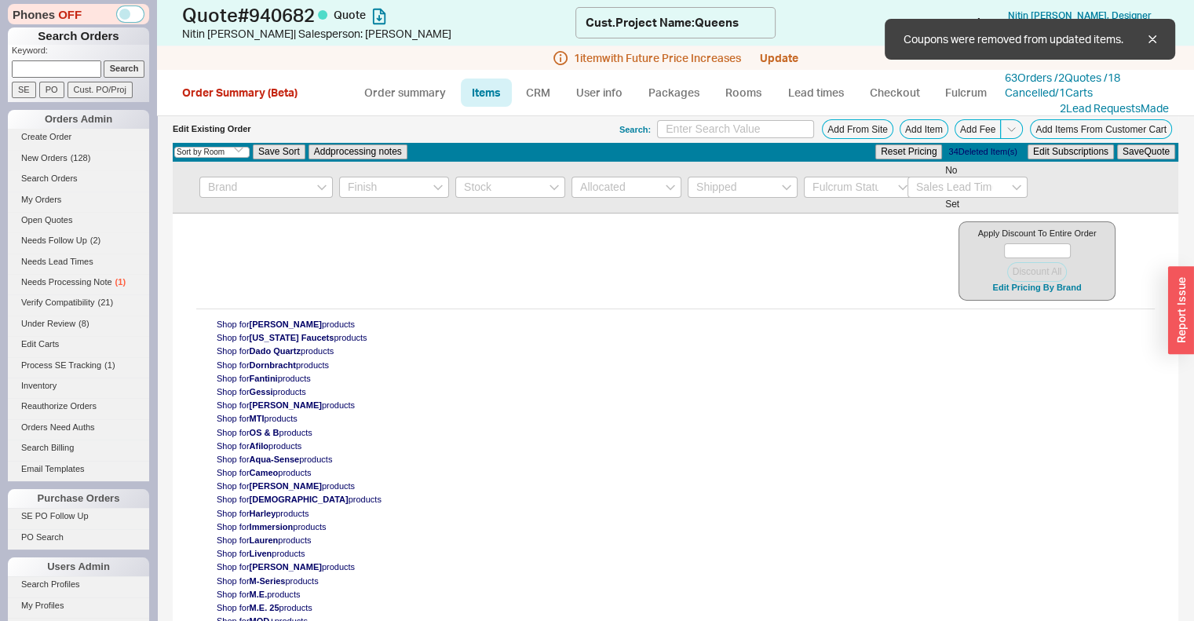
scroll to position [17651, 0]
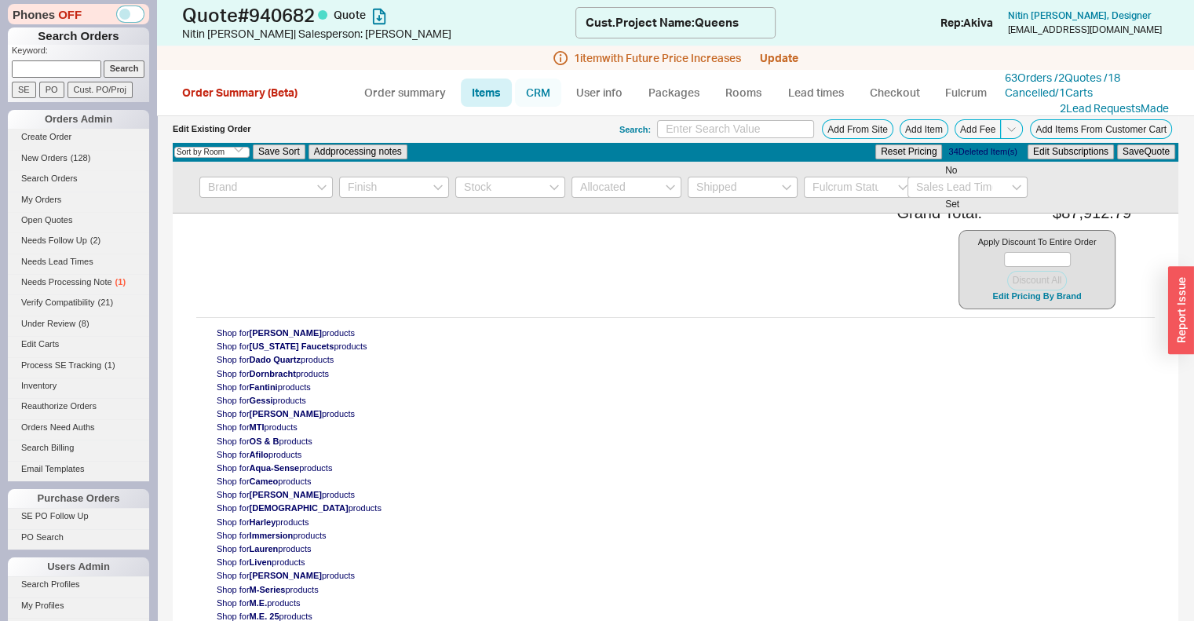
click at [544, 98] on link "CRM" at bounding box center [538, 93] width 46 height 28
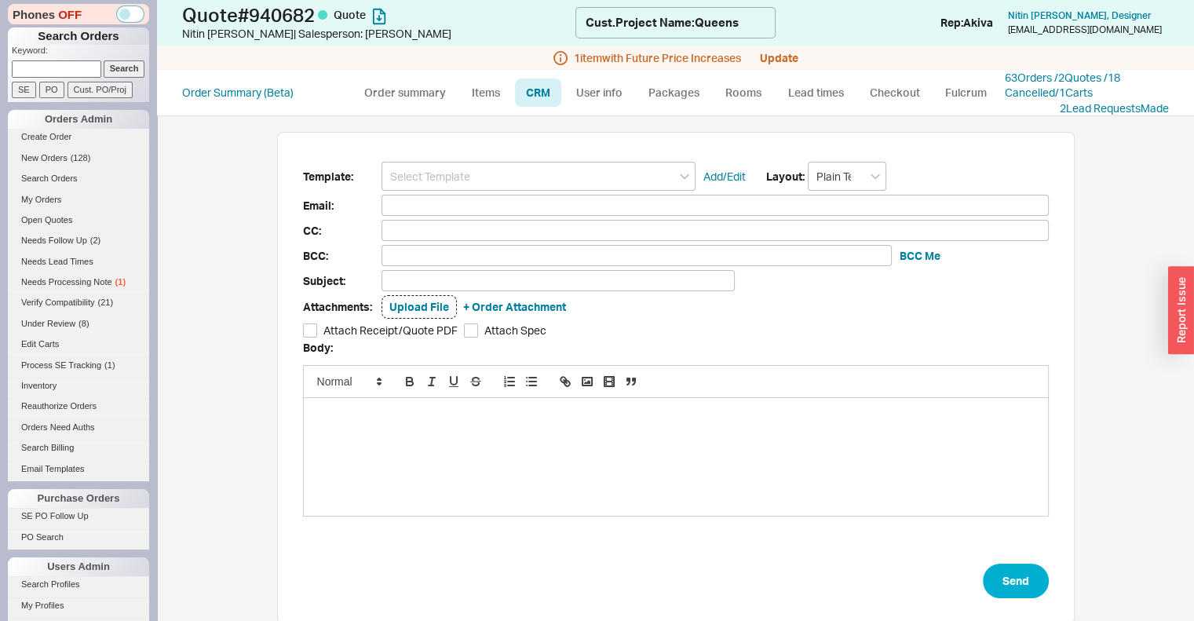
scroll to position [75, 785]
click at [559, 184] on input at bounding box center [539, 176] width 314 height 29
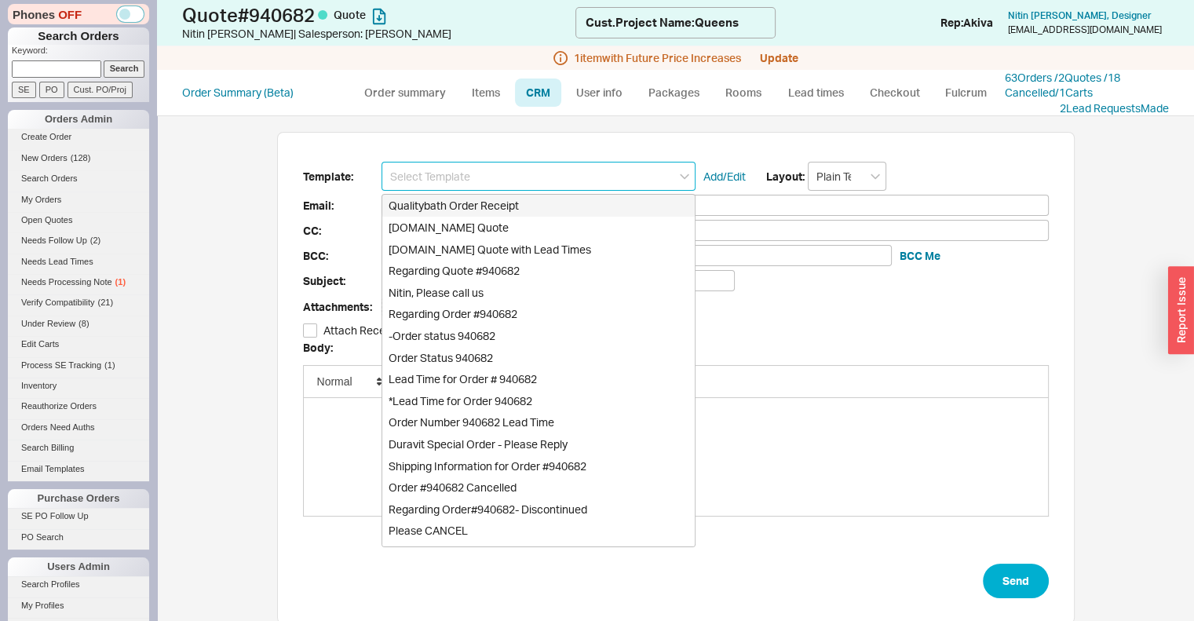
click at [517, 228] on div "Qualitybath.com Quote" at bounding box center [538, 228] width 312 height 22
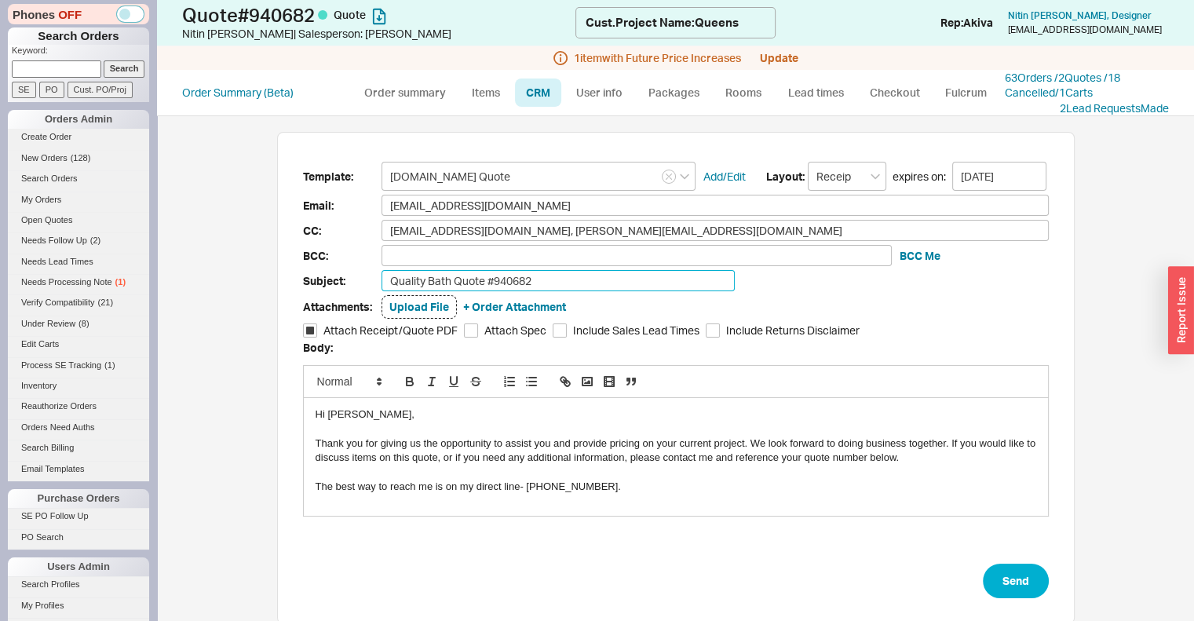
click at [573, 282] on input "Quality Bath Quote #940682" at bounding box center [558, 280] width 353 height 21
click at [1026, 576] on button "Send" at bounding box center [1016, 581] width 66 height 35
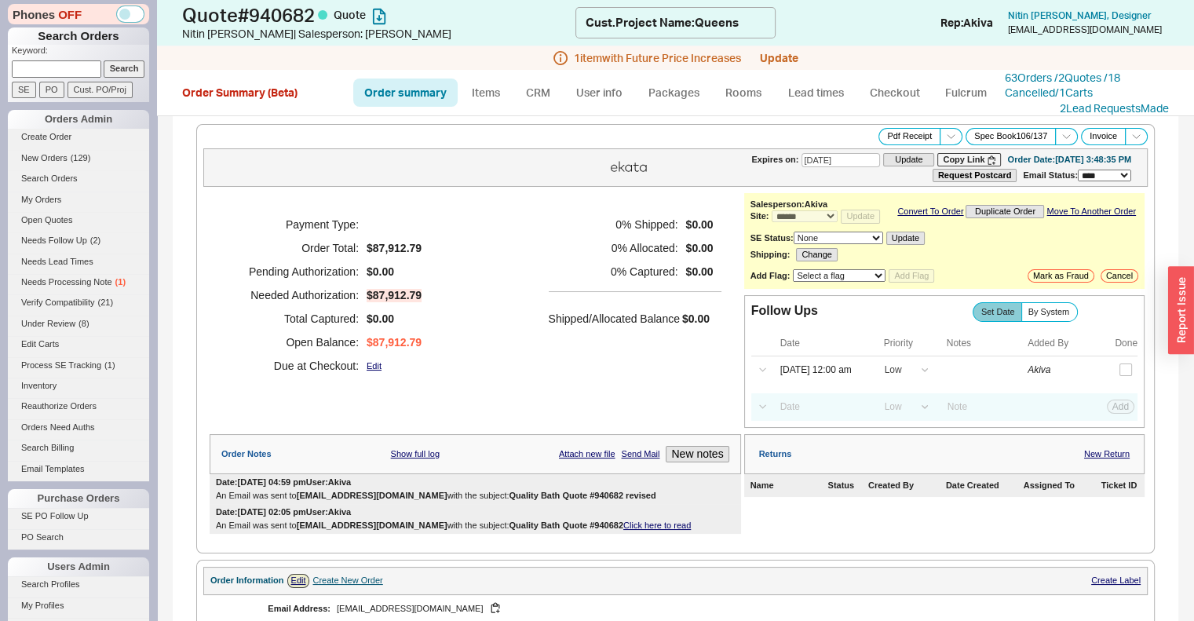
click at [76, 60] on input at bounding box center [56, 68] width 89 height 16
click at [104, 60] on input "Search" at bounding box center [125, 68] width 42 height 16
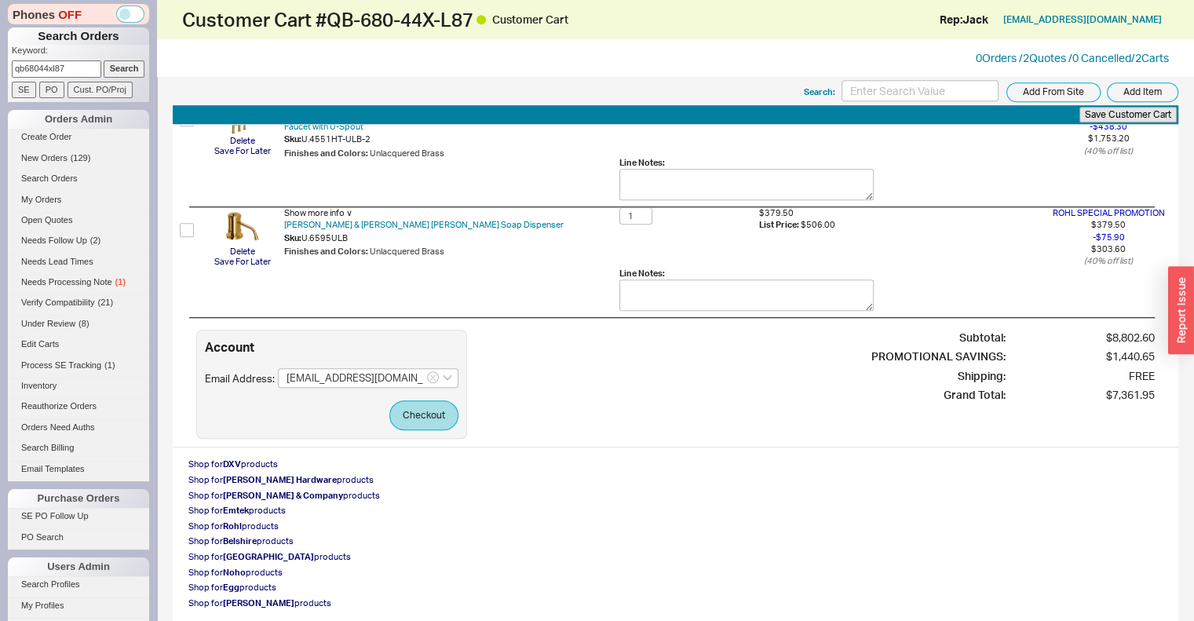
scroll to position [1102, 0]
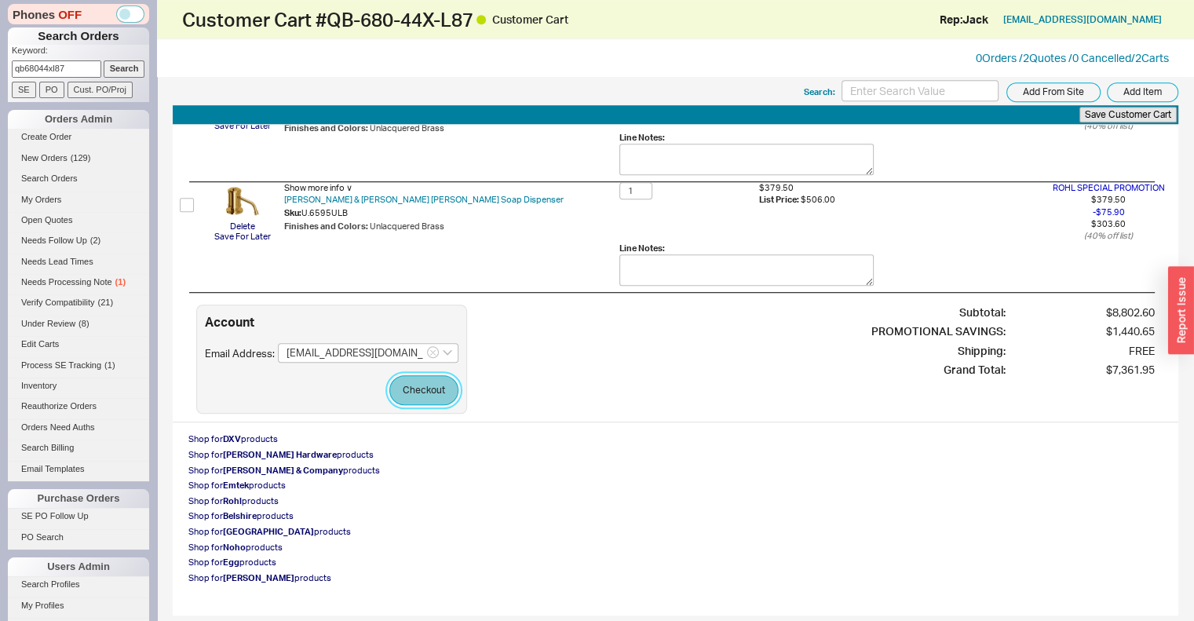
click at [429, 379] on button "Checkout" at bounding box center [423, 390] width 69 height 30
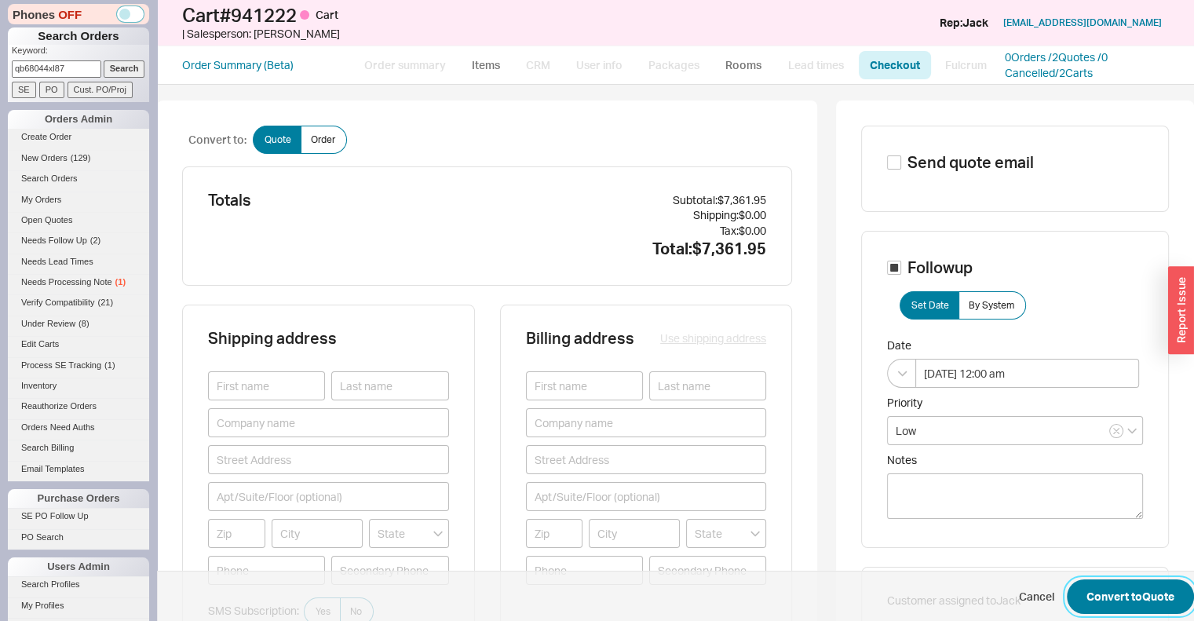
click at [1121, 593] on button "Convert to Quote" at bounding box center [1130, 596] width 127 height 35
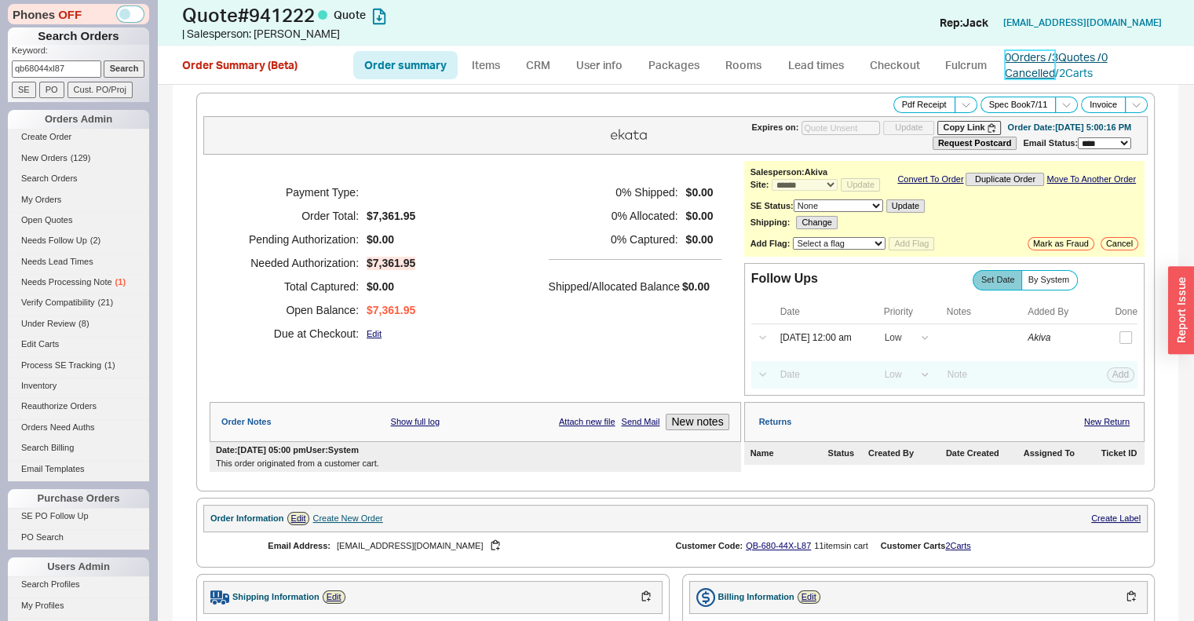
click at [1080, 60] on link "0 Orders / 3 Quotes / 0 Cancelled" at bounding box center [1056, 64] width 103 height 29
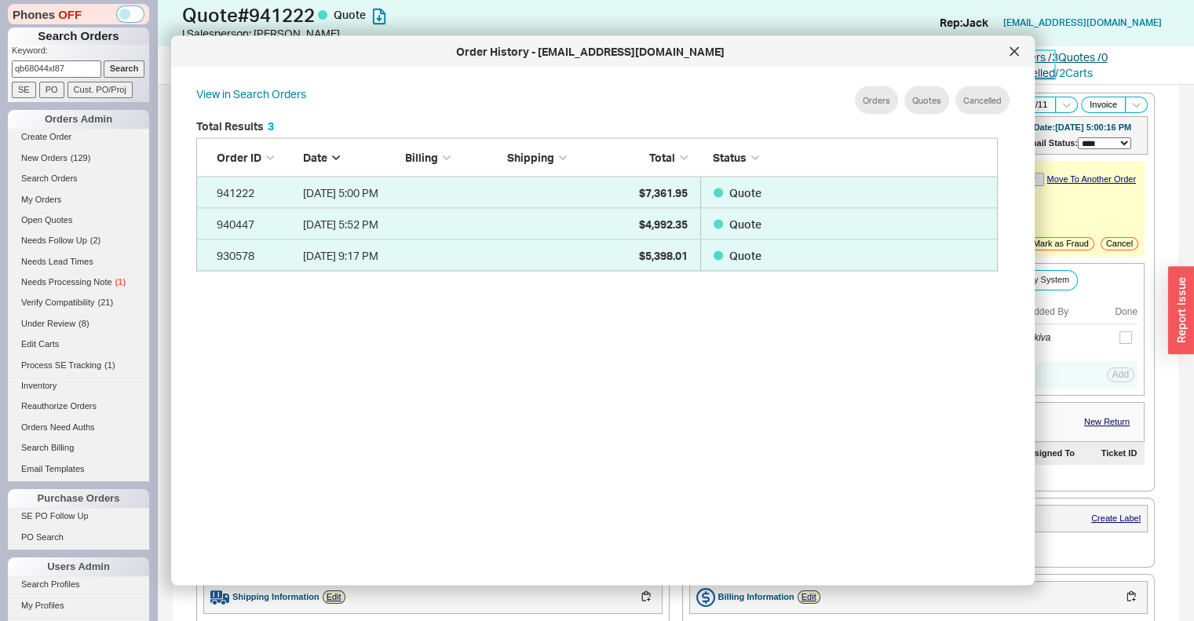
scroll to position [468, 814]
click at [1021, 49] on div at bounding box center [1014, 51] width 25 height 25
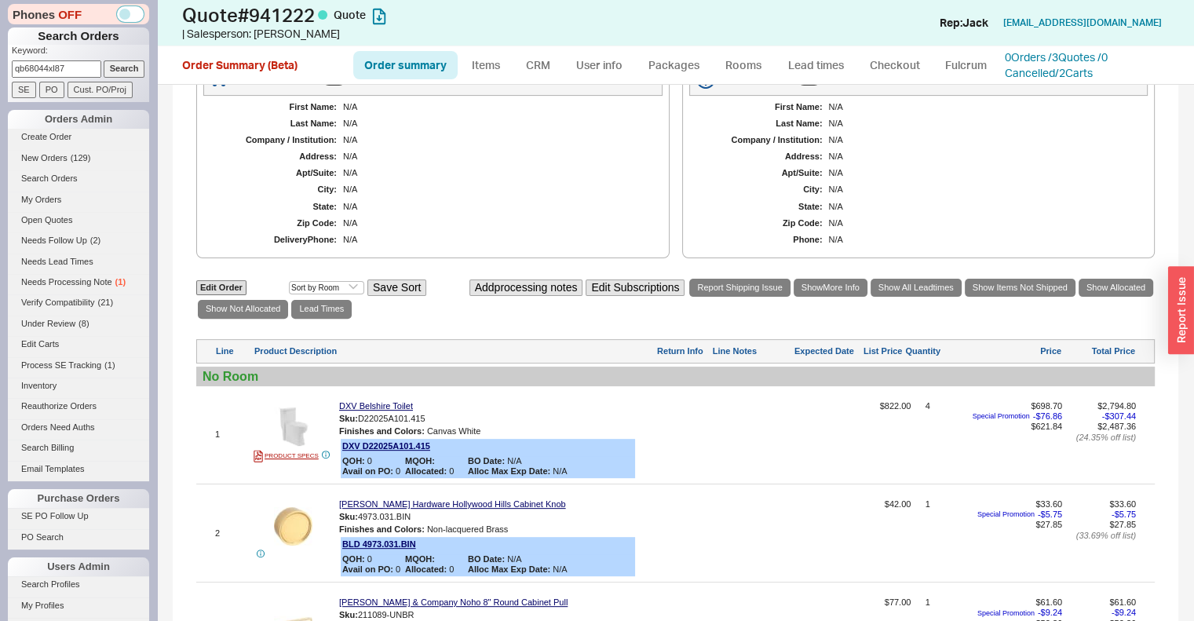
scroll to position [517, 0]
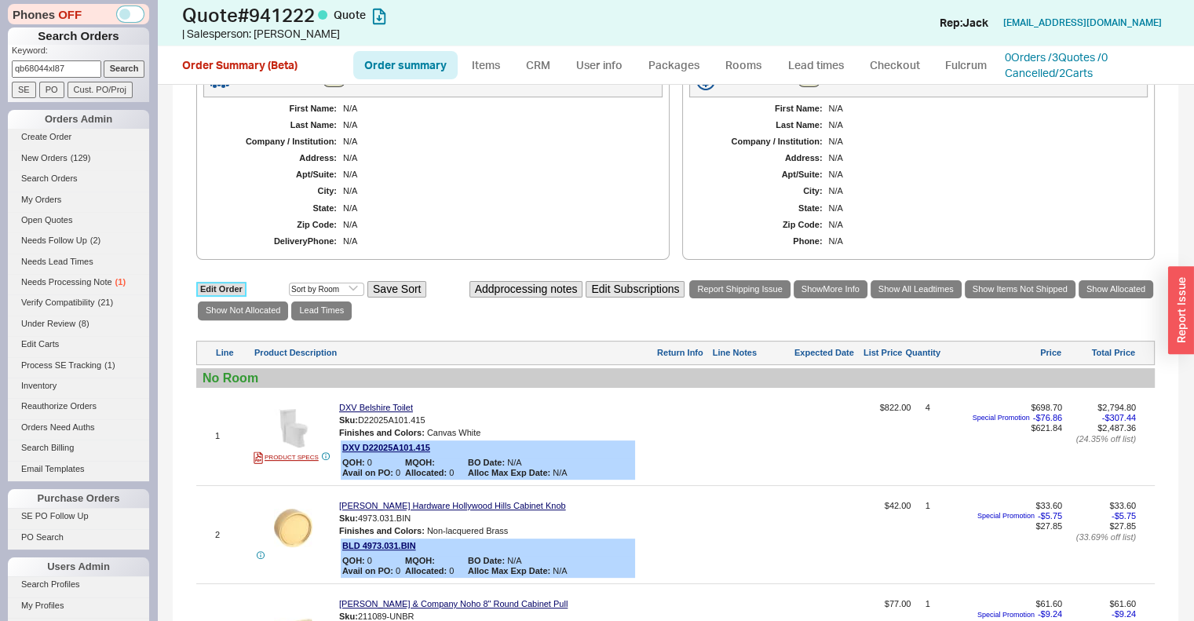
click at [226, 297] on link "Edit Order" at bounding box center [221, 289] width 50 height 15
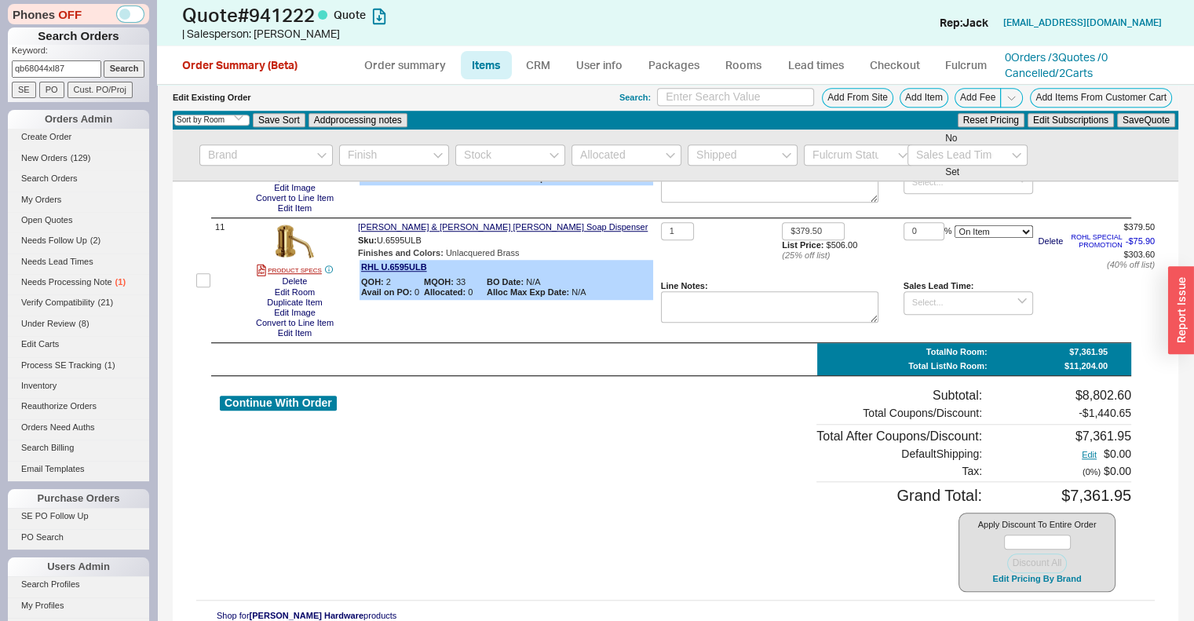
scroll to position [1501, 0]
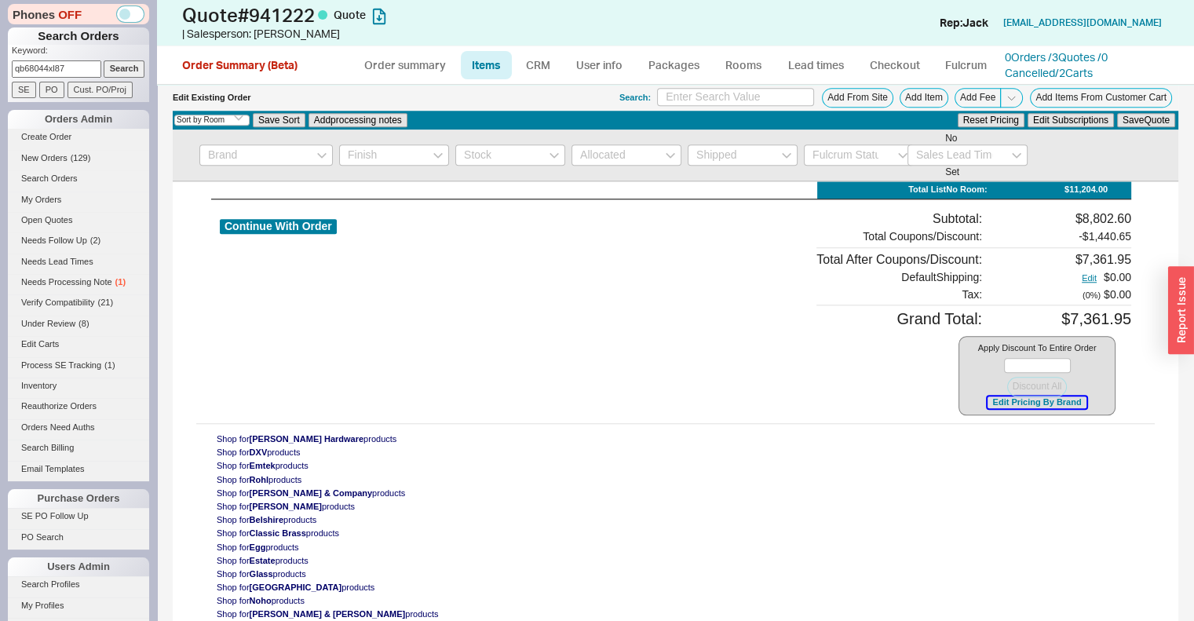
click at [1000, 400] on button "Edit Pricing By Brand" at bounding box center [1037, 402] width 98 height 12
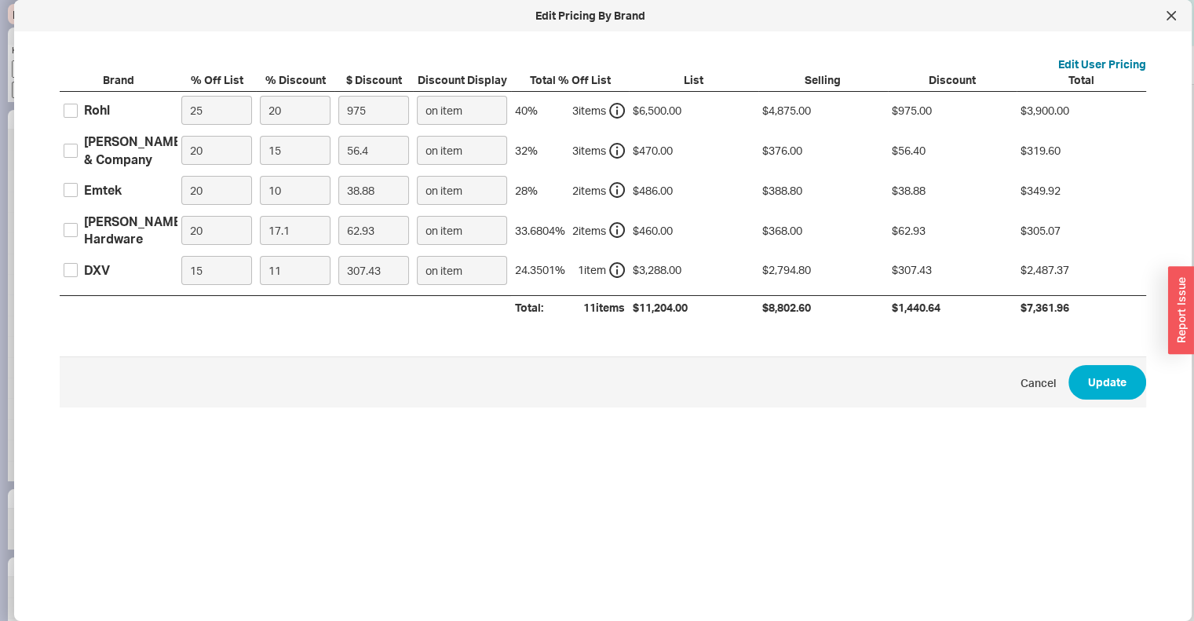
click at [111, 232] on div "Baldwin Hardware" at bounding box center [134, 230] width 101 height 35
click at [78, 232] on input "Baldwin Hardware" at bounding box center [71, 230] width 14 height 14
click at [290, 235] on input "17.1" at bounding box center [295, 230] width 71 height 29
click at [111, 192] on div "Emtek" at bounding box center [103, 189] width 38 height 17
click at [78, 192] on input "Emtek" at bounding box center [71, 190] width 14 height 14
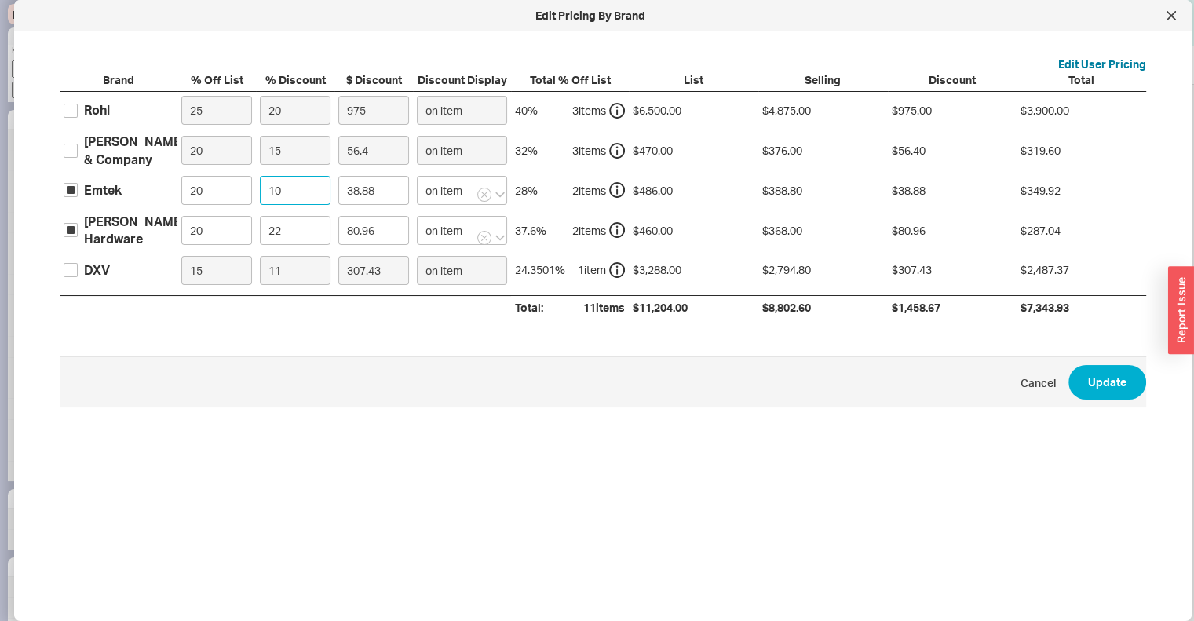
click at [314, 198] on input "10" at bounding box center [295, 190] width 71 height 29
click at [324, 181] on input "18.47" at bounding box center [295, 190] width 71 height 29
click at [115, 104] on div "Rohl" at bounding box center [119, 110] width 118 height 37
click at [106, 108] on div "Rohl" at bounding box center [97, 109] width 26 height 17
click at [78, 108] on input "Rohl" at bounding box center [71, 111] width 14 height 14
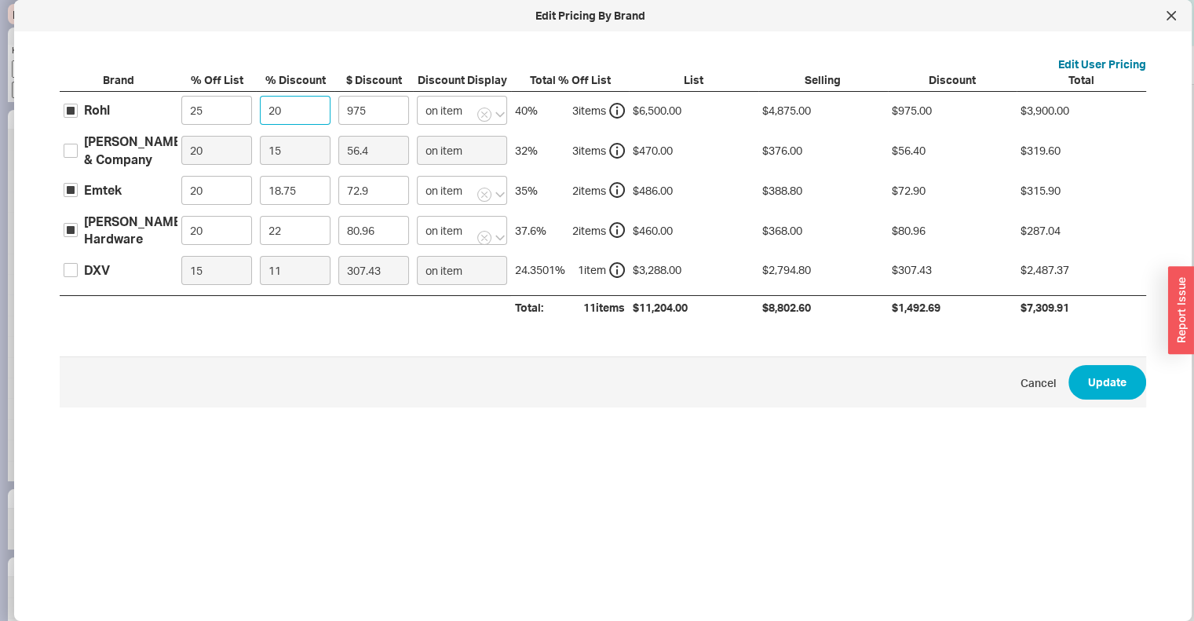
click at [278, 117] on input "20" at bounding box center [295, 110] width 71 height 29
click at [97, 272] on div "DXV" at bounding box center [97, 269] width 26 height 17
click at [78, 272] on input "DXV" at bounding box center [71, 270] width 14 height 14
click at [294, 272] on input "11" at bounding box center [295, 270] width 71 height 29
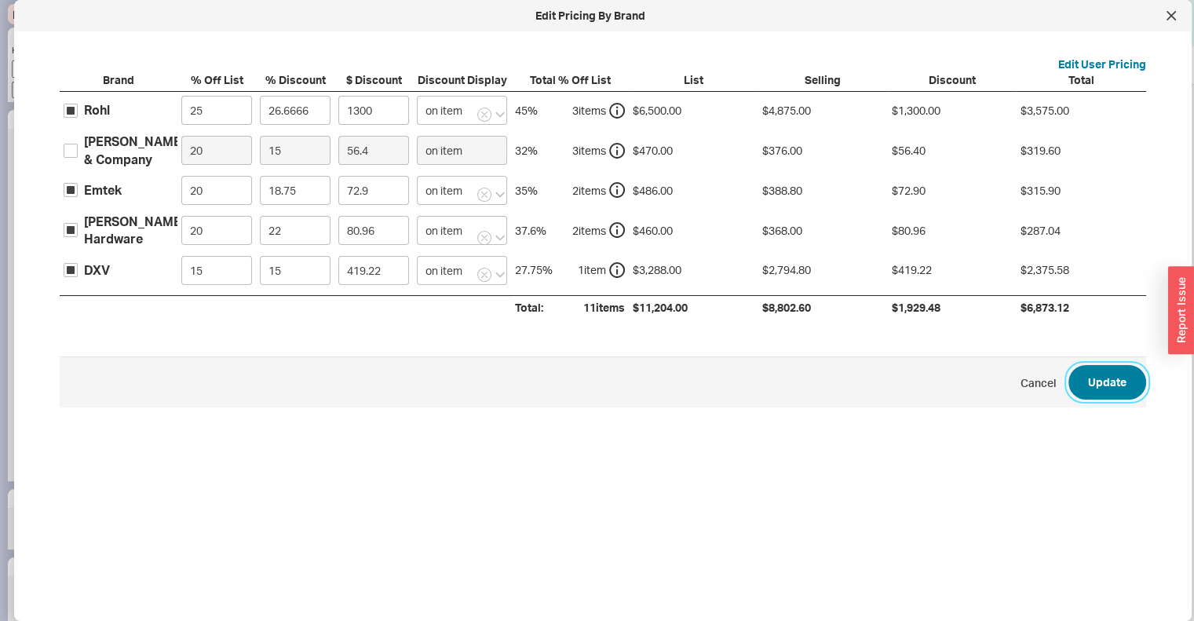
click at [1100, 383] on button "Update" at bounding box center [1107, 382] width 78 height 35
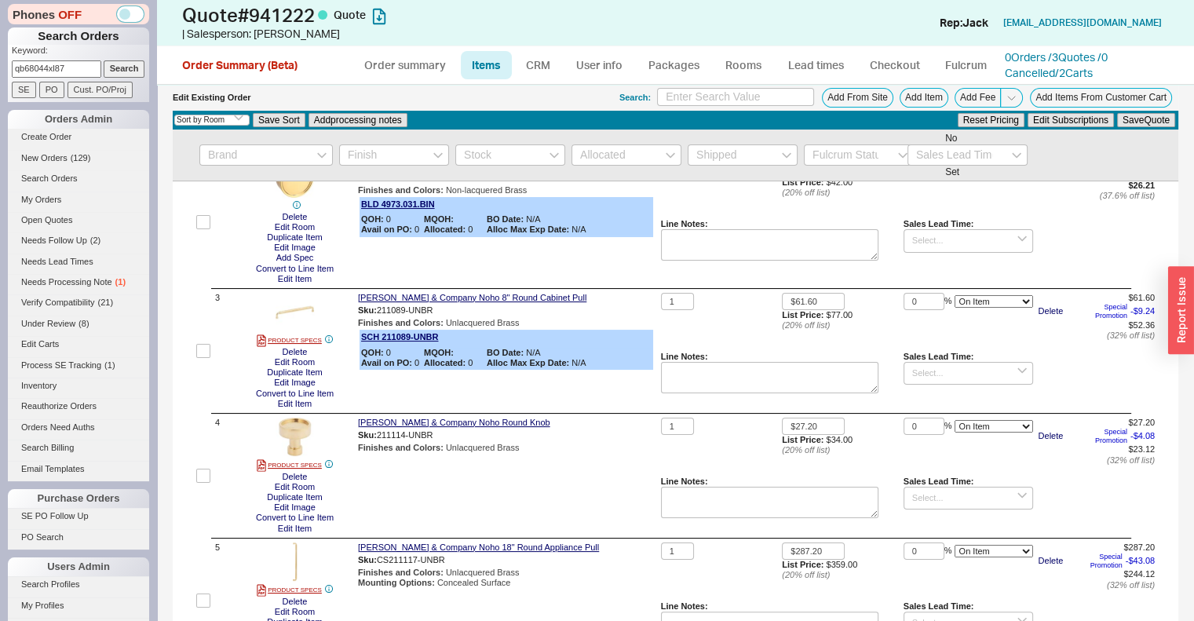
scroll to position [0, 0]
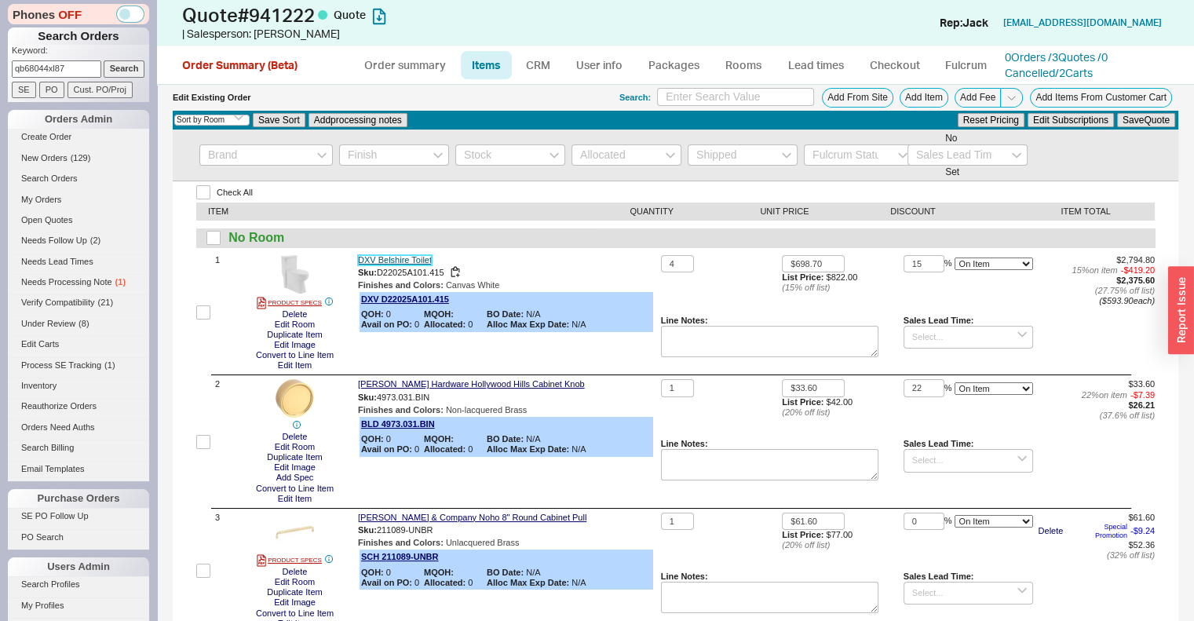
click at [405, 259] on link "DXV Belshire Toilet" at bounding box center [395, 260] width 74 height 10
click at [908, 263] on input "15" at bounding box center [924, 264] width 41 height 18
click at [1147, 124] on button "Save Quote" at bounding box center [1146, 120] width 58 height 14
click at [911, 268] on input "20" at bounding box center [924, 264] width 41 height 18
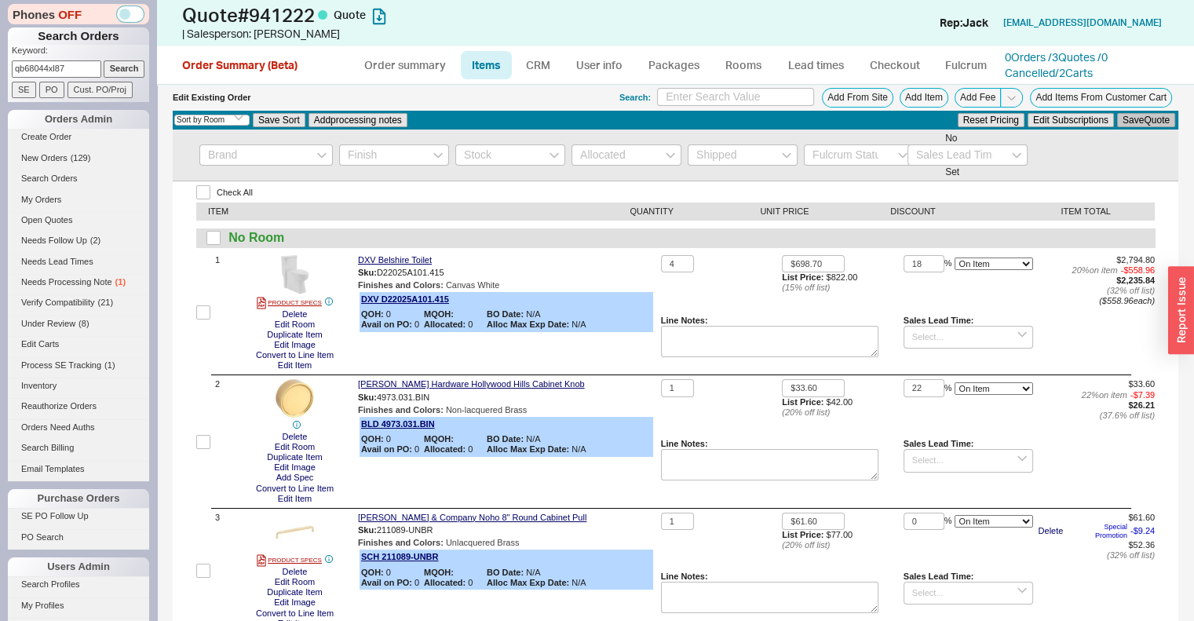
click at [1143, 122] on button "Save Quote" at bounding box center [1146, 120] width 58 height 14
click at [914, 265] on input "18" at bounding box center [924, 264] width 41 height 18
click at [1139, 125] on button "Save Quote" at bounding box center [1146, 120] width 58 height 14
click at [546, 75] on link "CRM" at bounding box center [538, 65] width 46 height 28
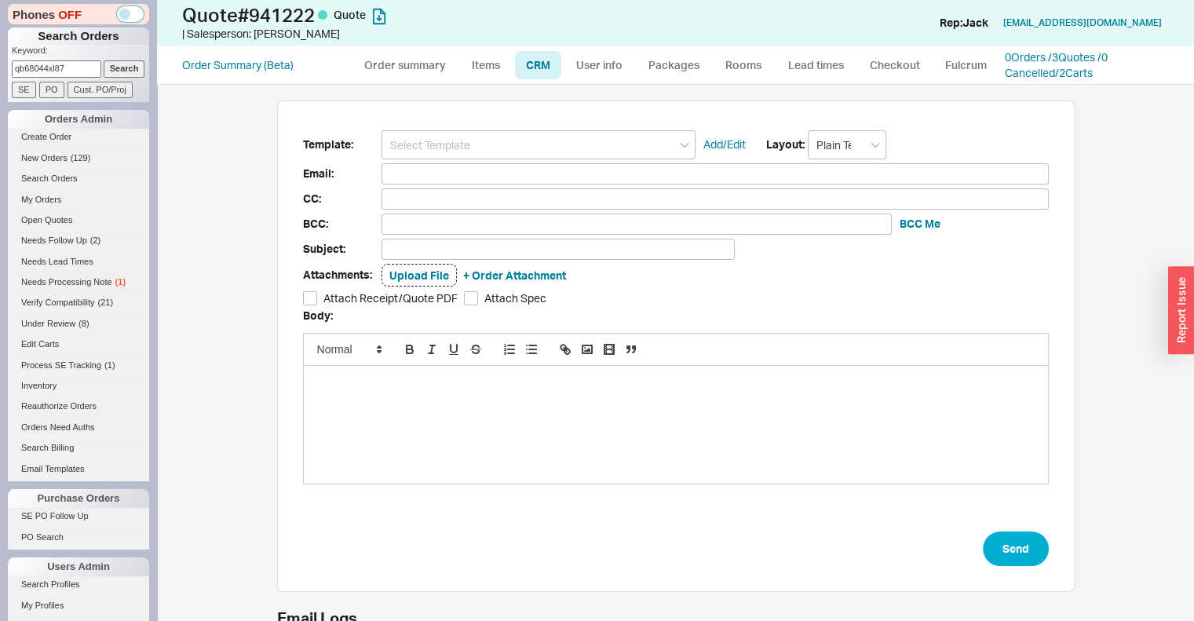
scroll to position [83, 785]
click at [575, 148] on input at bounding box center [539, 144] width 314 height 29
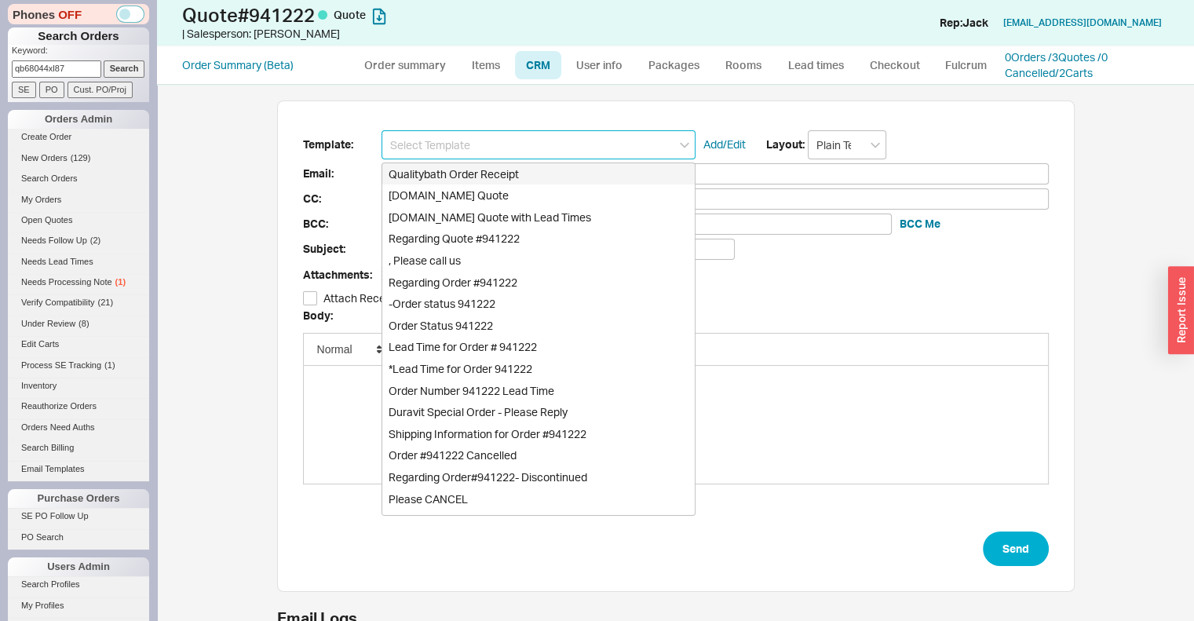
click at [499, 203] on div "Qualitybath.com Quote" at bounding box center [538, 195] width 312 height 22
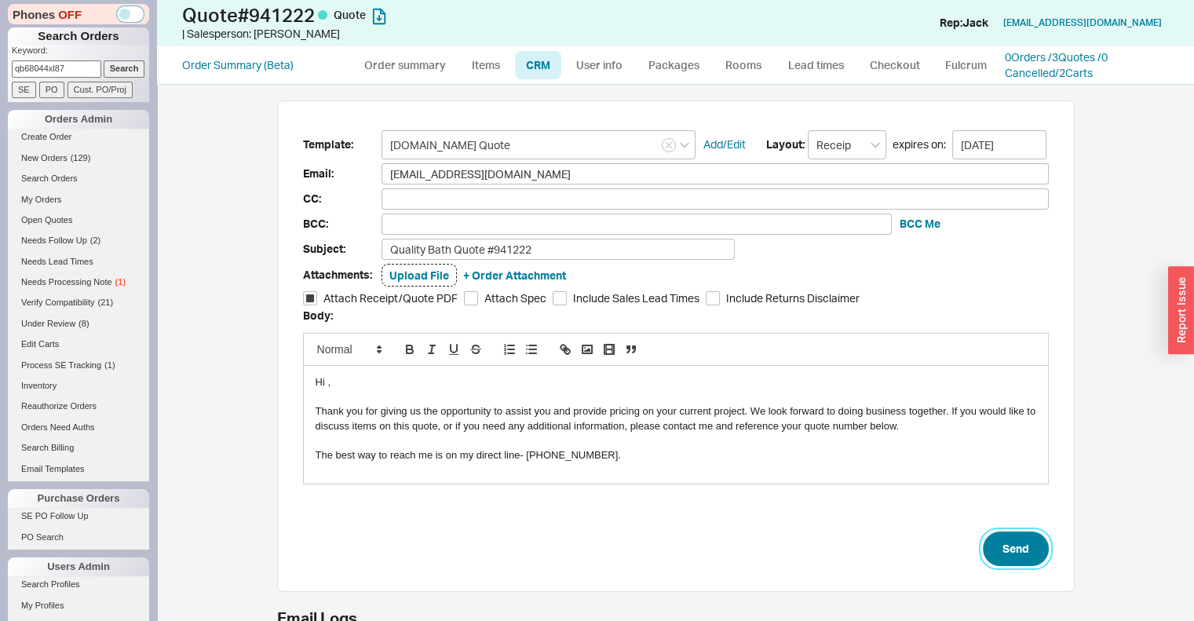
click at [1006, 546] on button "Send" at bounding box center [1016, 548] width 66 height 35
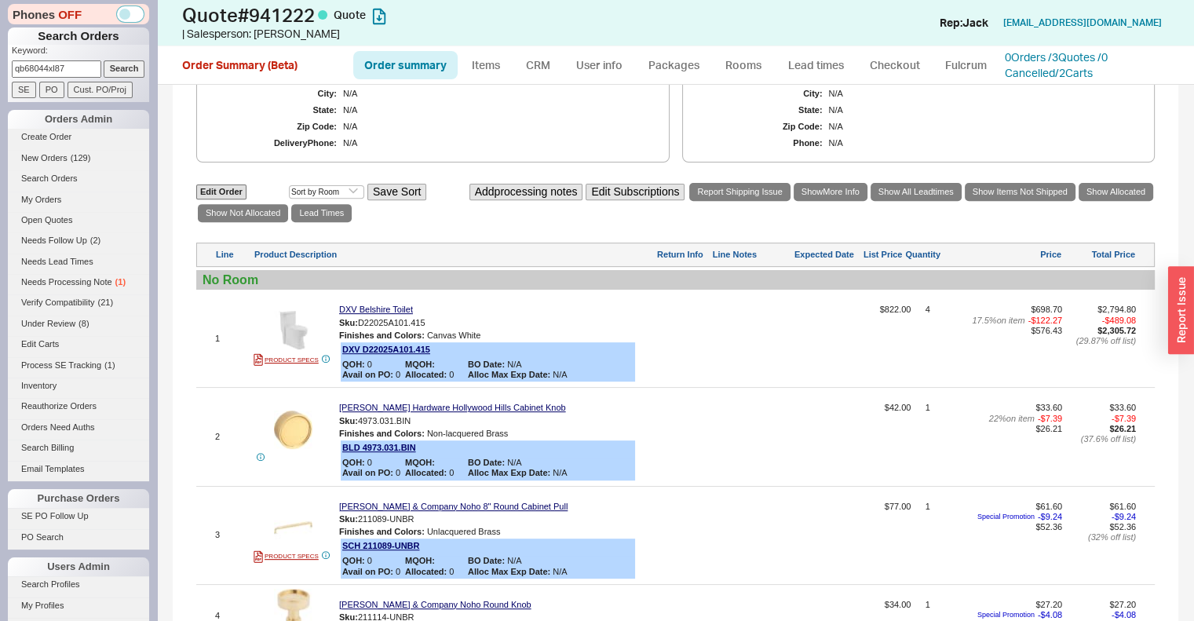
scroll to position [671, 0]
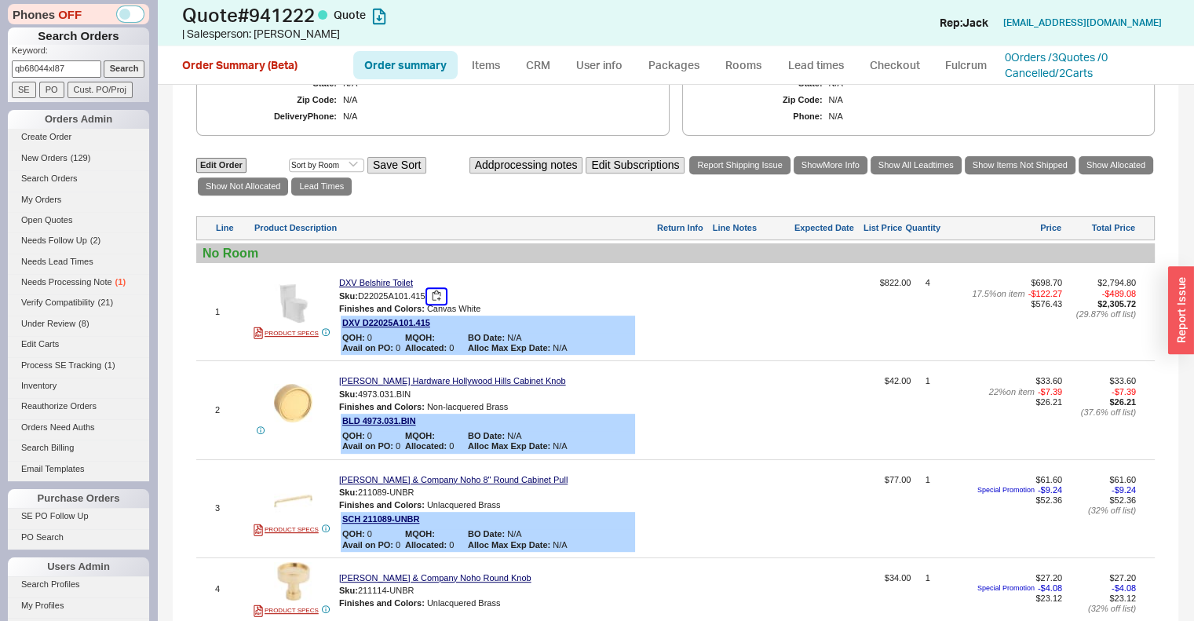
click at [436, 304] on button "button" at bounding box center [436, 296] width 19 height 15
click at [363, 303] on div "1 PRODUCT SPECS DXV Belshire Toilet Sku: D22025A101.415 Finishes and Colors : C…" at bounding box center [675, 311] width 959 height 89
click at [364, 288] on link "DXV Belshire Toilet" at bounding box center [376, 283] width 74 height 10
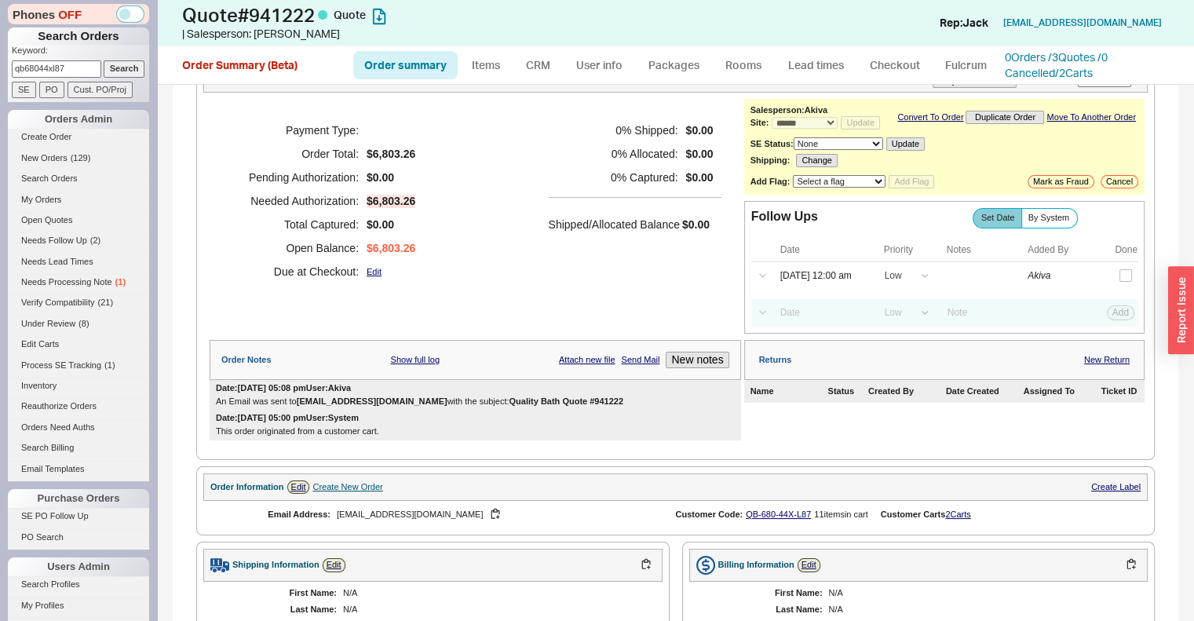
scroll to position [0, 0]
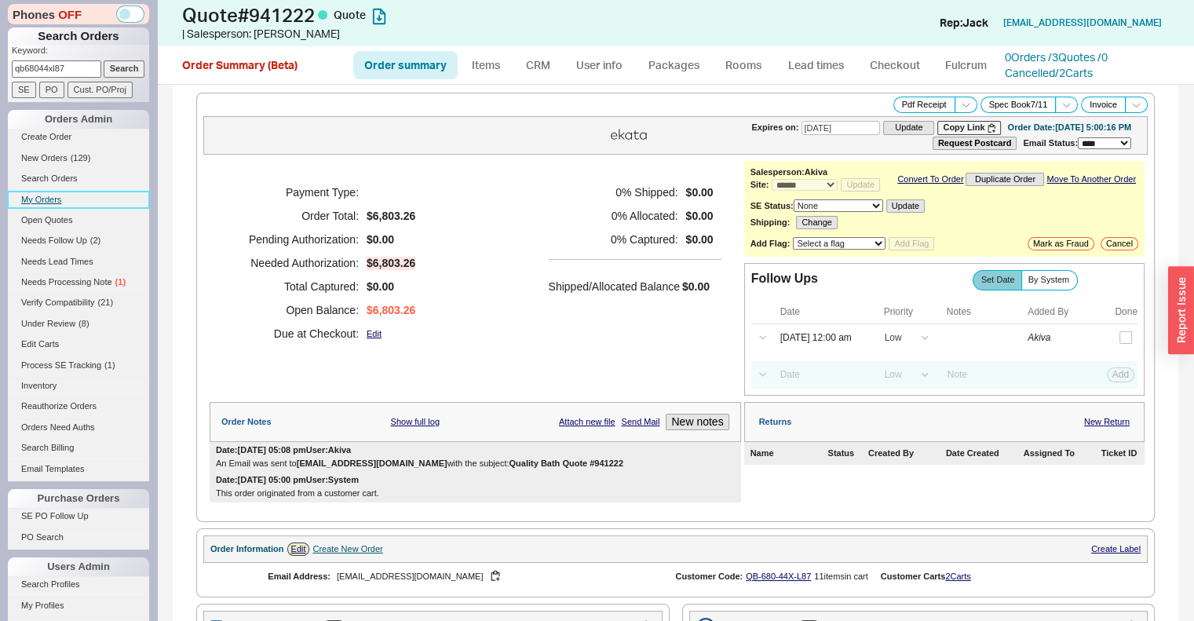
click at [60, 203] on link "My Orders" at bounding box center [78, 200] width 141 height 16
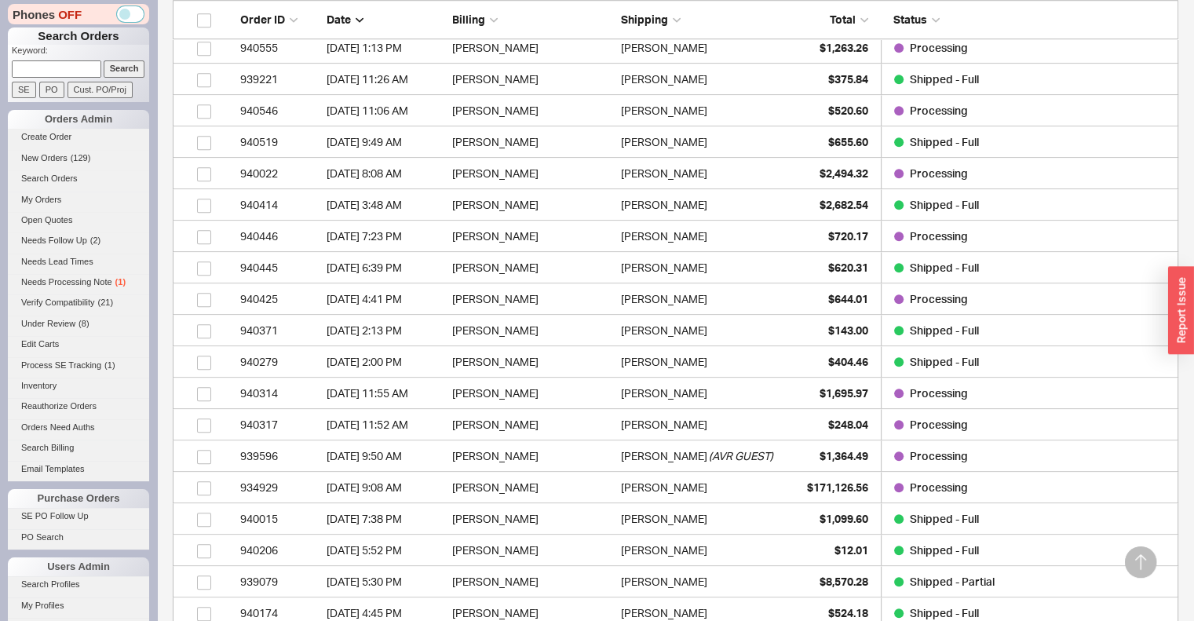
scroll to position [1281, 0]
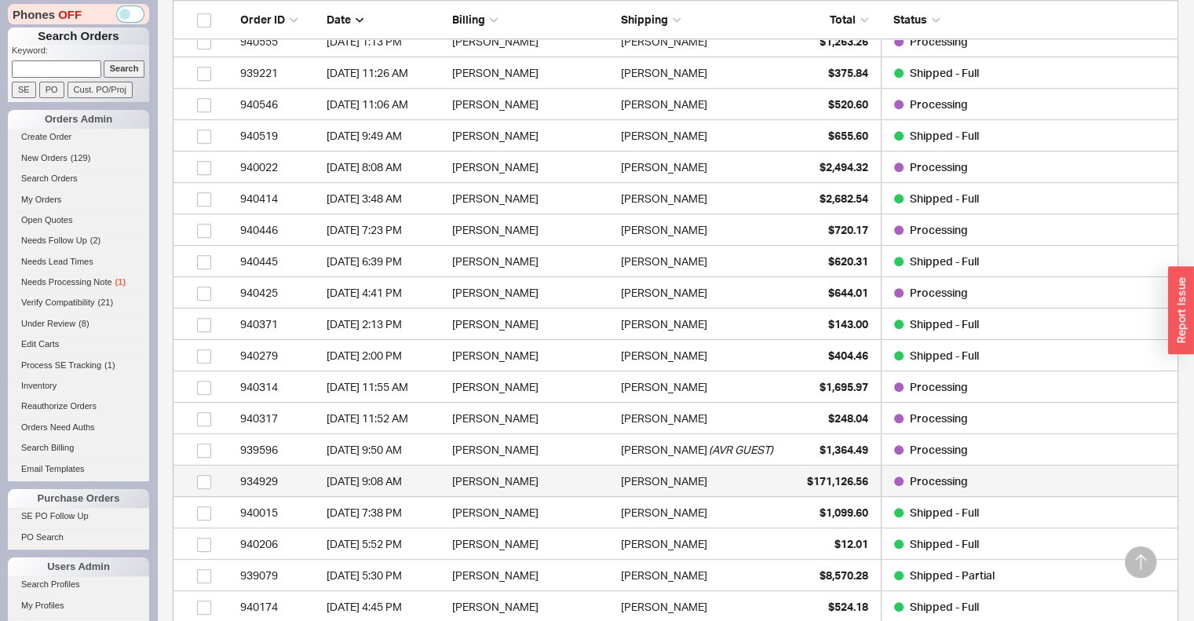
click at [824, 488] on div "$171,126.56" at bounding box center [829, 481] width 79 height 31
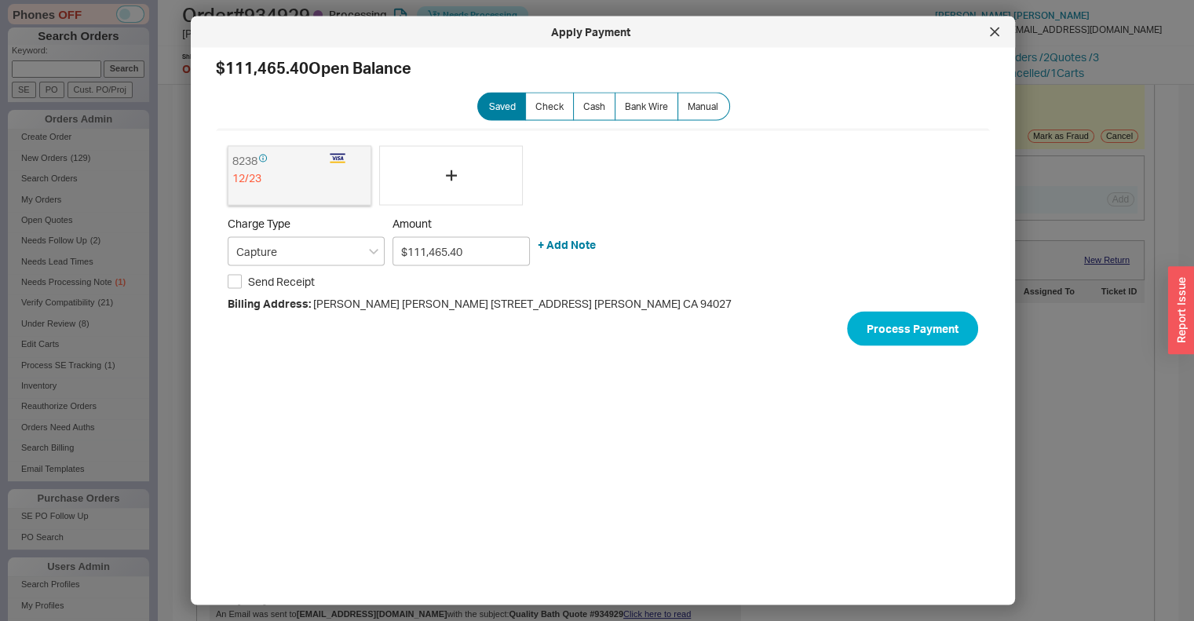
scroll to position [108, 0]
click at [995, 32] on icon at bounding box center [995, 31] width 8 height 8
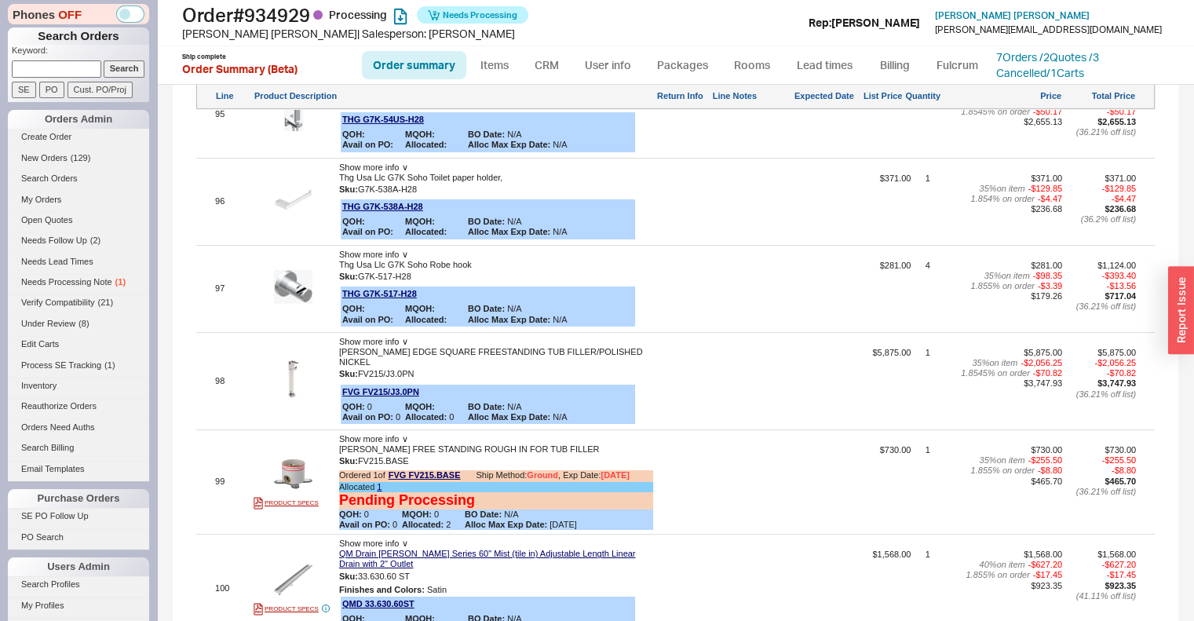
scroll to position [11375, 0]
drag, startPoint x: 360, startPoint y: 431, endPoint x: 418, endPoint y: 434, distance: 57.4
click at [418, 382] on div "Sku: FV215/J3.0PN" at bounding box center [496, 374] width 314 height 15
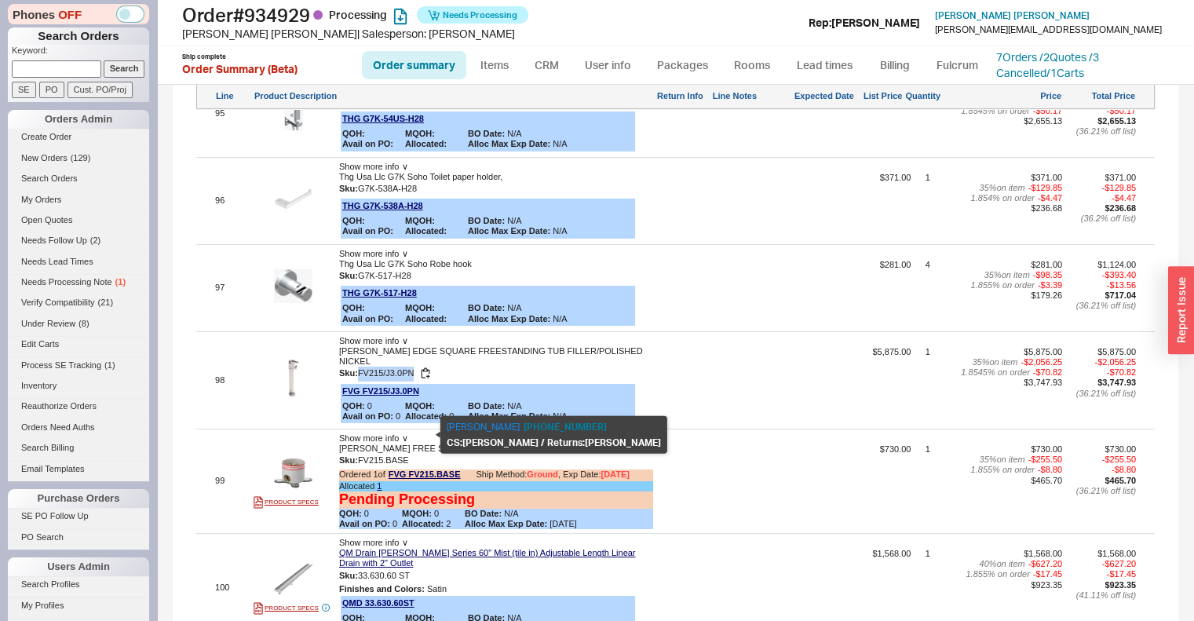
click at [399, 378] on span "FV215/J3.0PN" at bounding box center [386, 373] width 57 height 9
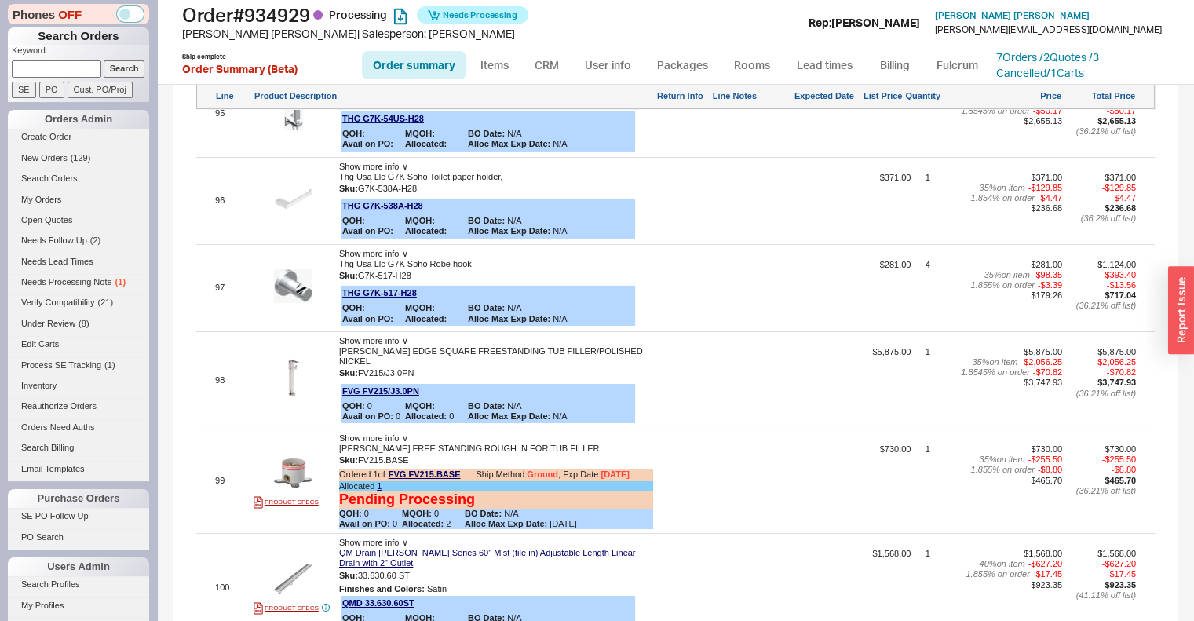
click at [42, 71] on input at bounding box center [56, 68] width 89 height 16
click at [104, 60] on input "Search" at bounding box center [125, 68] width 42 height 16
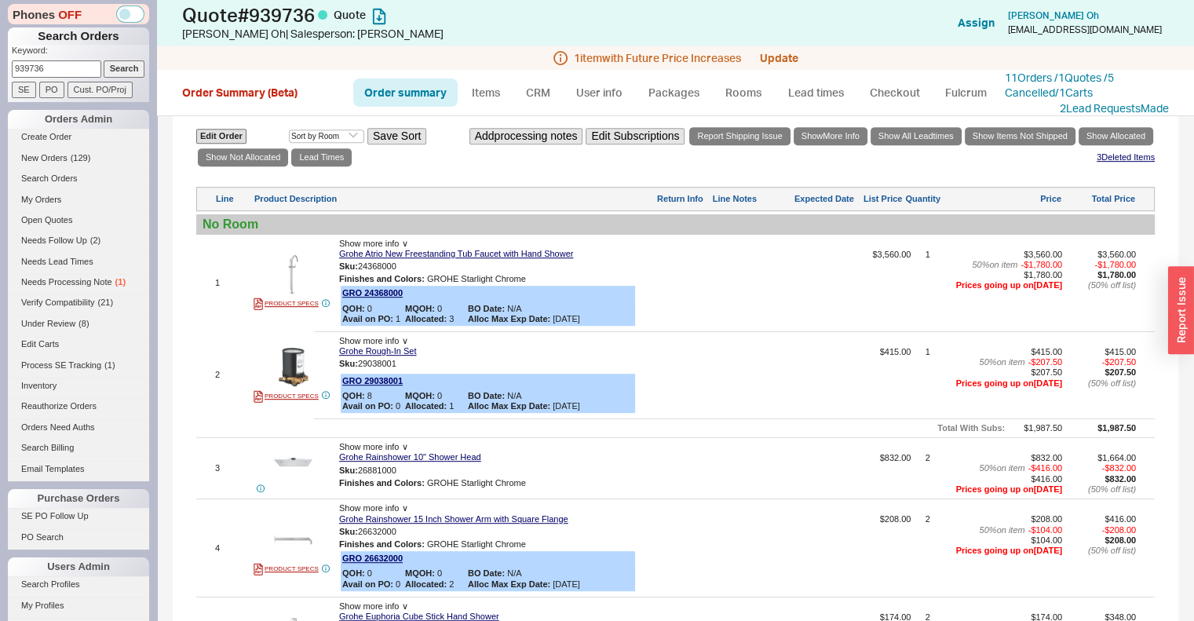
scroll to position [805, 0]
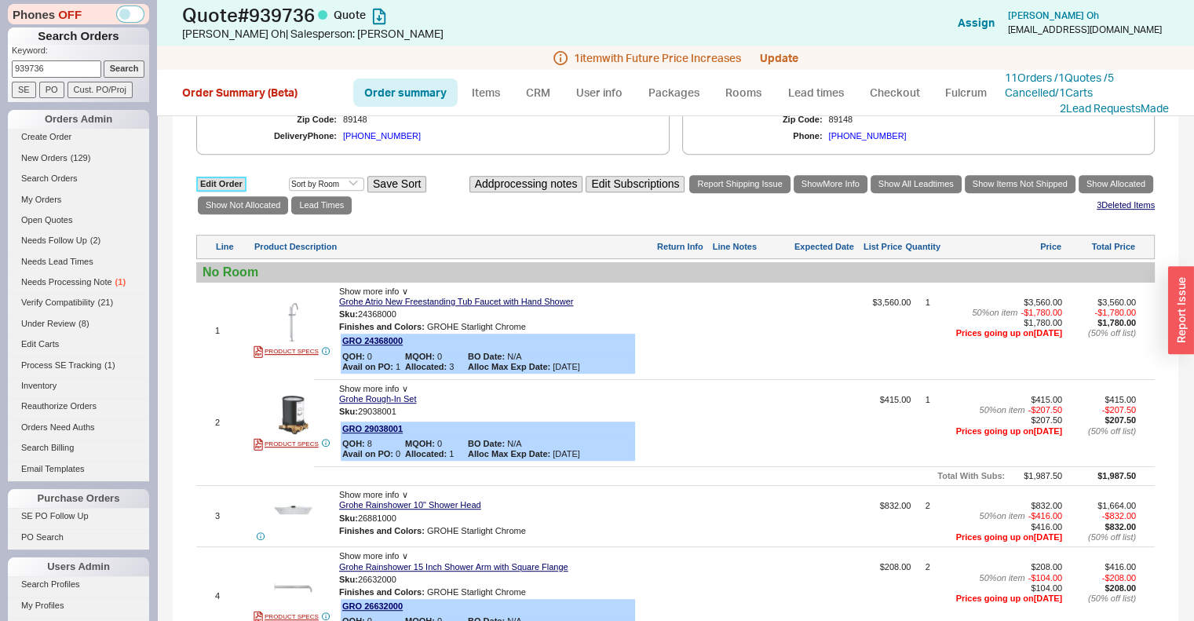
click at [230, 192] on link "Edit Order" at bounding box center [221, 184] width 50 height 15
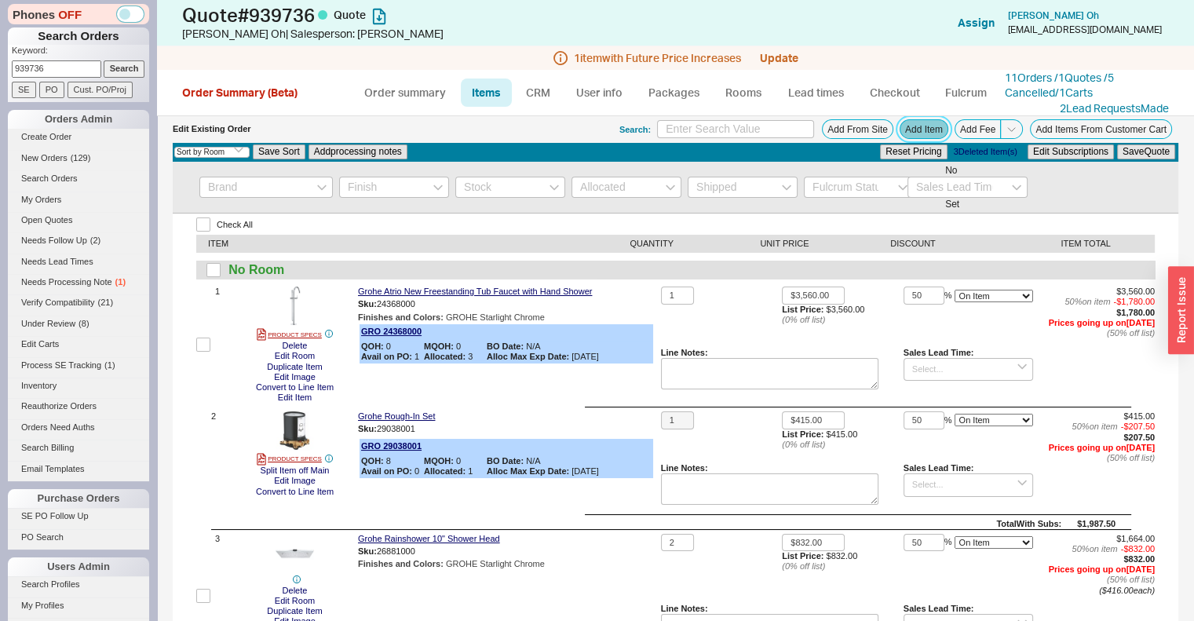
click at [907, 128] on button "Add Item" at bounding box center [924, 129] width 49 height 20
click at [207, 342] on input "checkbox" at bounding box center [203, 345] width 14 height 14
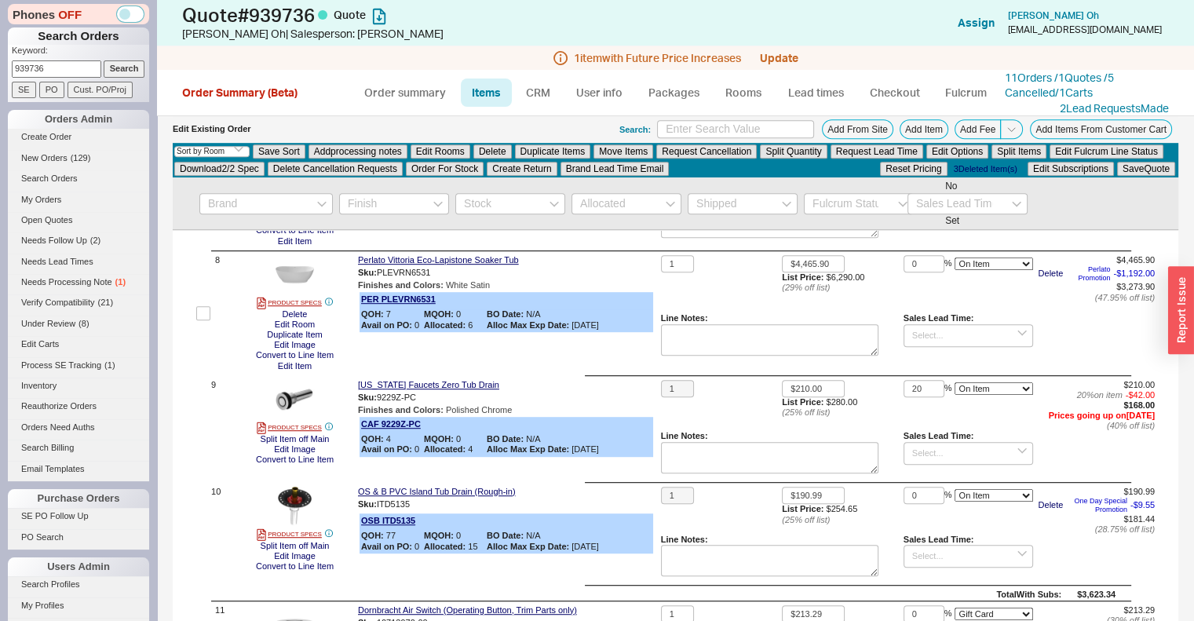
scroll to position [908, 0]
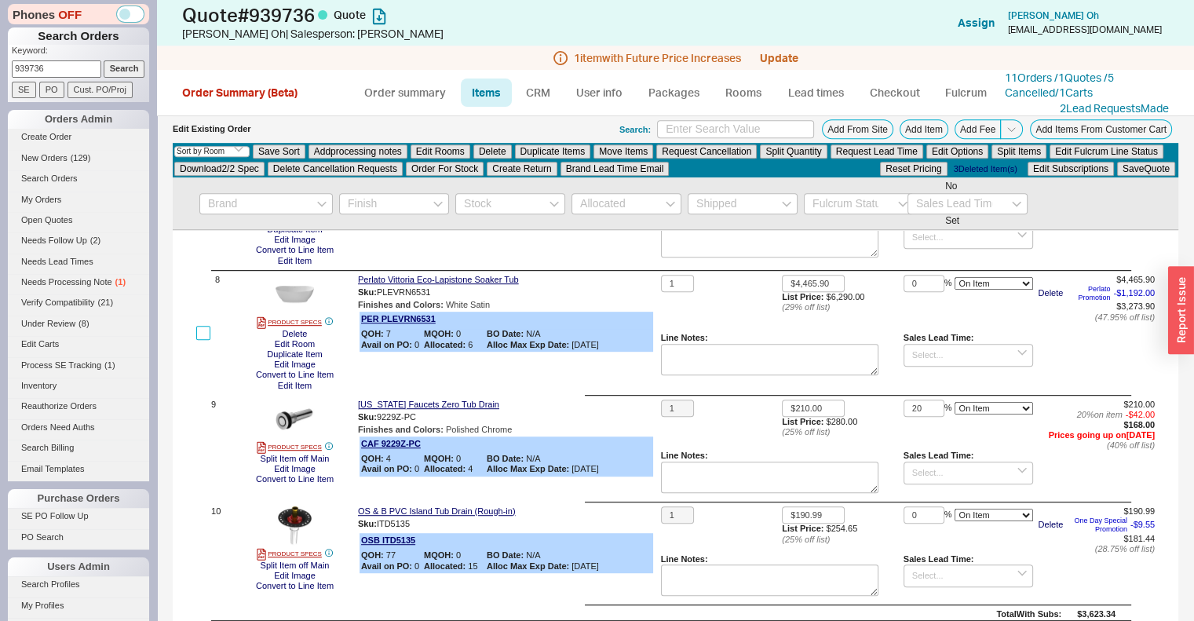
click at [205, 340] on input "checkbox" at bounding box center [203, 333] width 14 height 14
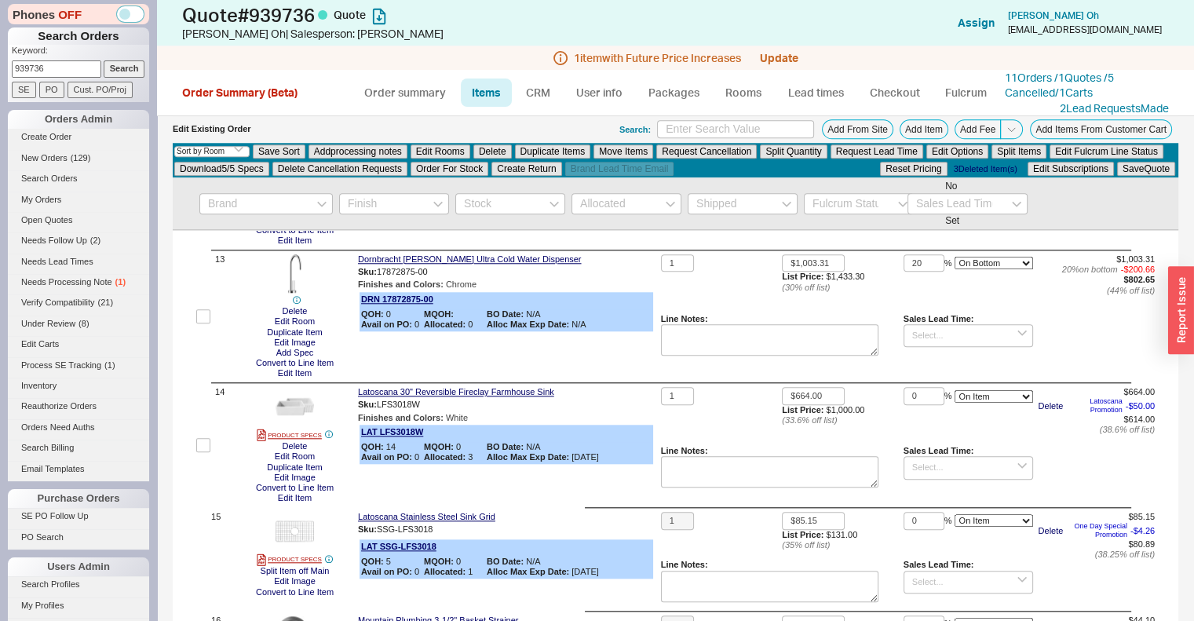
scroll to position [1605, 0]
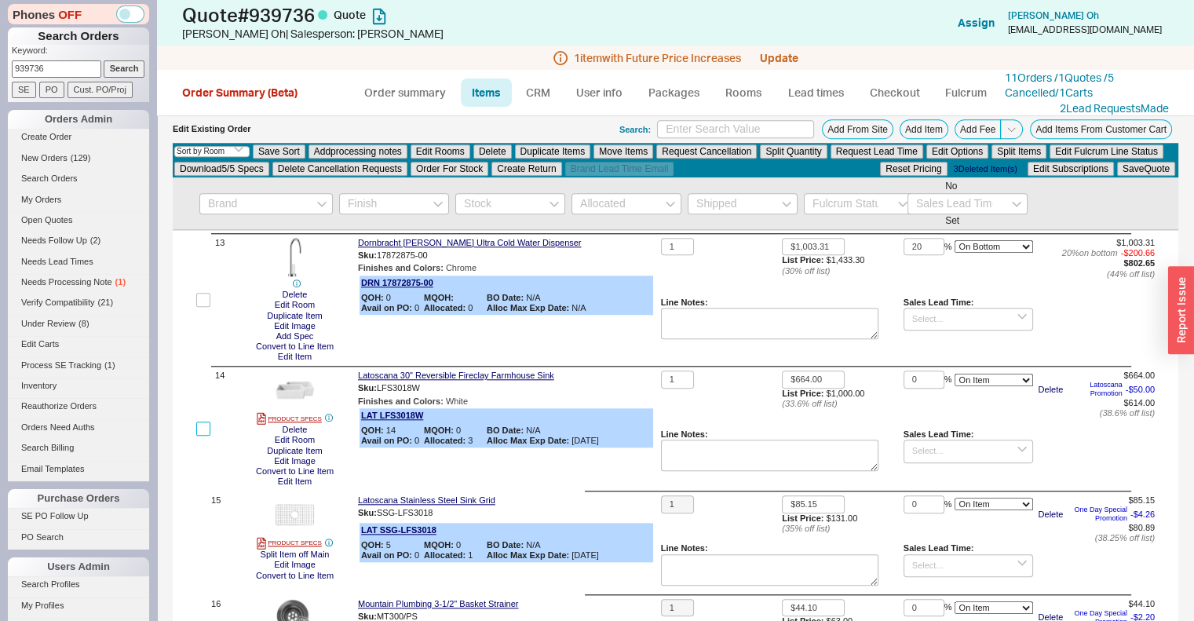
click at [203, 436] on input "checkbox" at bounding box center [203, 429] width 14 height 14
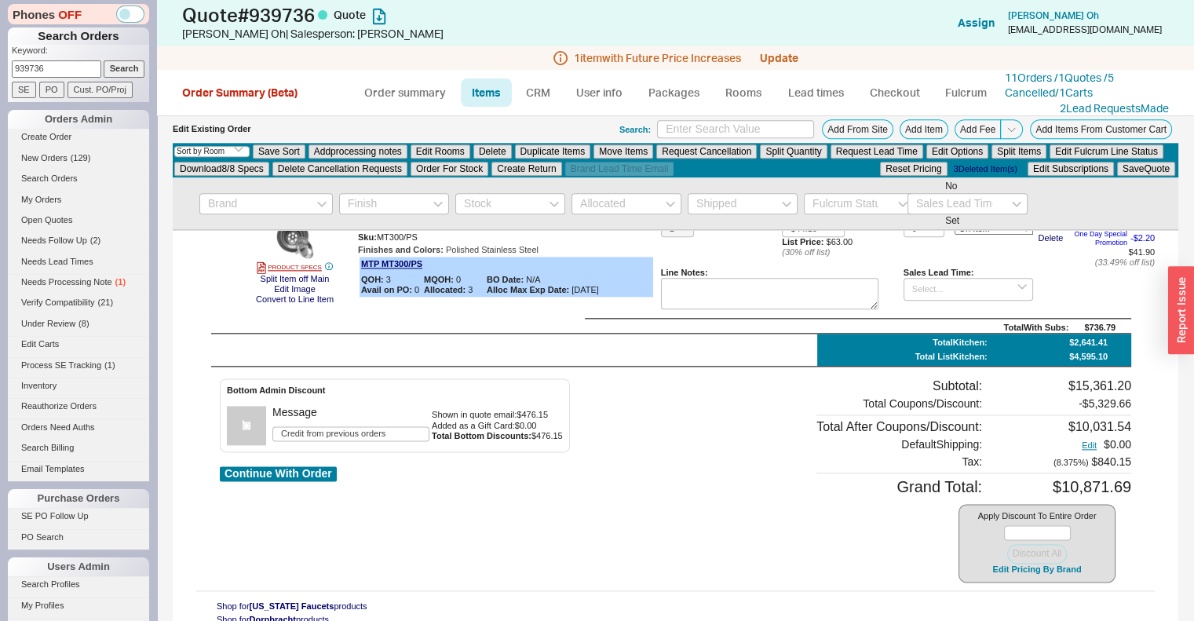
scroll to position [1989, 0]
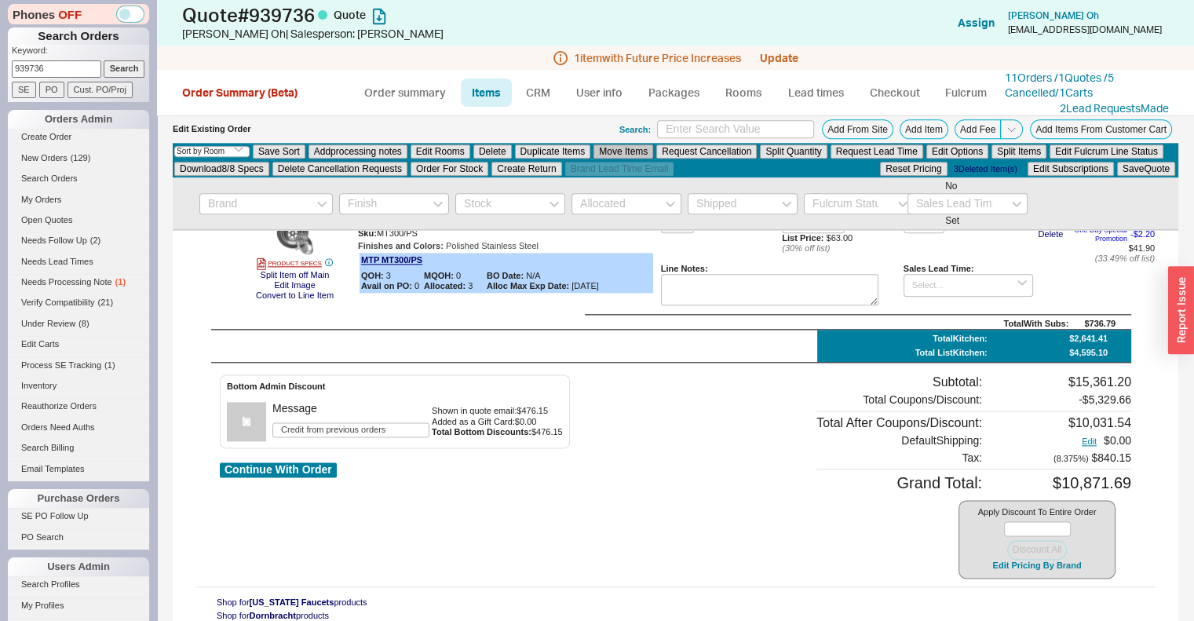
click at [633, 151] on button "Move Items" at bounding box center [623, 151] width 60 height 14
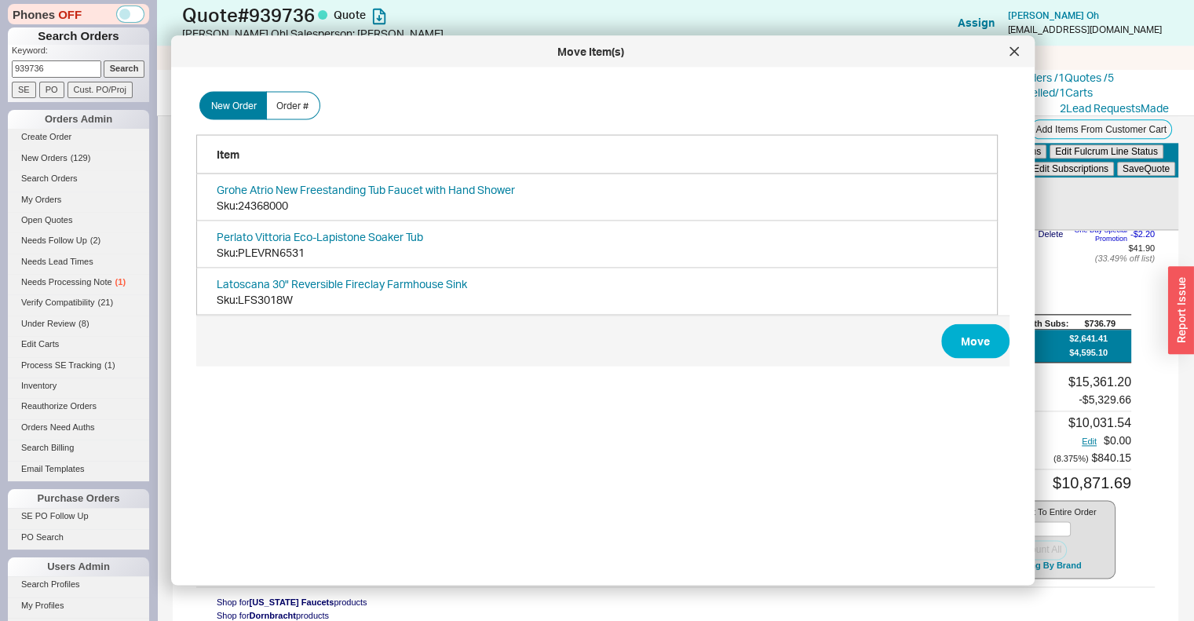
scroll to position [468, 814]
click at [962, 350] on button "Move" at bounding box center [975, 341] width 68 height 35
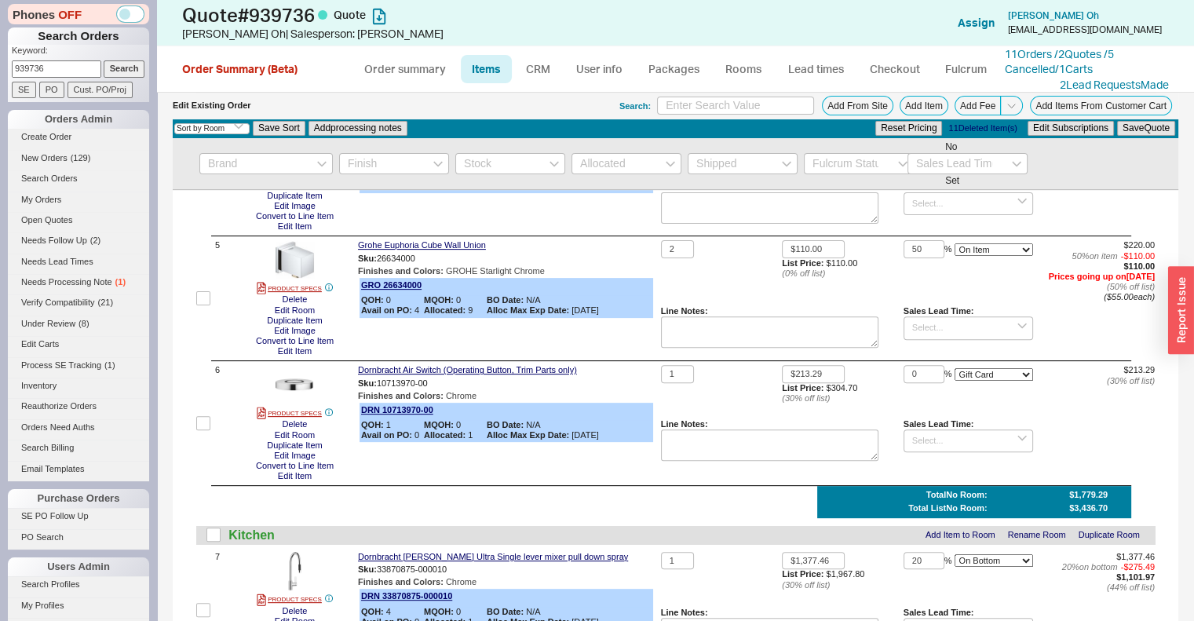
scroll to position [529, 0]
click at [733, 71] on link "Rooms" at bounding box center [743, 69] width 59 height 28
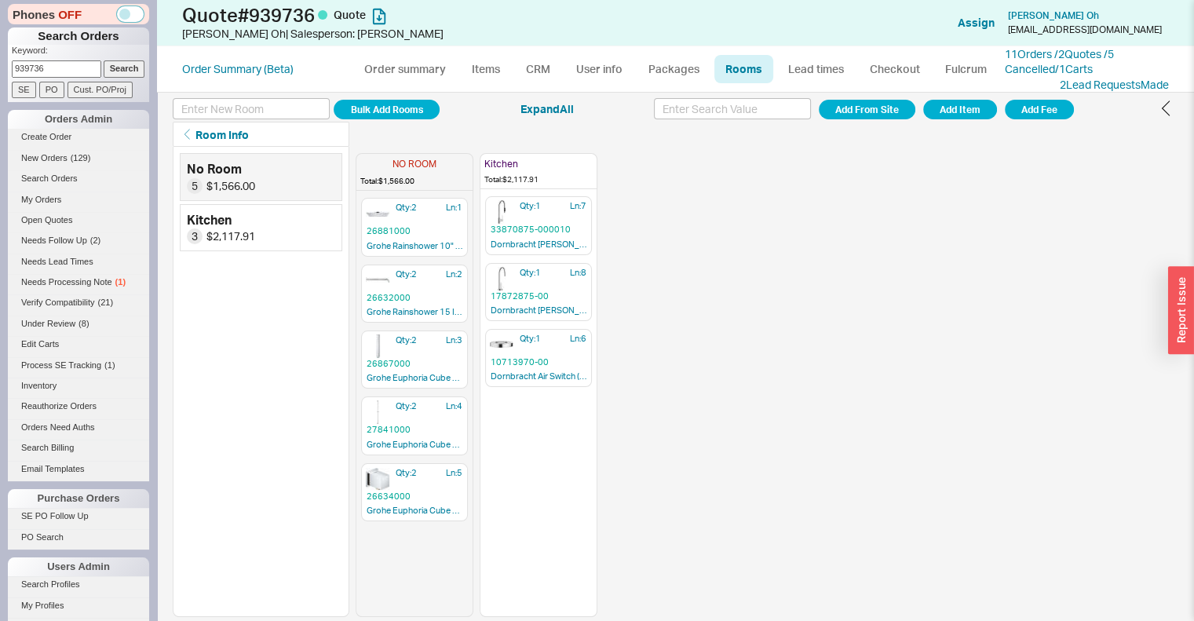
click at [295, 120] on div "Bulk Add Rooms Expand All Add From Site Add Item Add Fee Additional Actions Roo…" at bounding box center [676, 122] width 1006 height 50
click at [300, 108] on input at bounding box center [251, 108] width 157 height 21
click at [961, 113] on button "Add Item" at bounding box center [960, 110] width 74 height 20
click at [959, 100] on button "Add Item" at bounding box center [960, 110] width 74 height 20
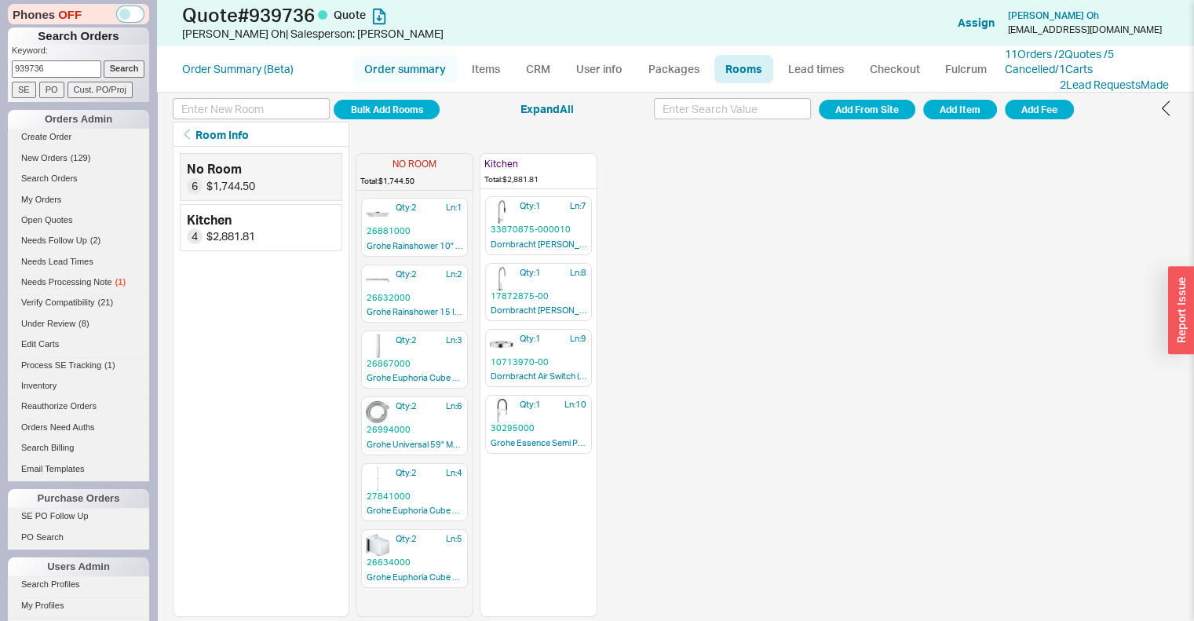
click at [424, 71] on link "Order summary" at bounding box center [405, 69] width 104 height 28
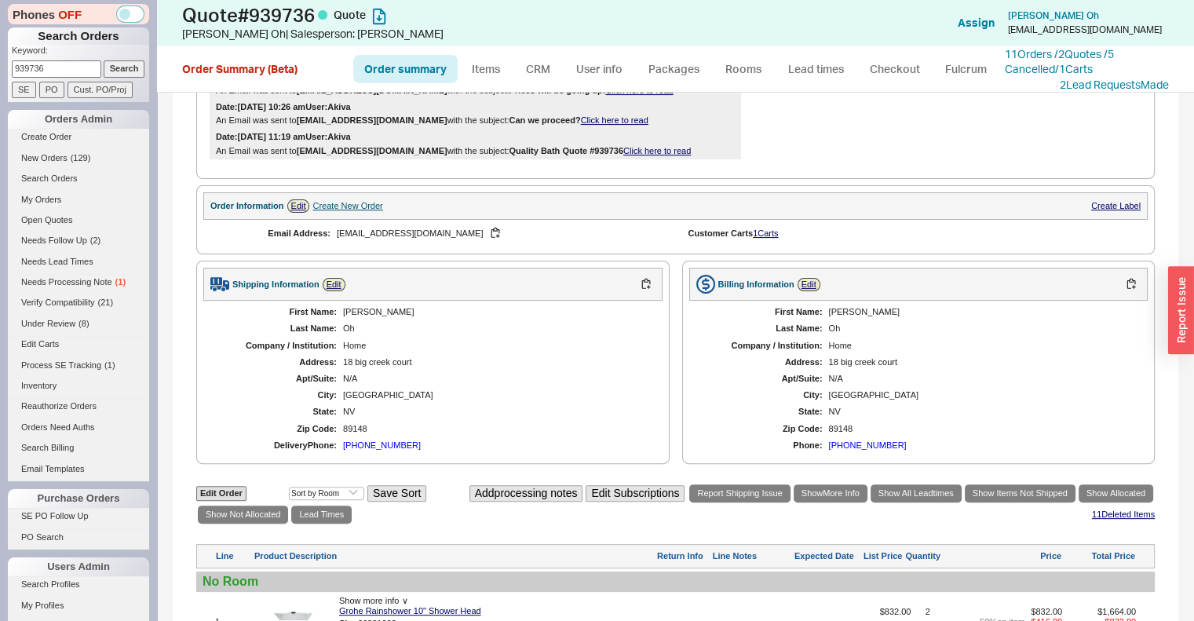
scroll to position [543, 0]
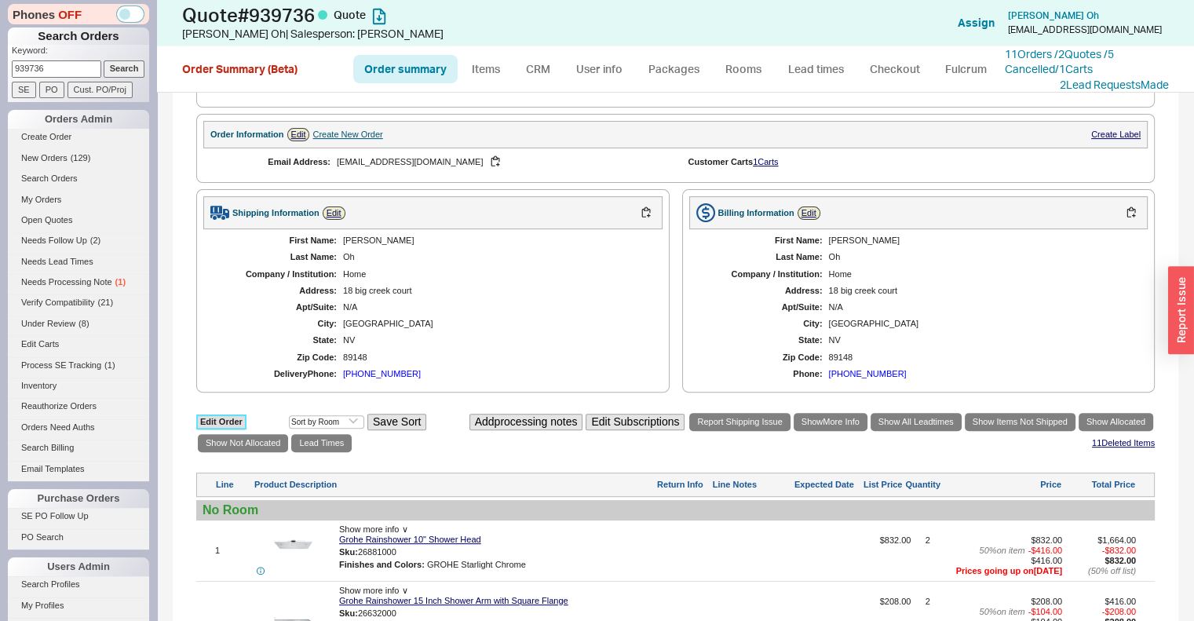
click at [220, 429] on link "Edit Order" at bounding box center [221, 422] width 50 height 15
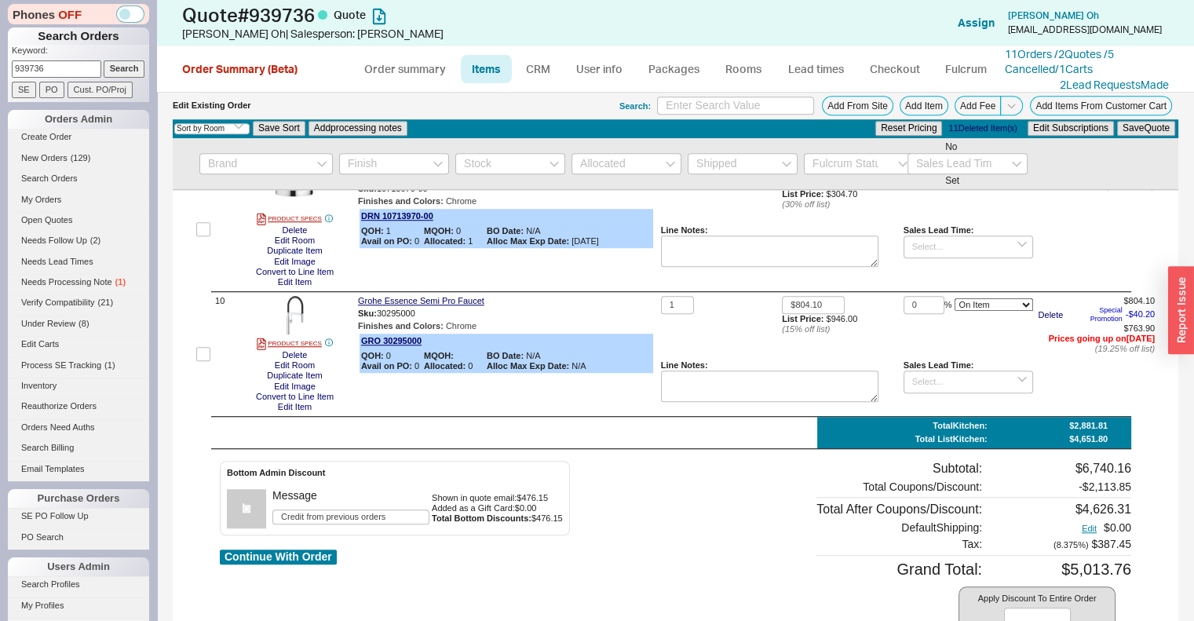
scroll to position [1351, 0]
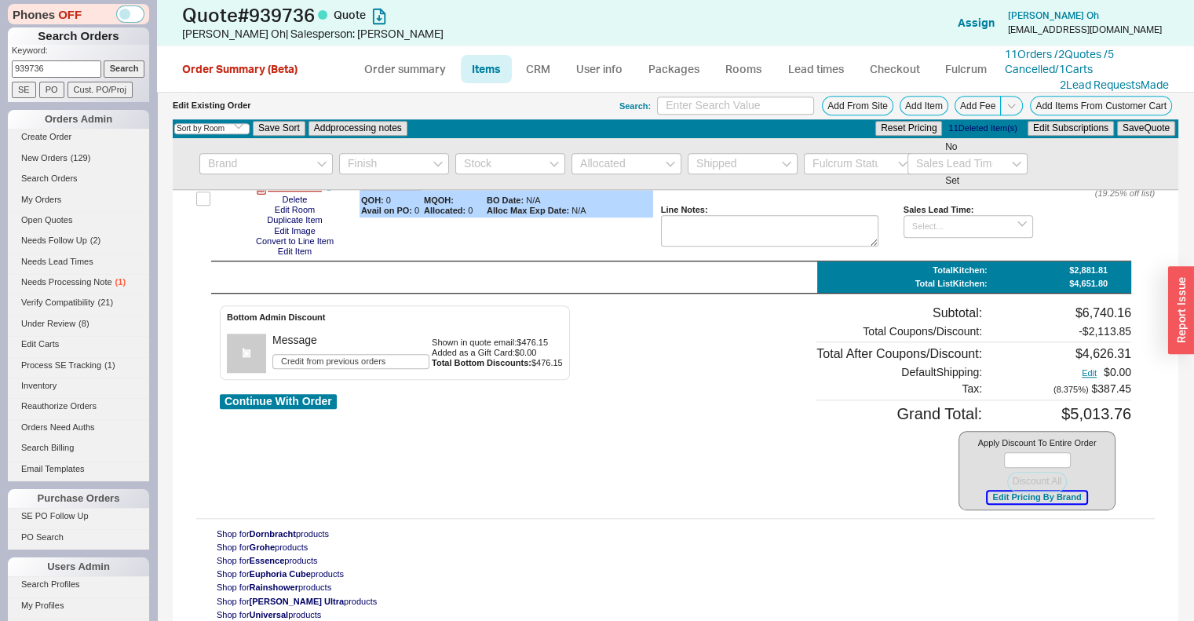
click at [988, 497] on button "Edit Pricing By Brand" at bounding box center [1037, 497] width 98 height 12
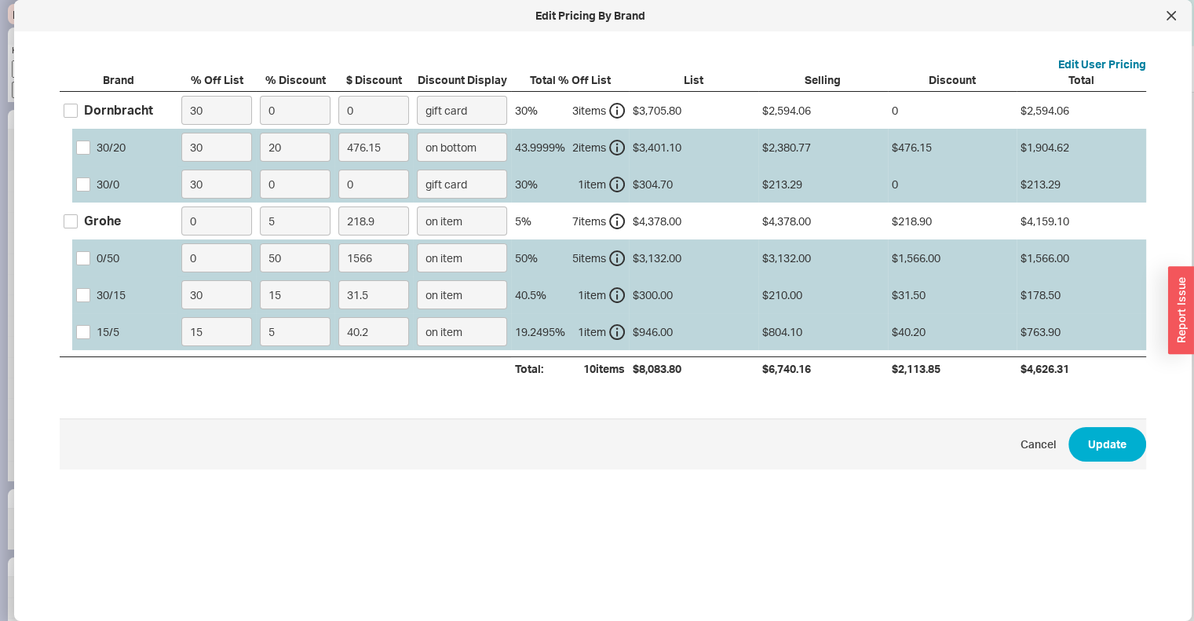
click at [115, 217] on div "Grohe" at bounding box center [102, 220] width 37 height 17
click at [78, 217] on input "Grohe" at bounding box center [71, 221] width 14 height 14
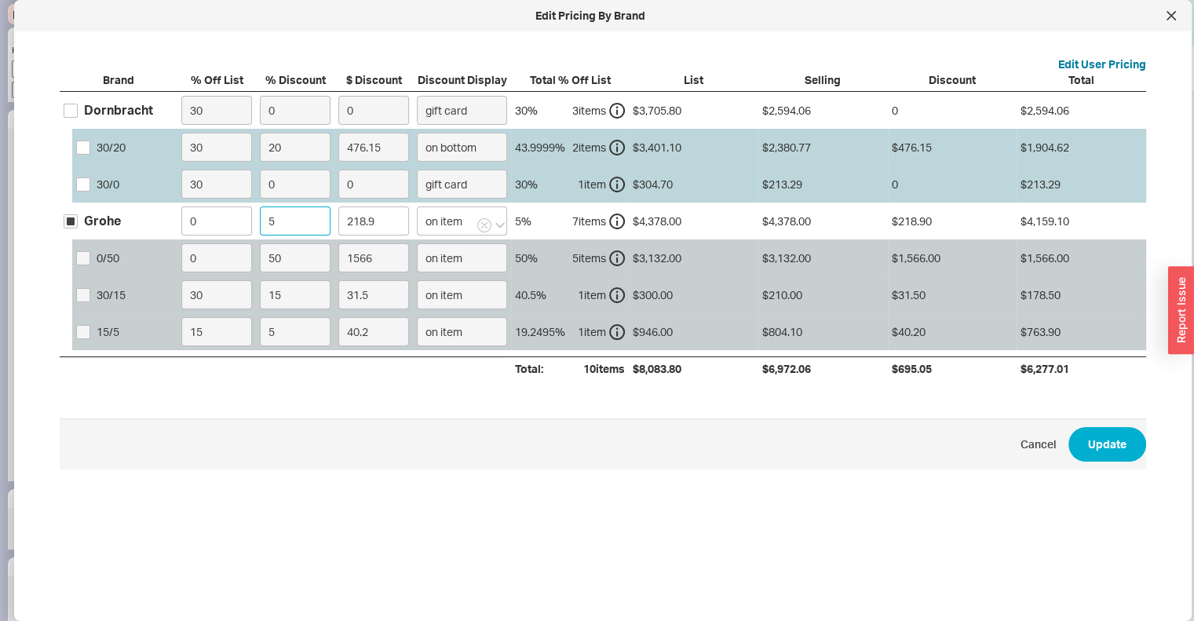
click at [292, 222] on input "5" at bounding box center [295, 220] width 71 height 29
click at [1077, 446] on button "Update" at bounding box center [1107, 444] width 78 height 35
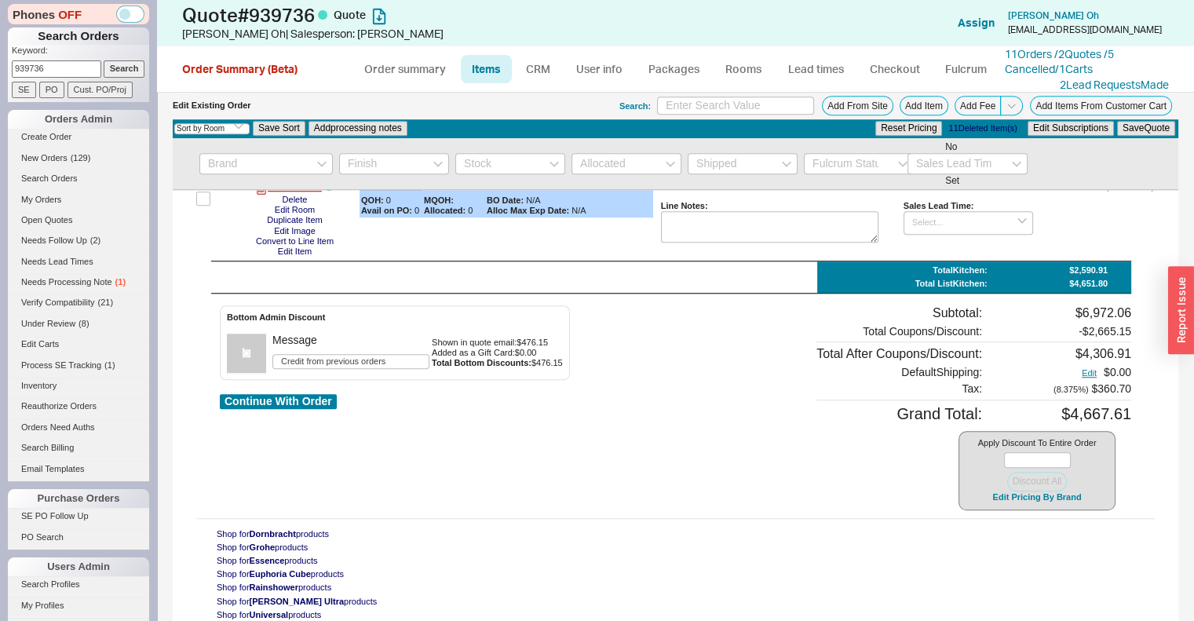
scroll to position [1345, 0]
click at [995, 496] on button "Edit Pricing By Brand" at bounding box center [1037, 497] width 98 height 12
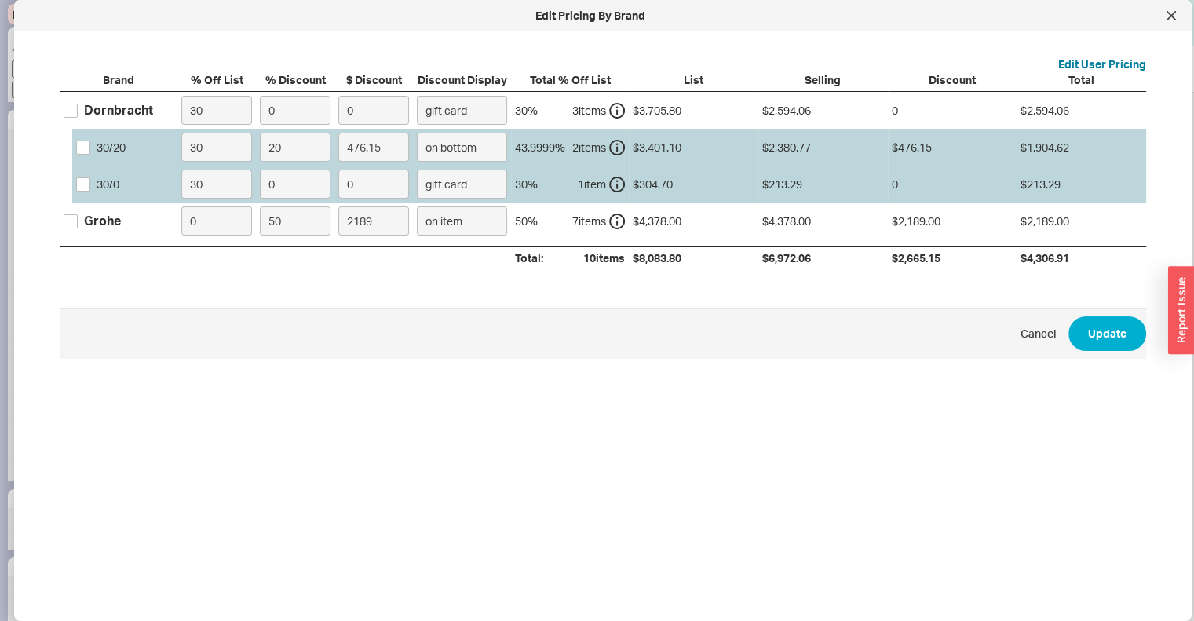
click at [126, 113] on div "Dornbracht" at bounding box center [118, 109] width 69 height 17
click at [78, 113] on input "Dornbracht" at bounding box center [71, 111] width 14 height 14
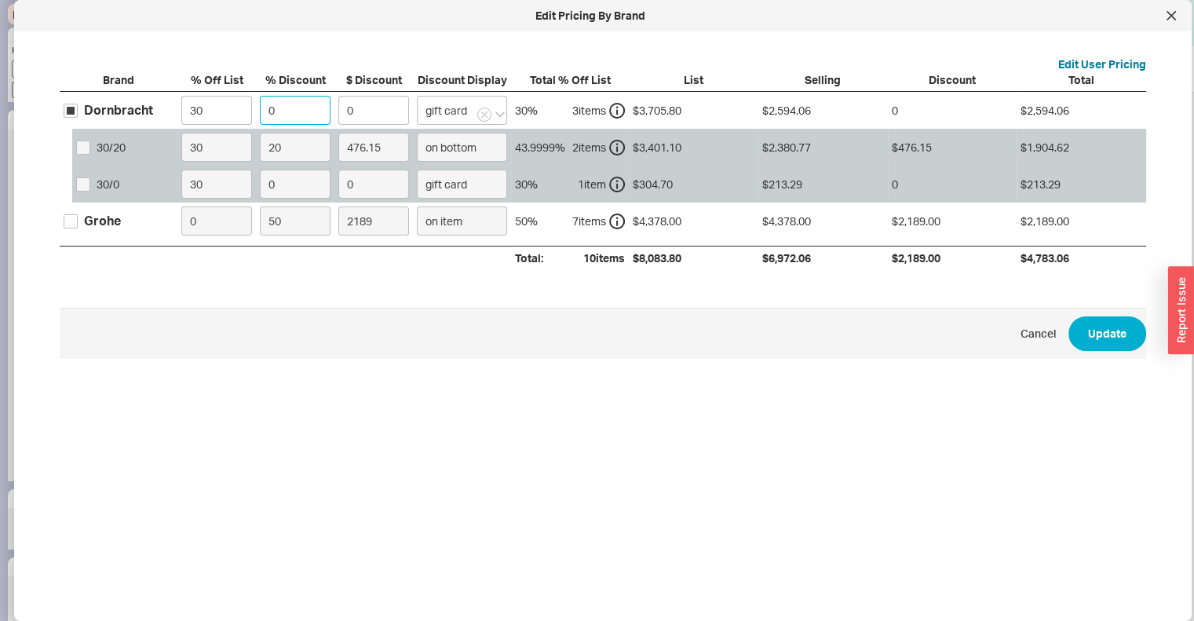
click at [305, 111] on input "0" at bounding box center [295, 110] width 71 height 29
click at [447, 113] on input "gift card" at bounding box center [462, 110] width 90 height 29
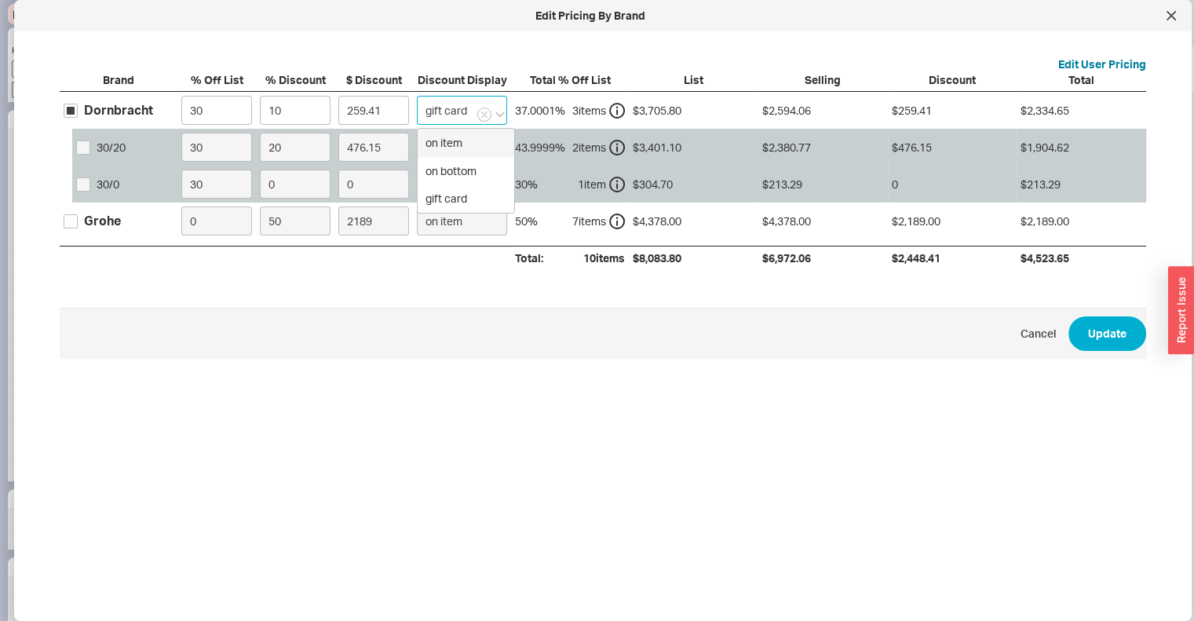
click at [475, 172] on div "on bottom" at bounding box center [466, 171] width 97 height 28
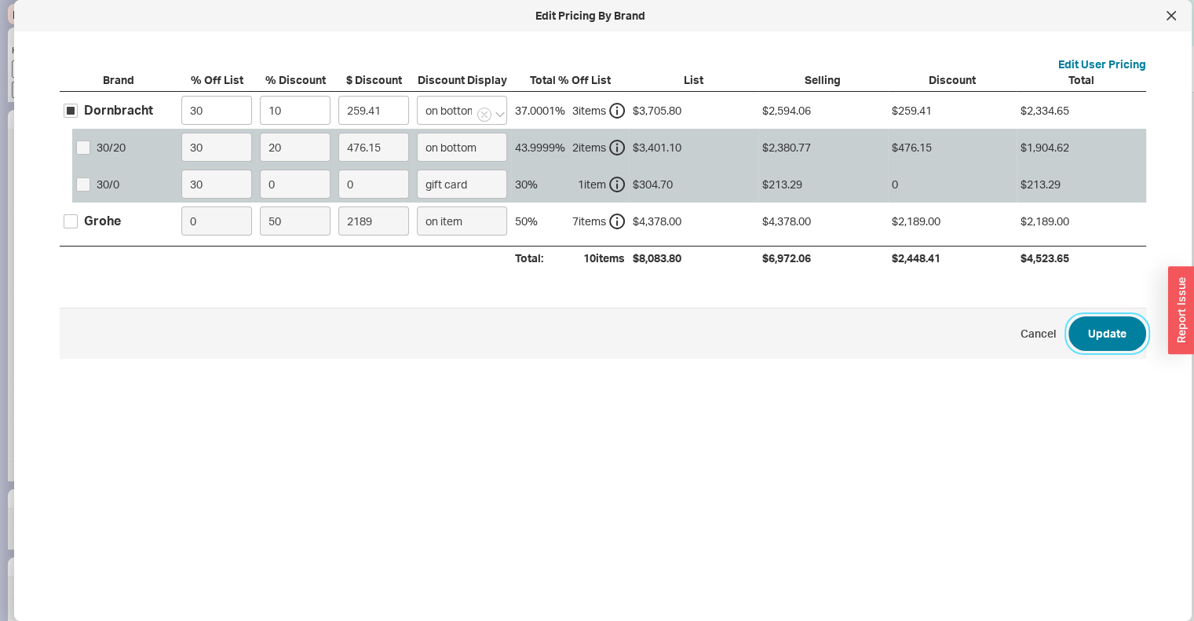
click at [1096, 340] on button "Update" at bounding box center [1107, 333] width 78 height 35
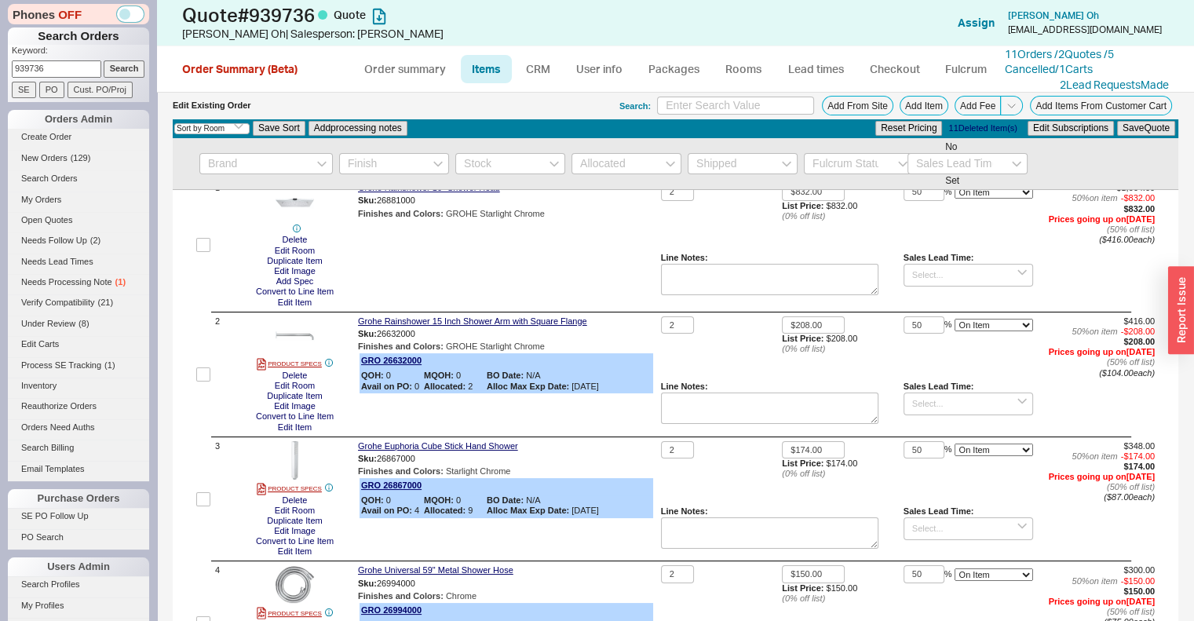
scroll to position [0, 0]
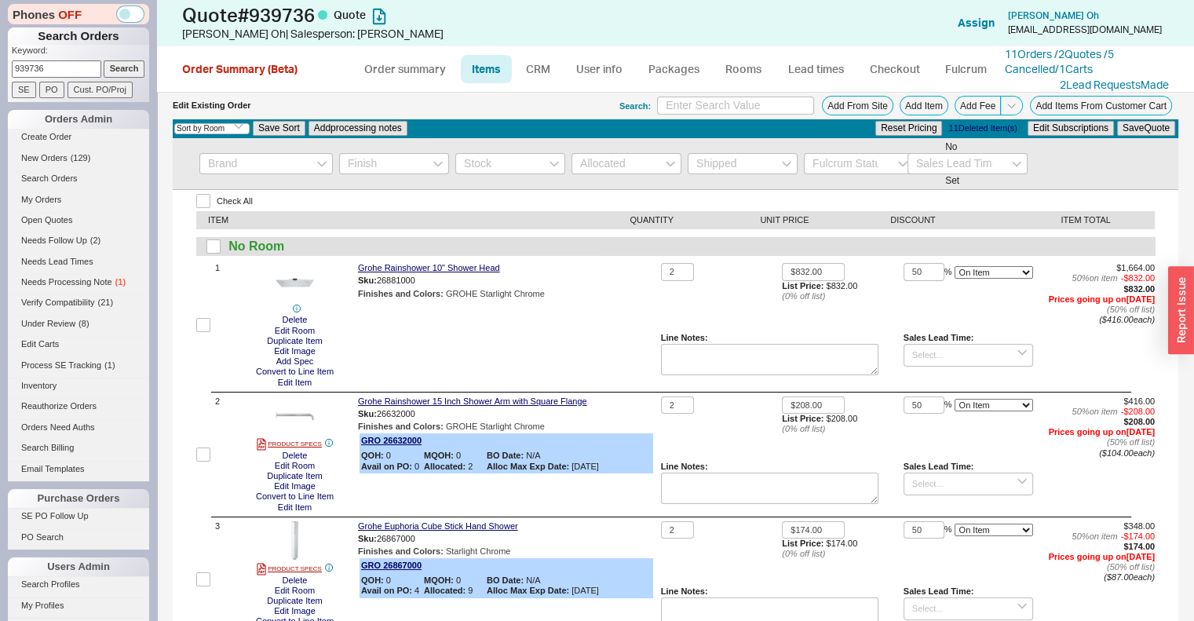
click at [530, 82] on link "CRM" at bounding box center [538, 69] width 46 height 28
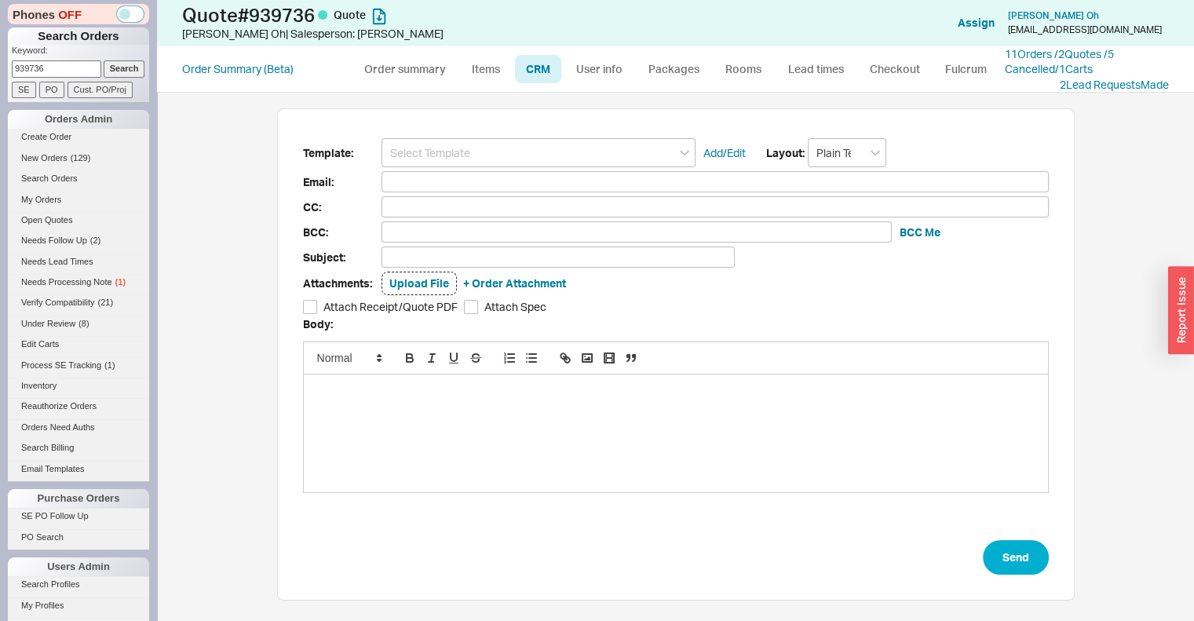
scroll to position [232, 785]
click at [521, 150] on input at bounding box center [539, 152] width 314 height 29
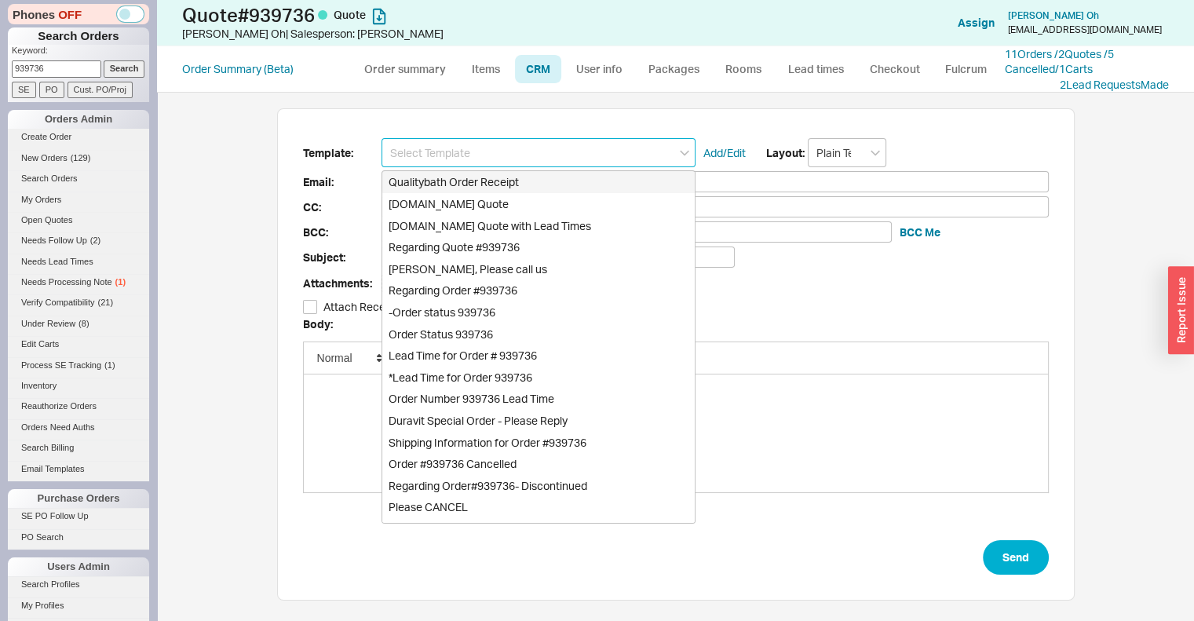
click at [502, 215] on div "Qualitybath.com Quote with Lead Times" at bounding box center [538, 226] width 312 height 22
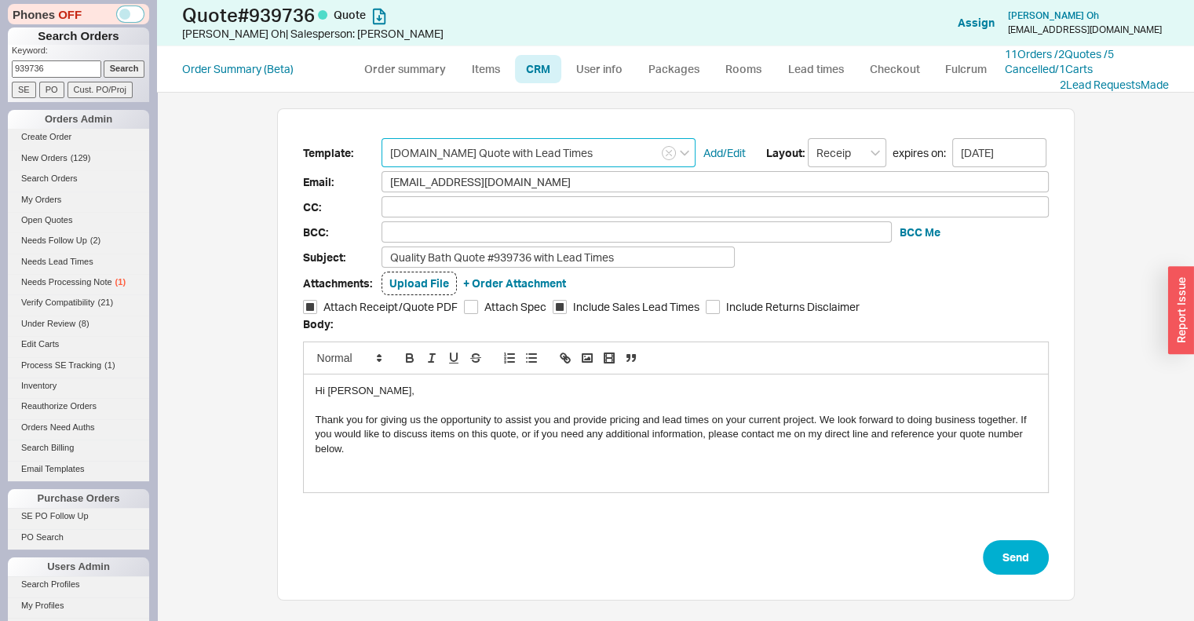
click at [582, 159] on input "Qualitybath.com Quote with Lead Times" at bounding box center [539, 152] width 314 height 29
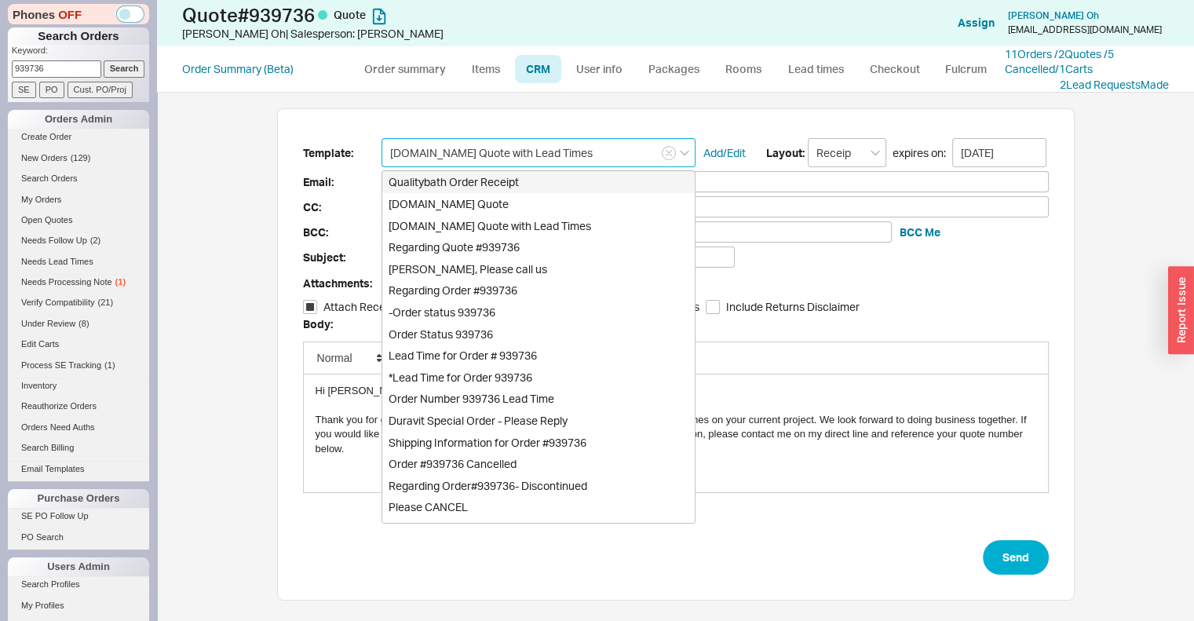
click at [490, 221] on div "Qualitybath.com Quote with Lead Times" at bounding box center [538, 226] width 312 height 22
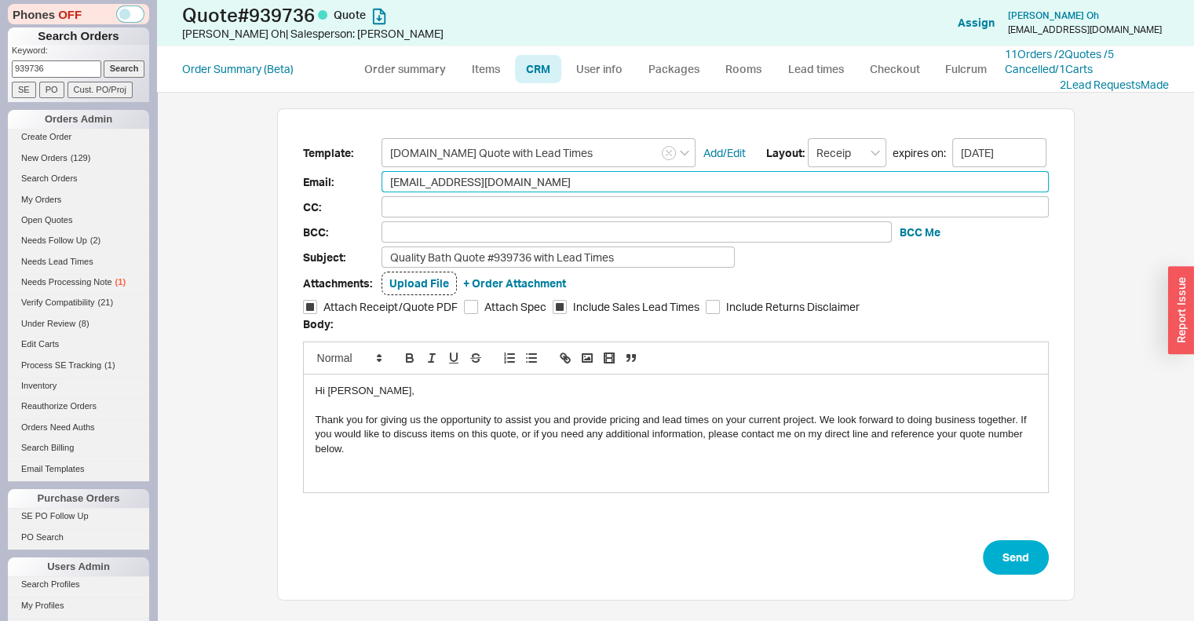
click at [539, 176] on input "janethjoh@gmail.com" at bounding box center [715, 181] width 667 height 21
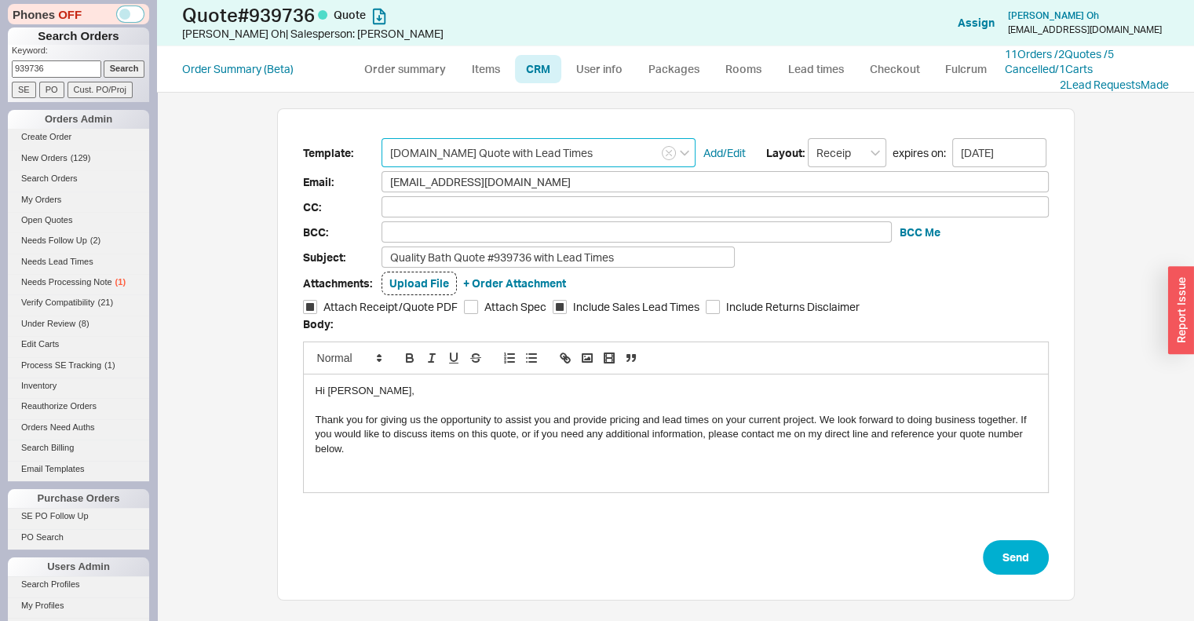
click at [588, 154] on input "Qualitybath.com Quote with Lead Times" at bounding box center [539, 152] width 314 height 29
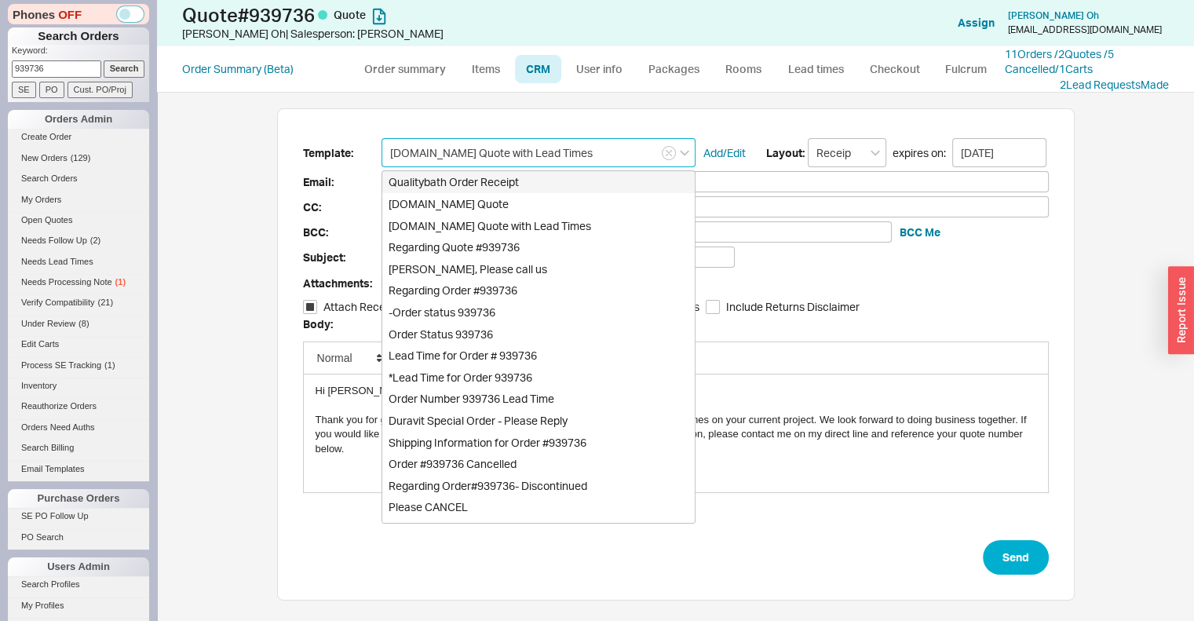
click at [493, 210] on div "Qualitybath.com Quote" at bounding box center [538, 204] width 312 height 22
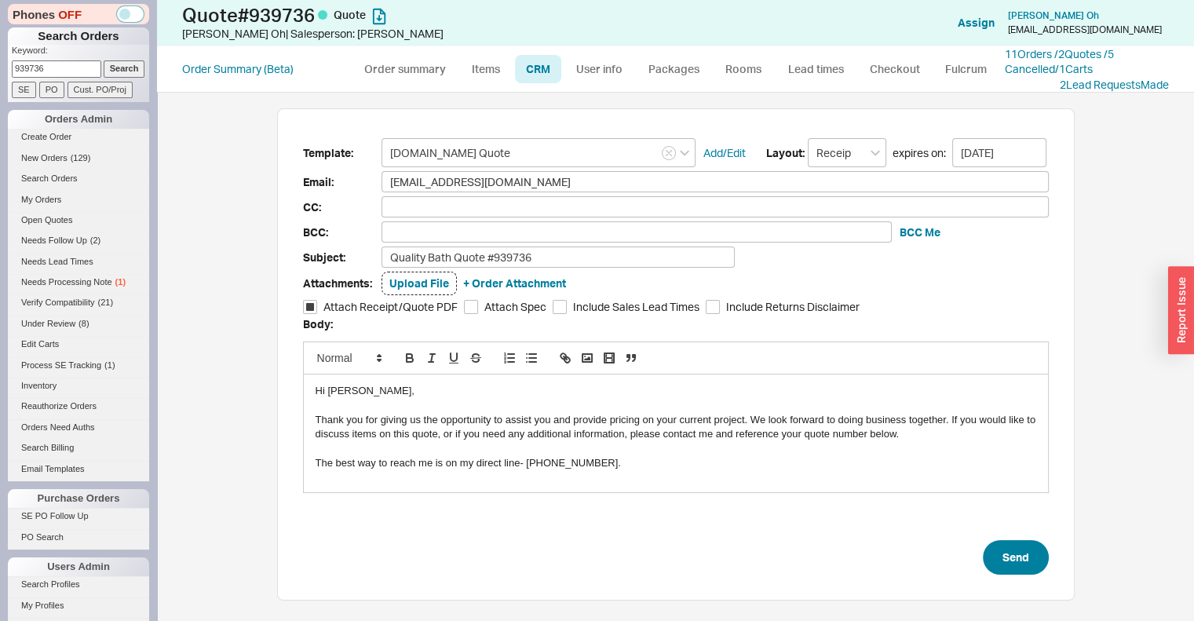
click at [1011, 558] on button "Send" at bounding box center [1016, 557] width 66 height 35
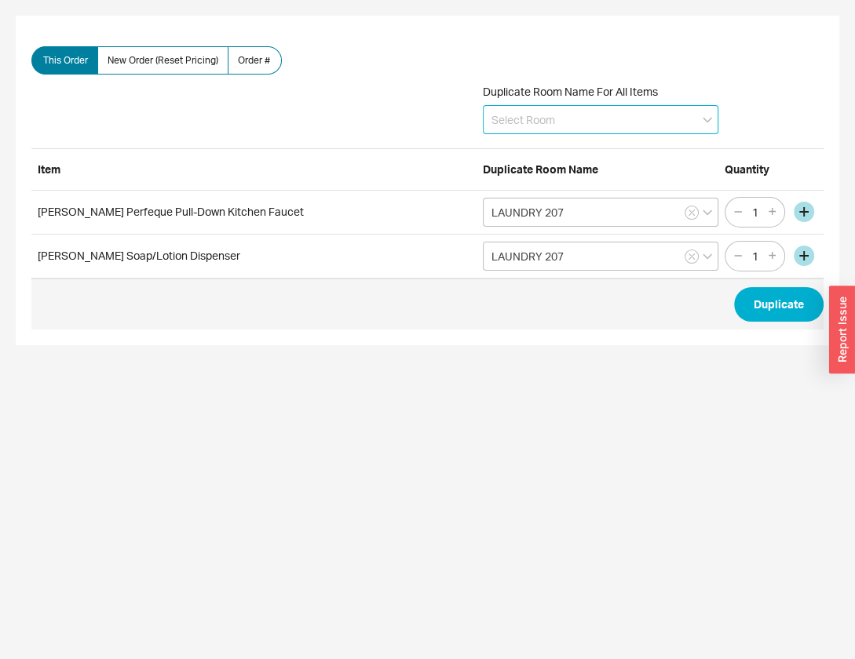
click at [663, 122] on input at bounding box center [601, 119] width 236 height 29
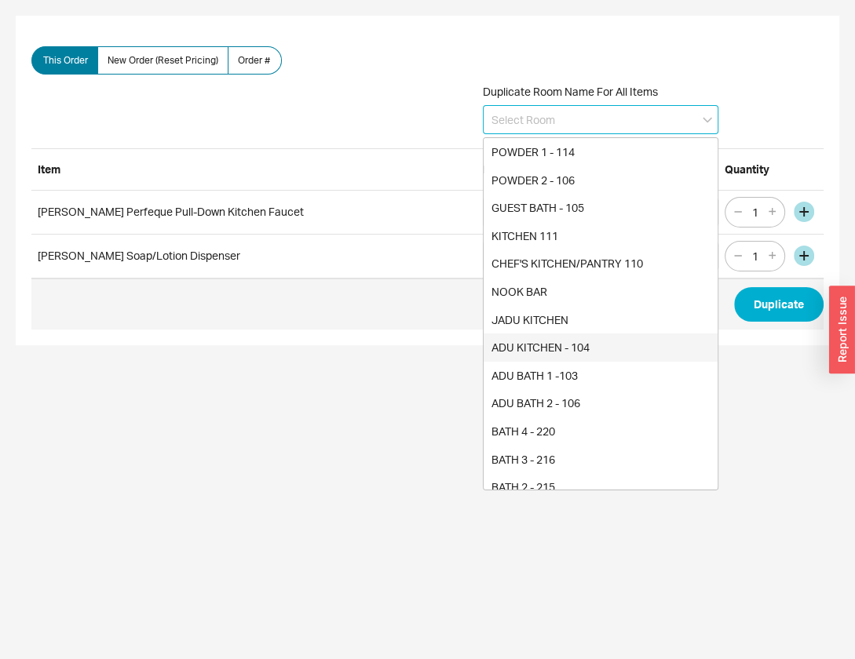
click at [633, 335] on div "ADU KITCHEN - 104" at bounding box center [601, 348] width 234 height 28
type input "ADU KITCHEN - 104"
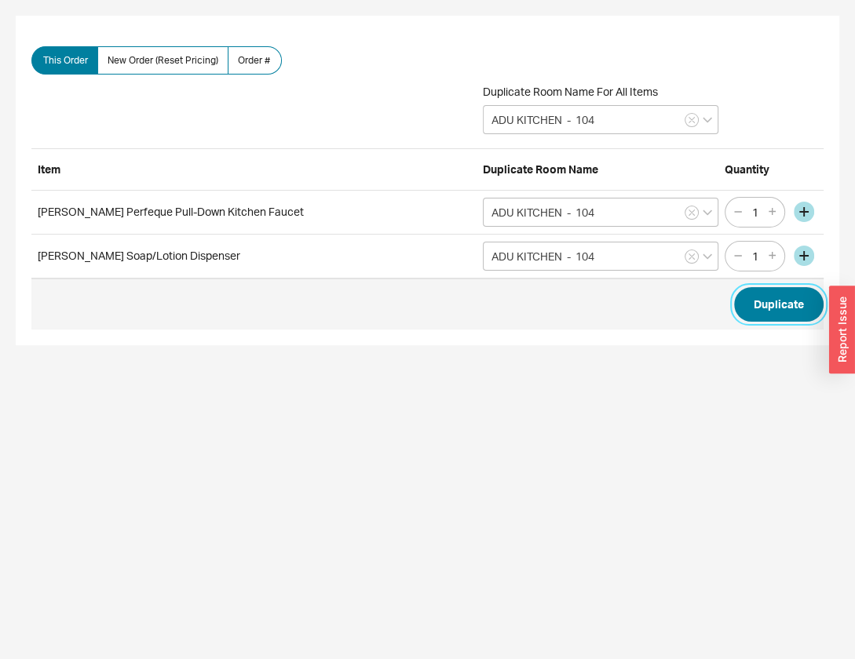
click at [756, 308] on button "Duplicate" at bounding box center [778, 304] width 89 height 35
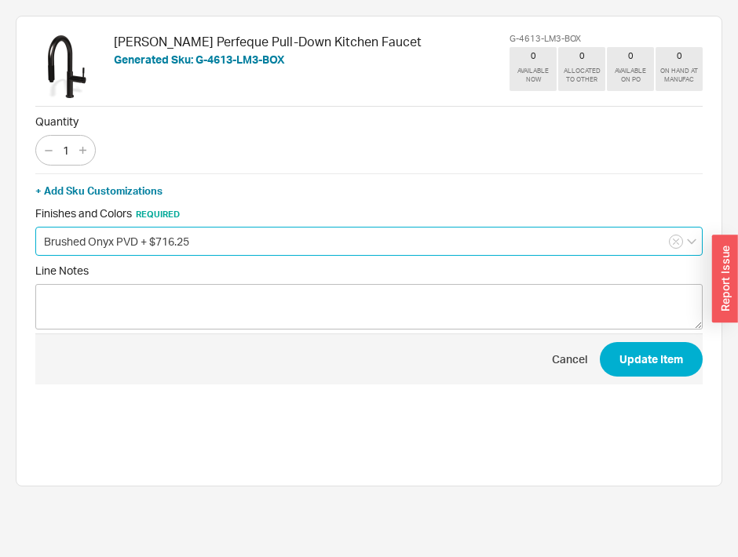
click at [129, 234] on input "Brushed Onyx PVD + $716.25" at bounding box center [368, 241] width 667 height 29
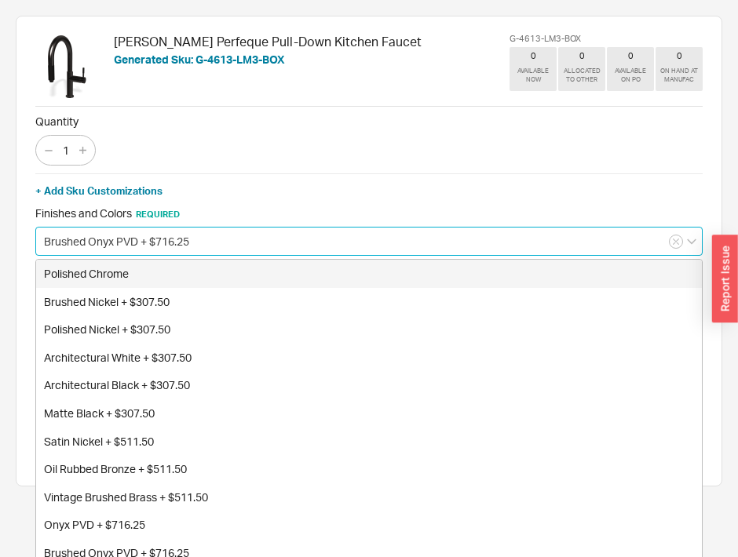
click at [129, 264] on div "Polished Chrome" at bounding box center [369, 274] width 666 height 28
type input "Polished Chrome"
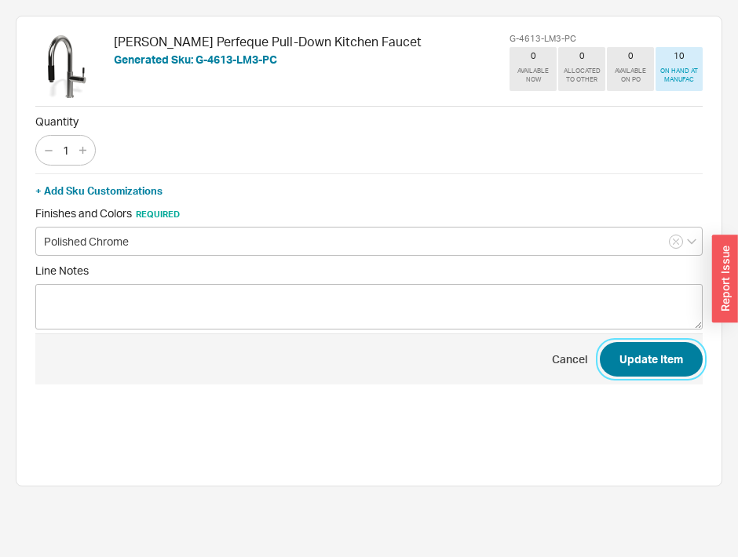
click at [629, 344] on button "Update Item" at bounding box center [651, 359] width 103 height 35
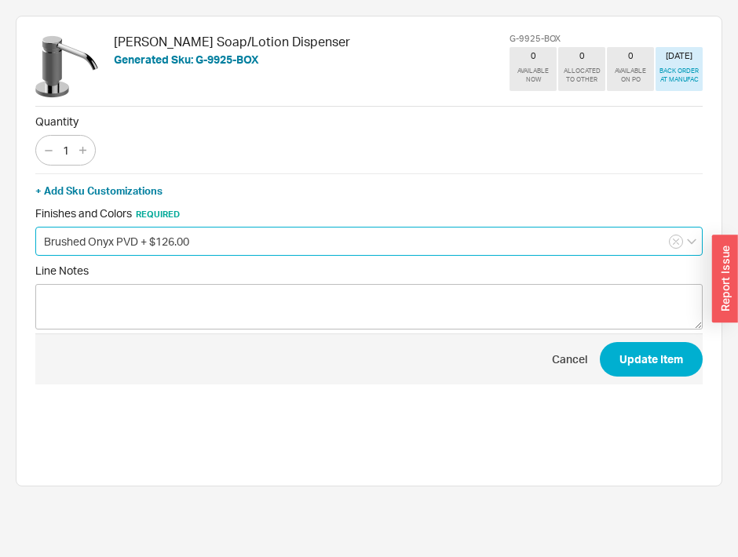
click at [173, 234] on input "Brushed Onyx PVD + $126.00" at bounding box center [368, 241] width 667 height 29
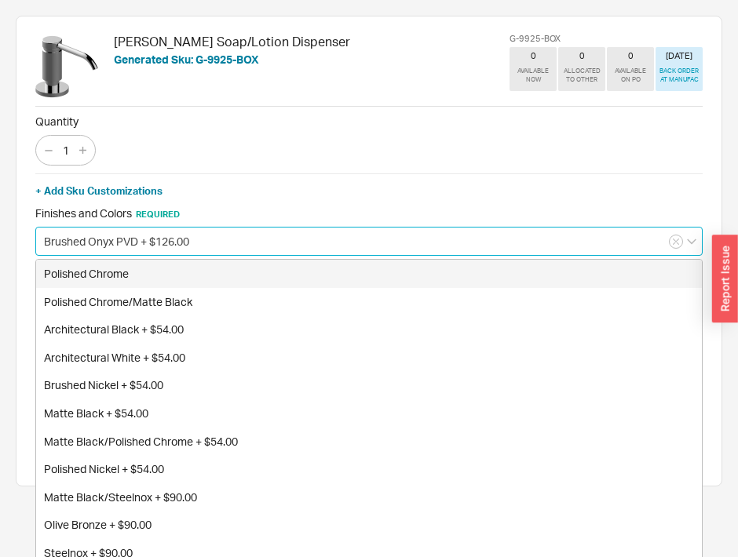
click at [169, 266] on div "Polished Chrome" at bounding box center [369, 274] width 666 height 28
type input "Polished Chrome"
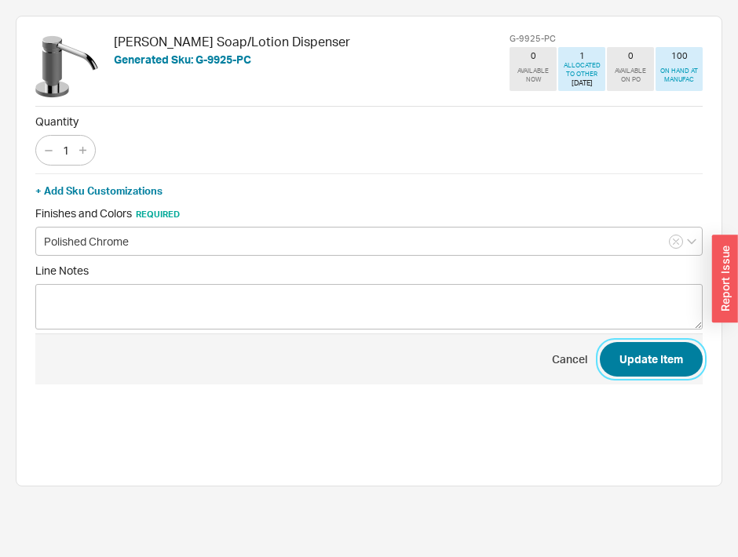
click at [645, 366] on button "Update Item" at bounding box center [651, 359] width 103 height 35
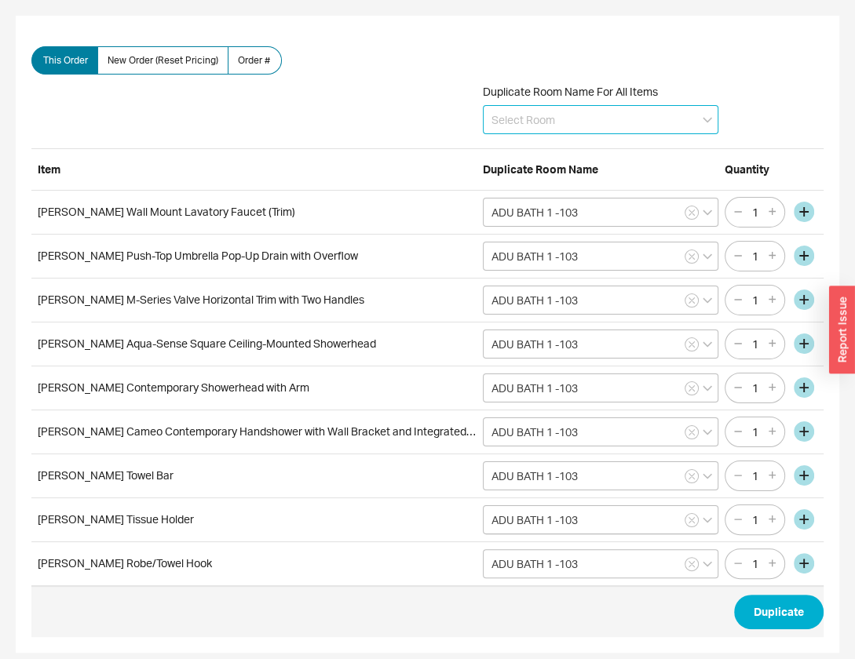
click at [587, 112] on input at bounding box center [601, 119] width 236 height 29
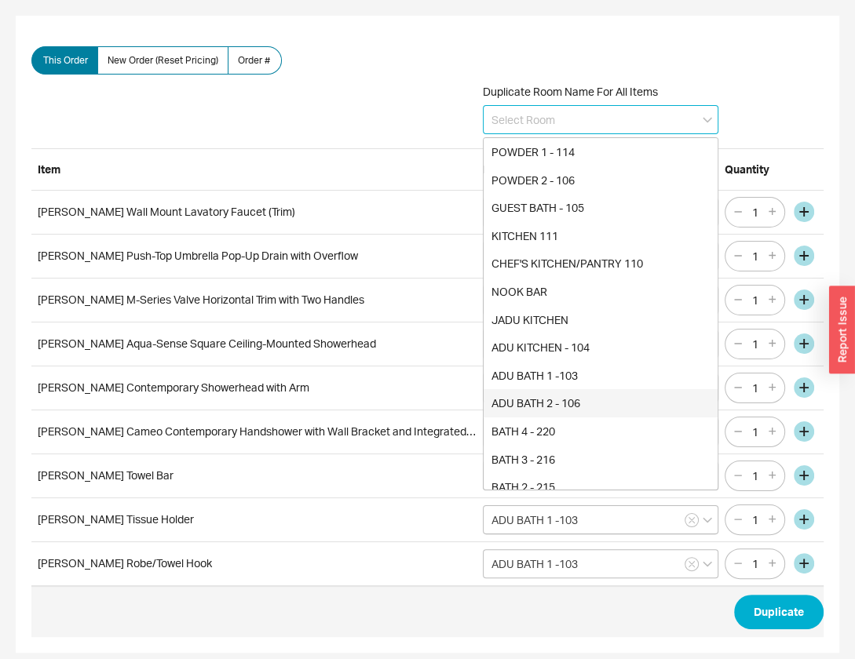
click at [615, 404] on div "ADU BATH 2 - 106" at bounding box center [601, 403] width 234 height 28
type input "ADU BATH 2 - 106"
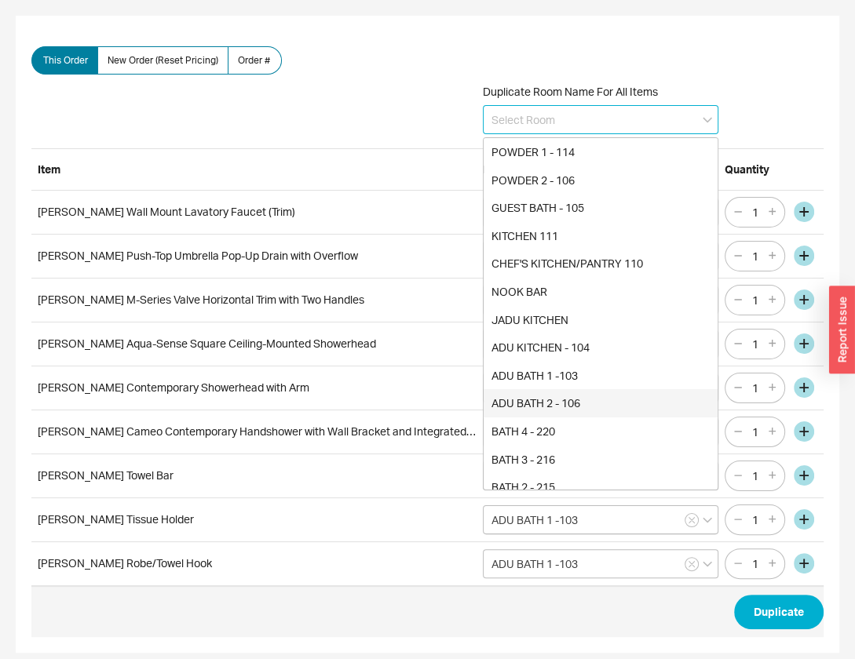
type input "ADU BATH 2 - 106"
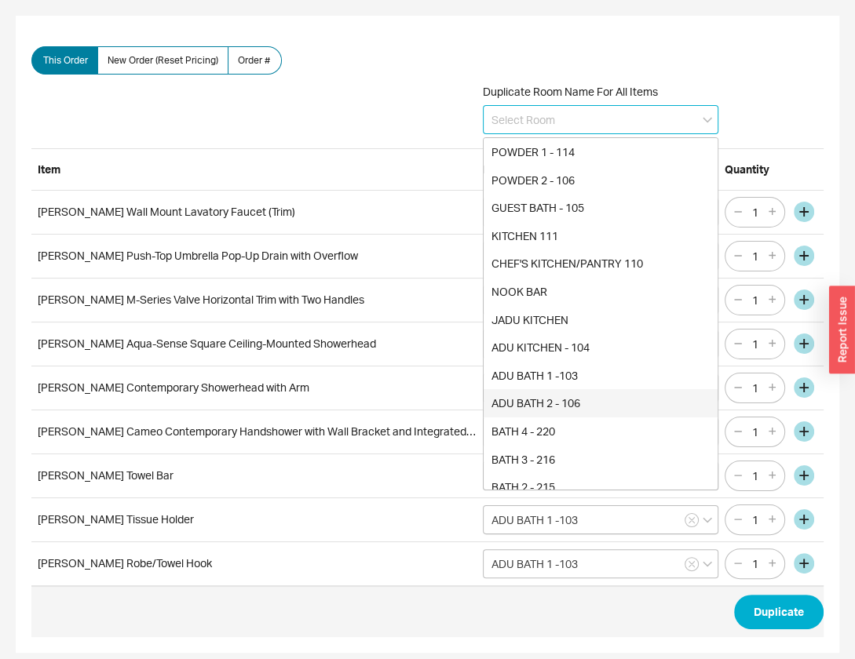
type input "ADU BATH 2 - 106"
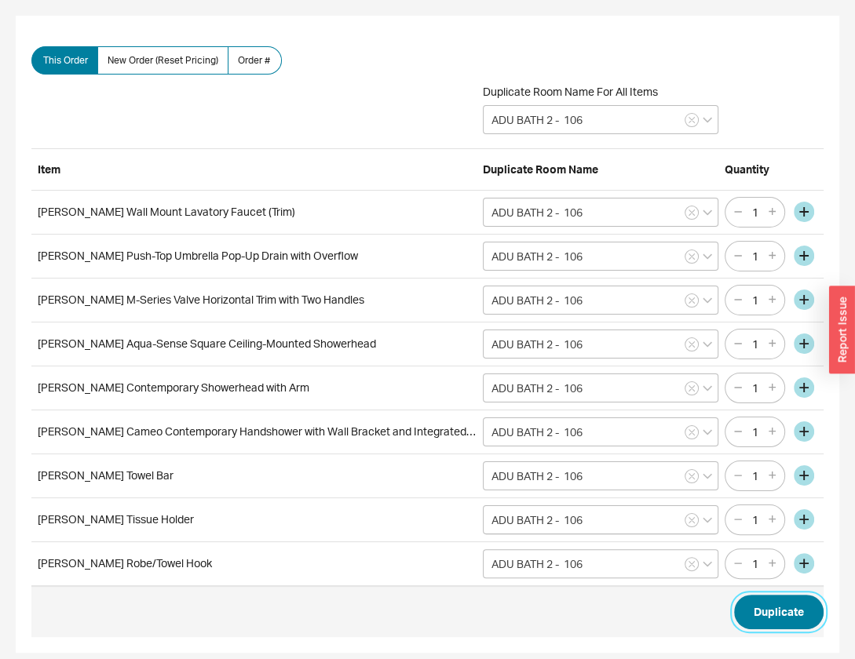
click at [783, 612] on button "Duplicate" at bounding box center [778, 612] width 89 height 35
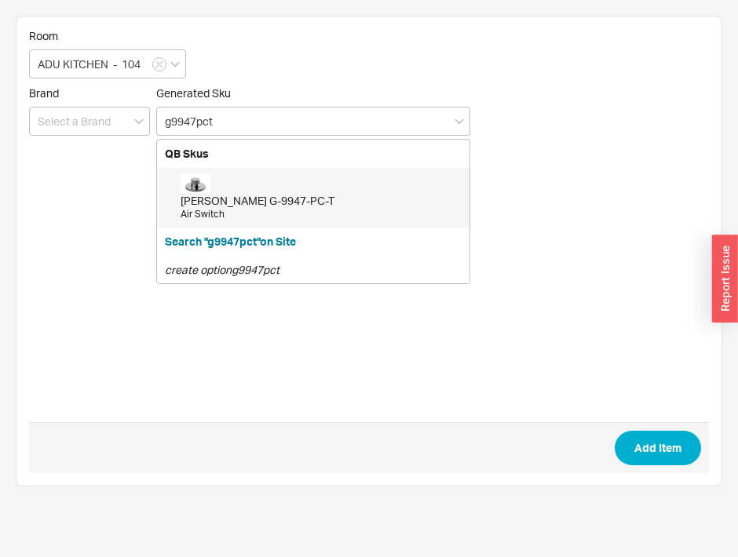
click at [423, 196] on div "Graff G-9947-PC-T" at bounding box center [321, 201] width 281 height 16
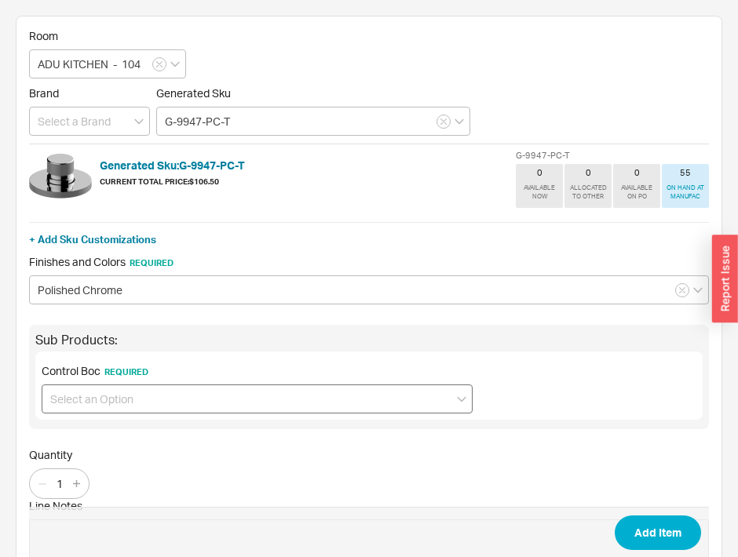
type input "G-9947-PC-T"
click at [276, 399] on input at bounding box center [257, 399] width 431 height 29
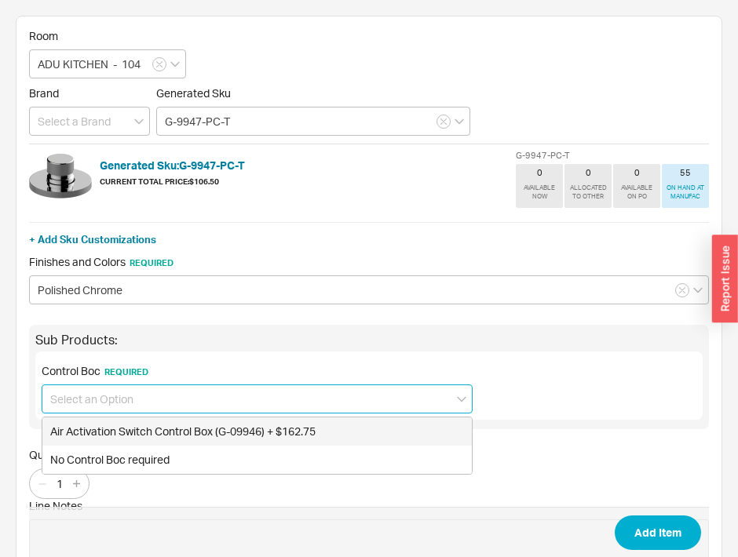
click at [283, 440] on div "Air Activation Switch Control Box (G-09946) + $162.75" at bounding box center [256, 432] width 429 height 28
type input "Air Activation Switch Control Box (G-09946) + $162.75"
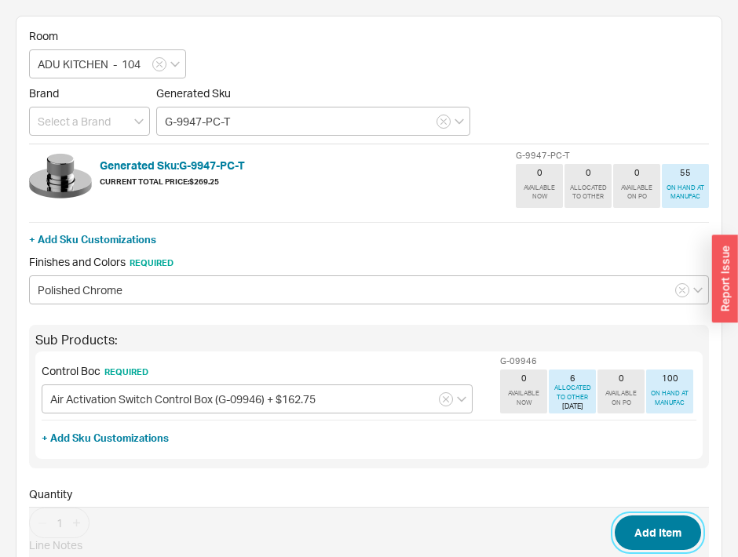
click at [659, 533] on button "Add Item" at bounding box center [658, 533] width 86 height 35
